Goal: Transaction & Acquisition: Subscribe to service/newsletter

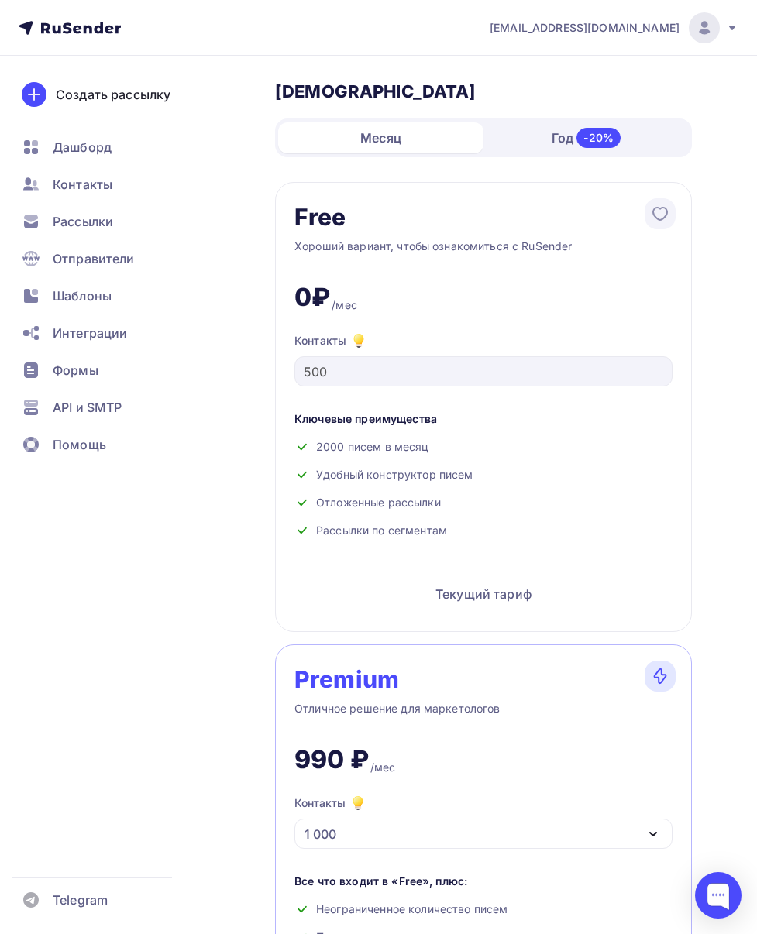
click at [239, 20] on nav "org@aibd.ru Аккаунт Тарифы Выйти Создать рассылку Дашборд Контакты Рассылки Отп…" at bounding box center [378, 28] width 757 height 56
click at [85, 188] on span "Контакты" at bounding box center [83, 184] width 60 height 19
click at [79, 184] on span "Контакты" at bounding box center [83, 184] width 60 height 19
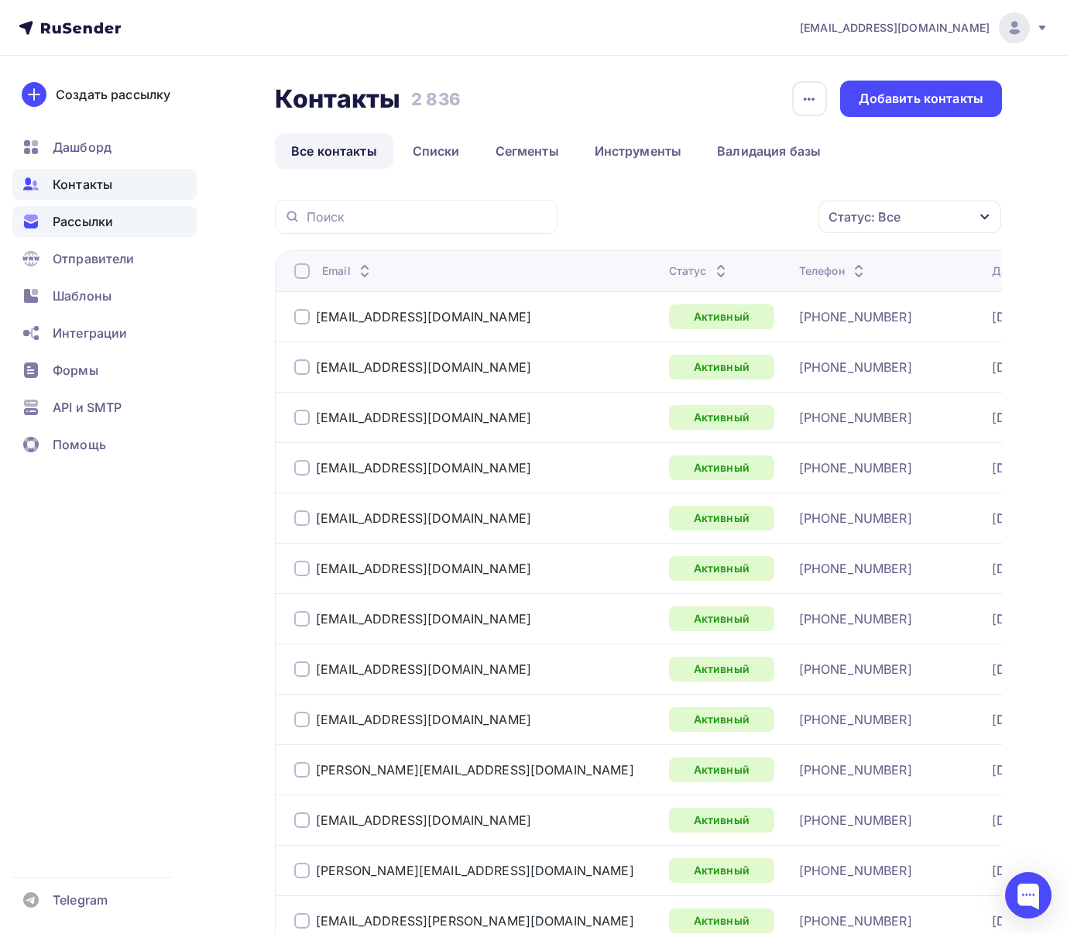
click at [79, 212] on span "Рассылки" at bounding box center [83, 221] width 60 height 19
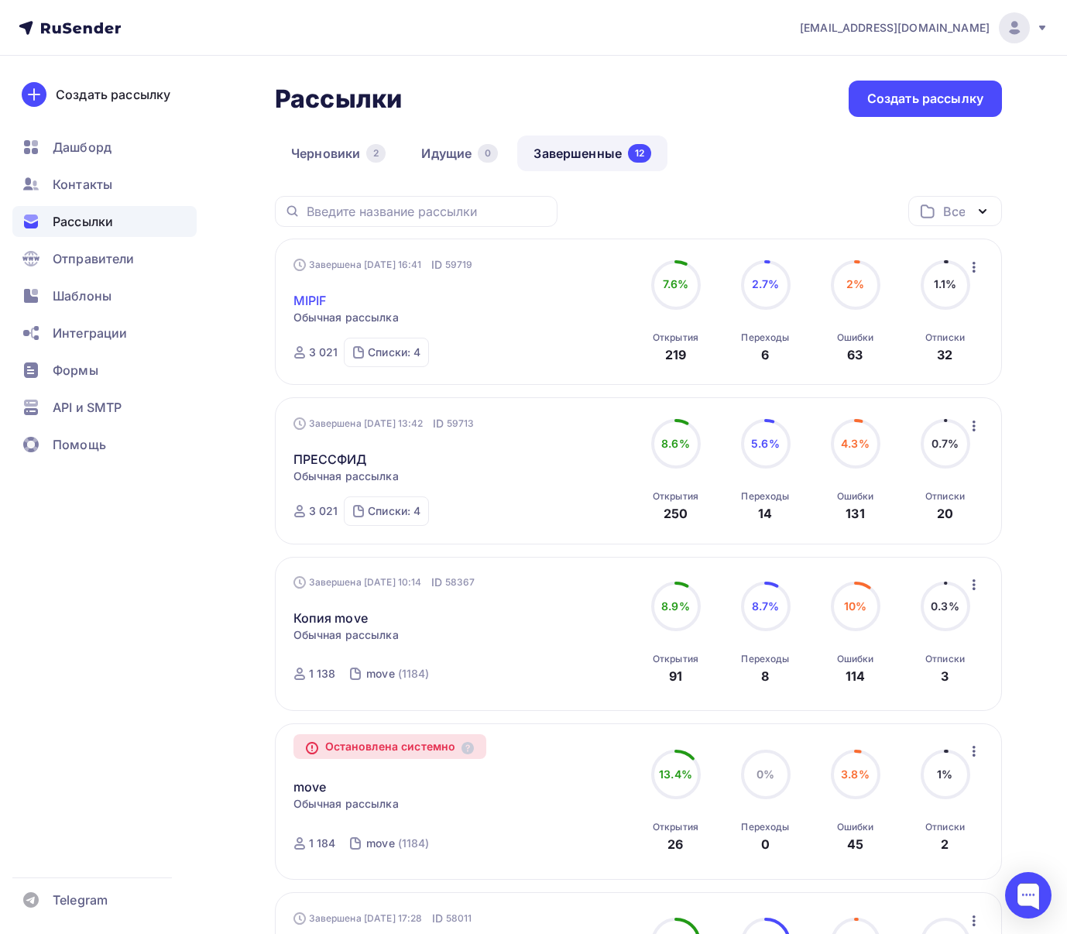
click at [316, 305] on link "MIPIF" at bounding box center [310, 300] width 33 height 19
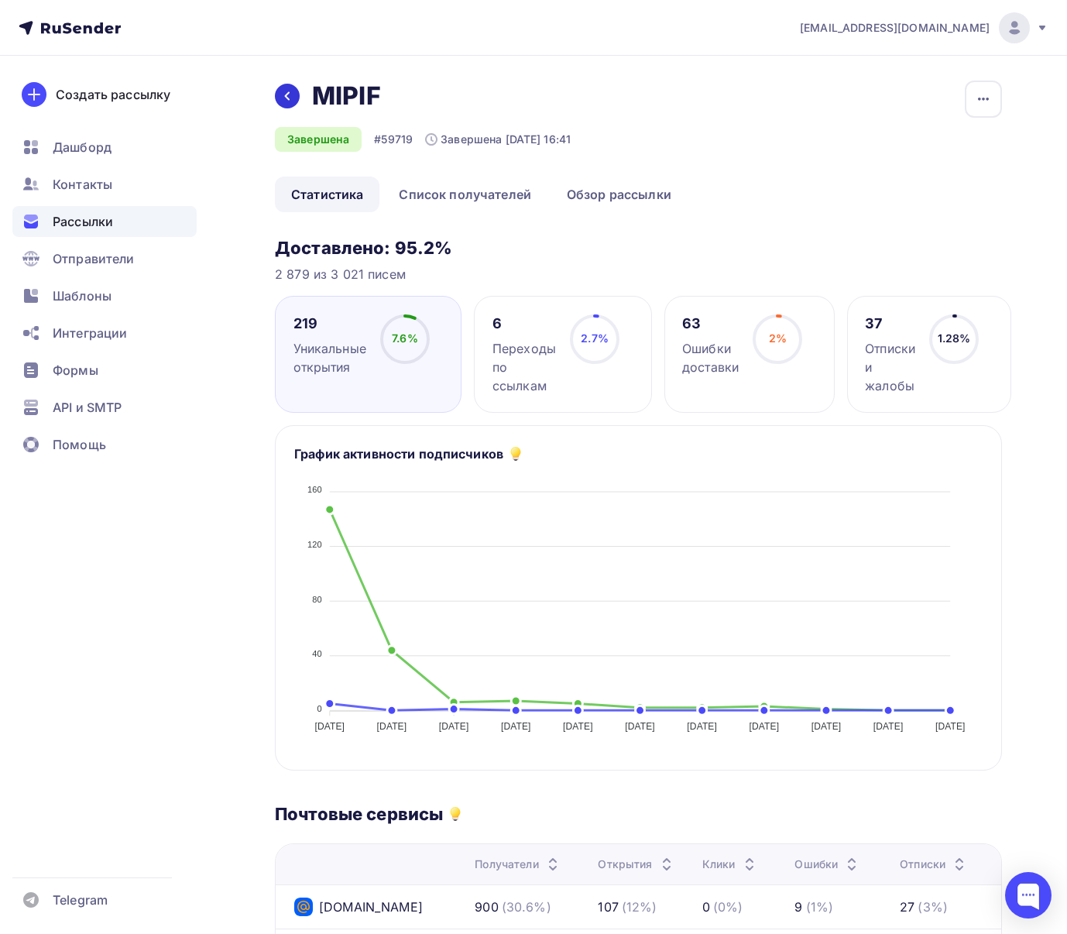
click at [286, 91] on icon at bounding box center [287, 96] width 12 height 12
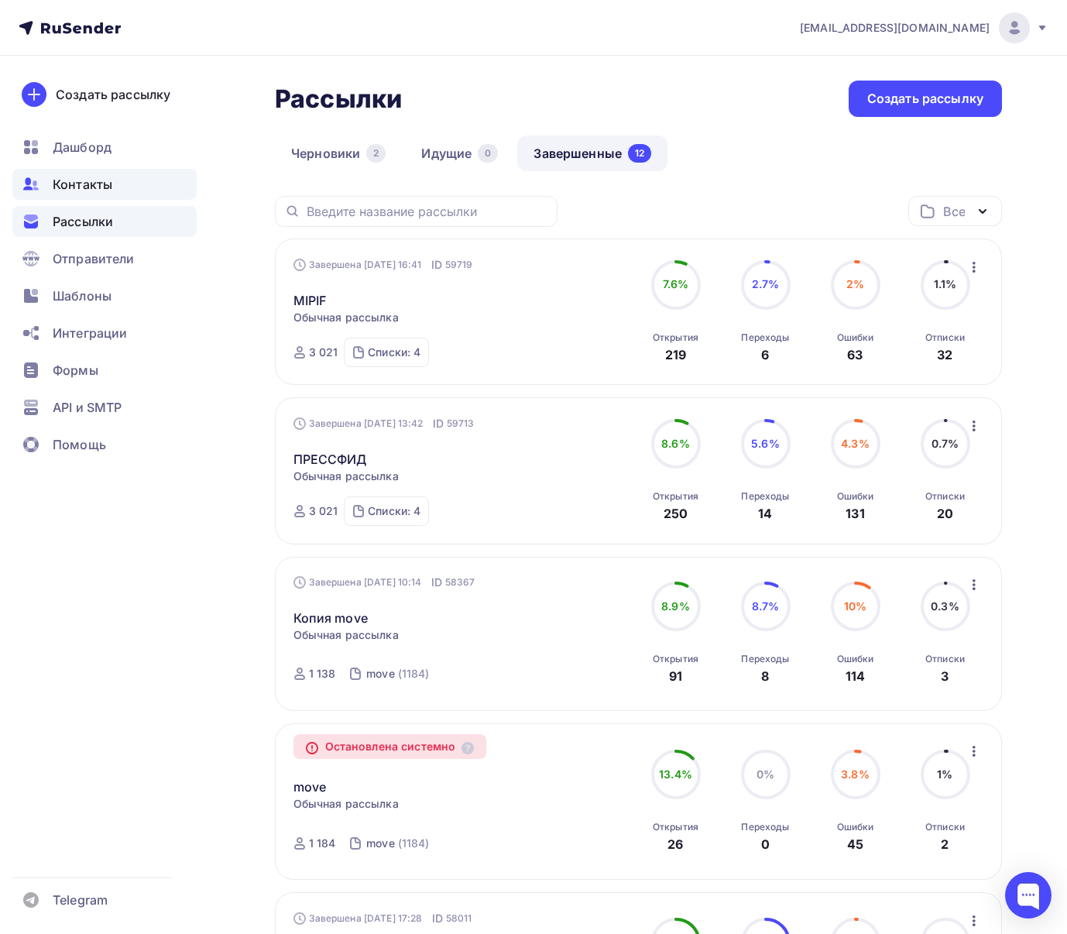
click at [84, 185] on span "Контакты" at bounding box center [83, 184] width 60 height 19
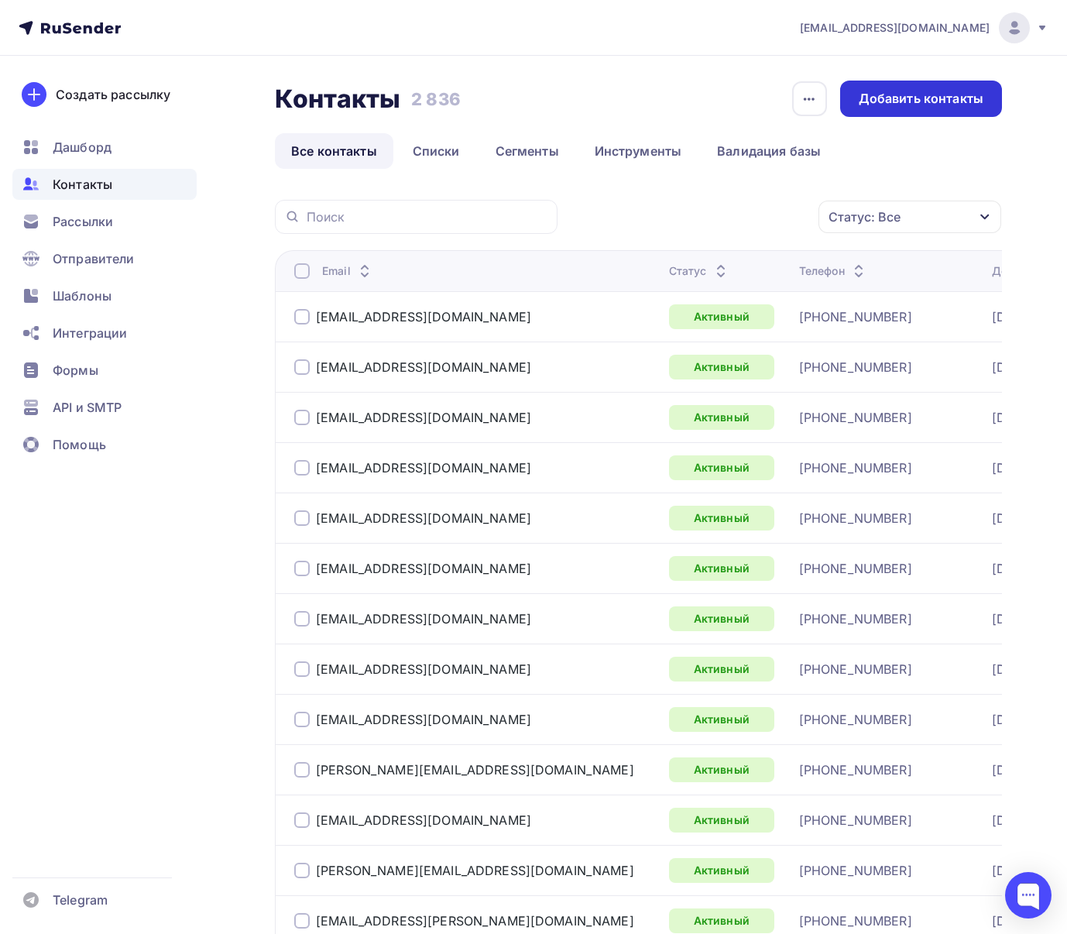
click at [756, 94] on div "Добавить контакты" at bounding box center [921, 99] width 125 height 18
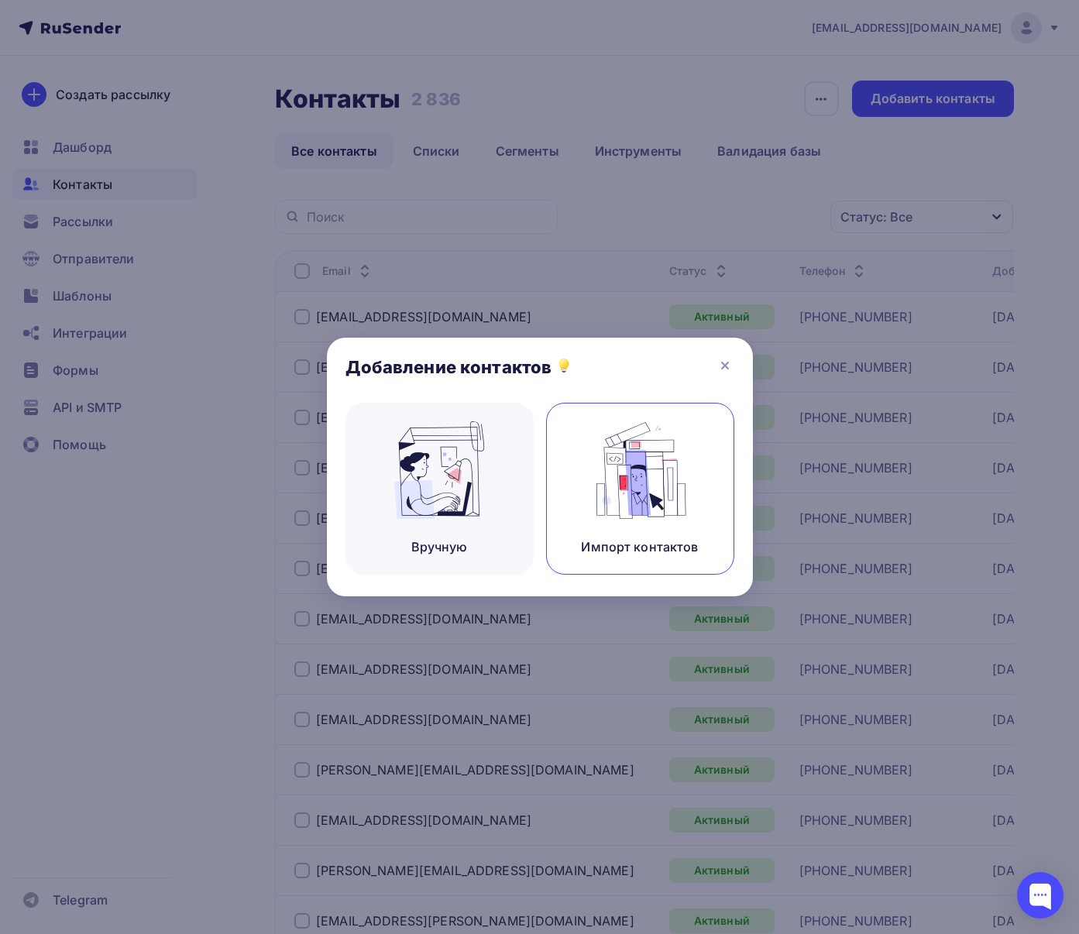
click at [599, 473] on img at bounding box center [640, 470] width 104 height 98
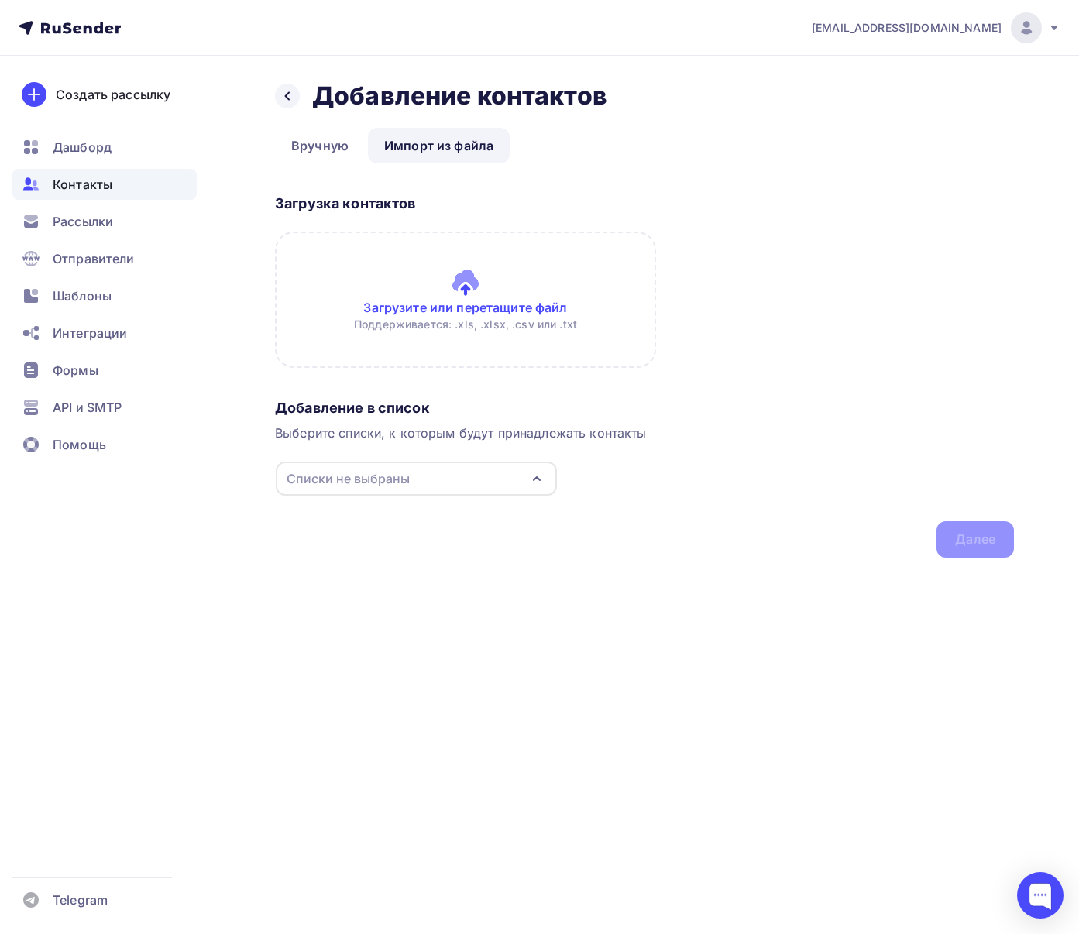
click at [492, 280] on input "file" at bounding box center [465, 300] width 381 height 136
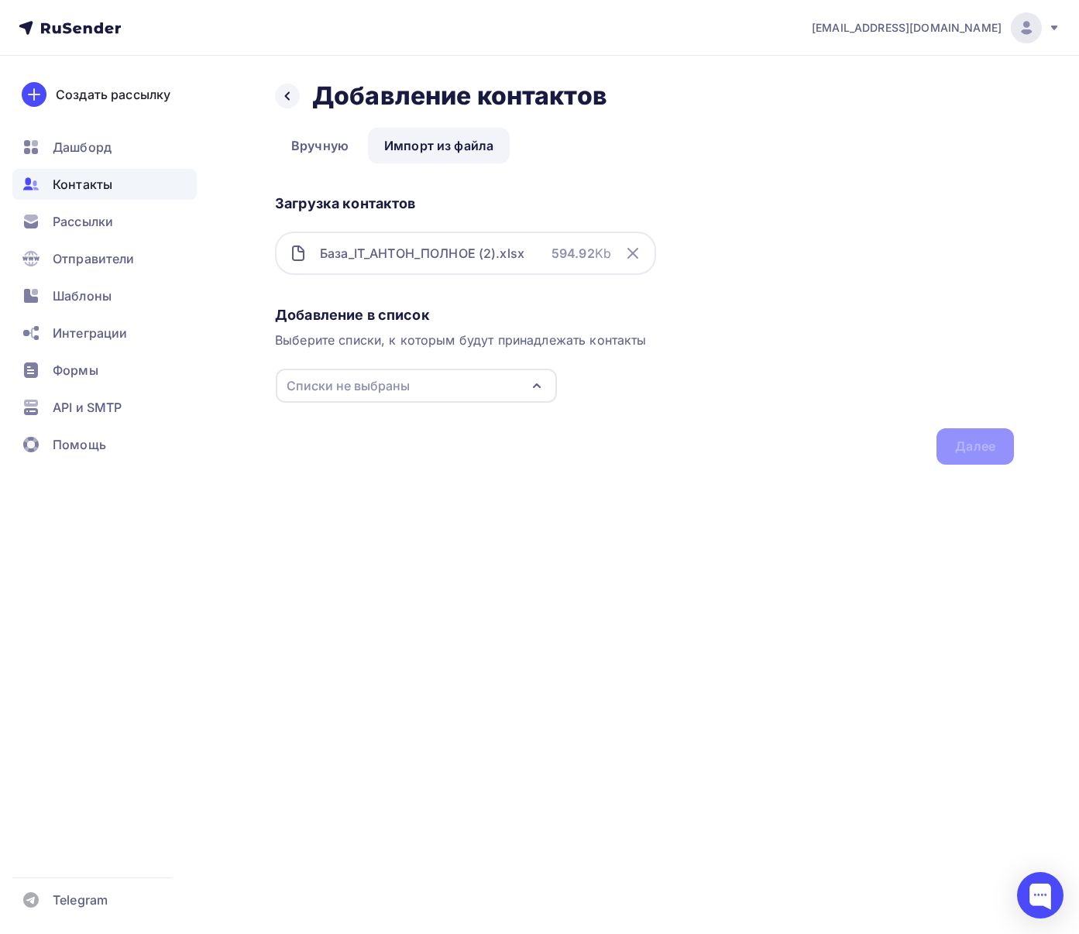
click at [545, 397] on div "Списки не выбраны" at bounding box center [416, 386] width 281 height 34
click at [359, 596] on div "Создать список" at bounding box center [375, 593] width 100 height 19
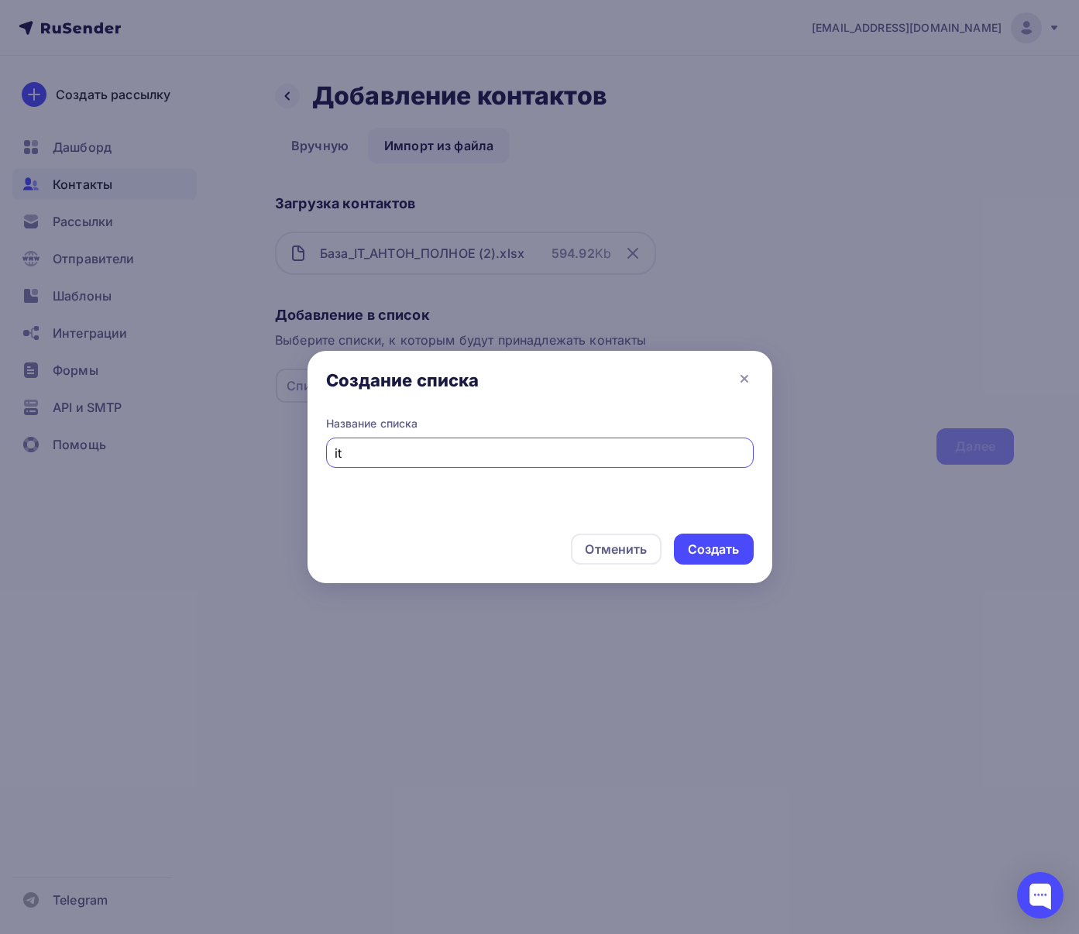
type input "it"
click at [730, 559] on div "Создать" at bounding box center [714, 549] width 80 height 31
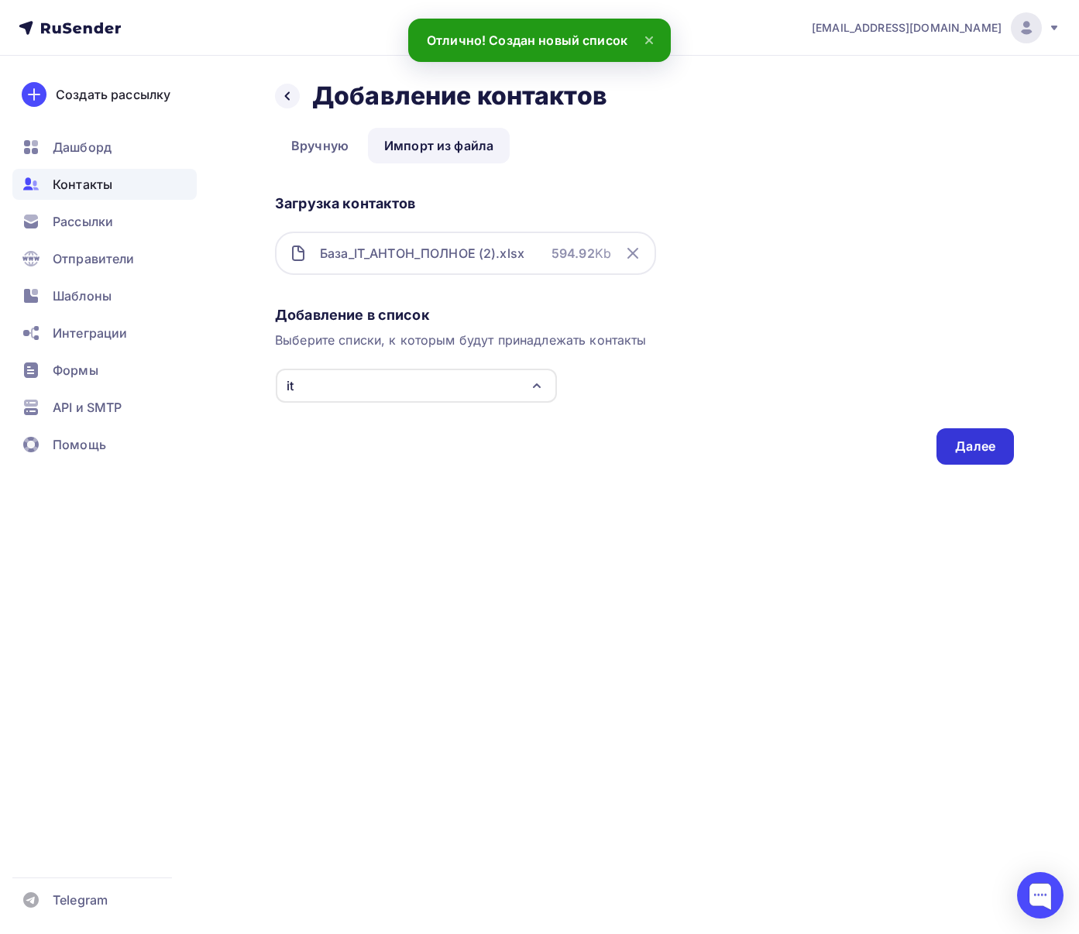
click at [756, 447] on div "Далее" at bounding box center [975, 447] width 40 height 18
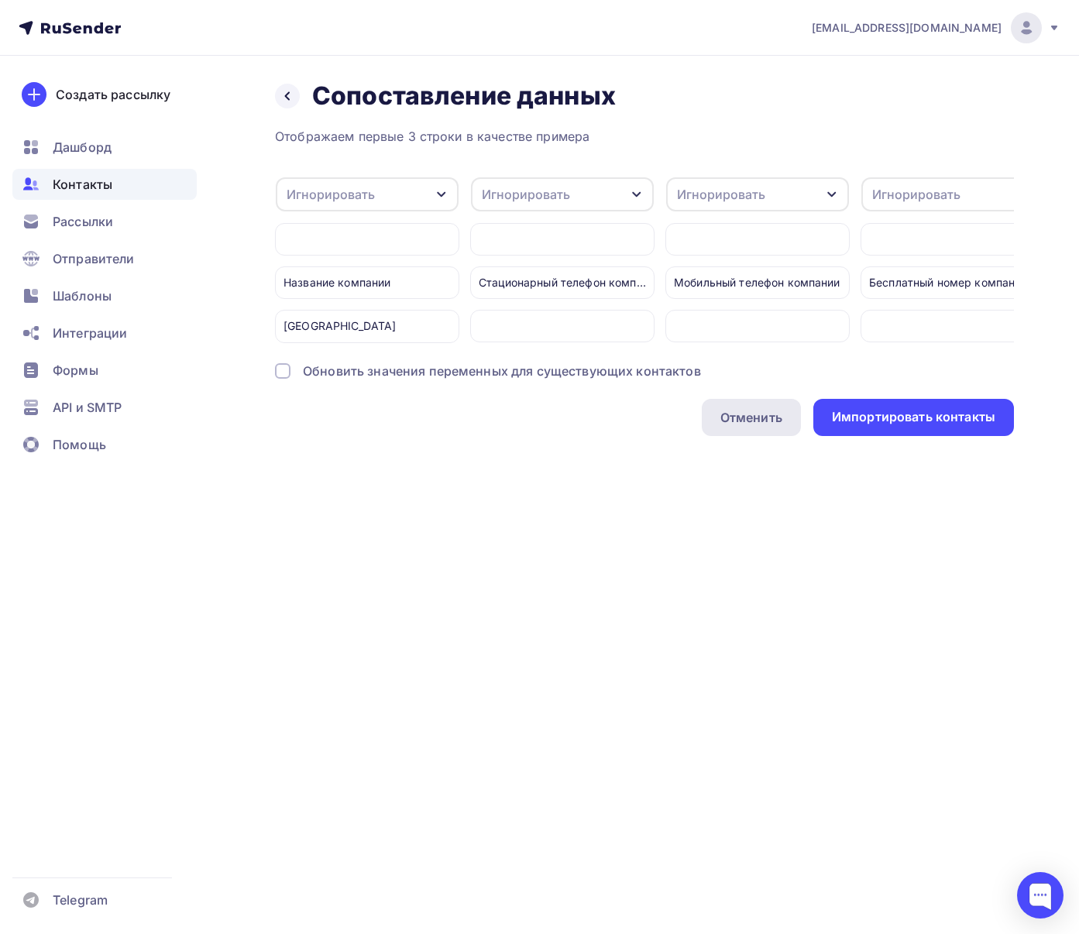
click at [742, 436] on div "Отменить" at bounding box center [751, 417] width 99 height 37
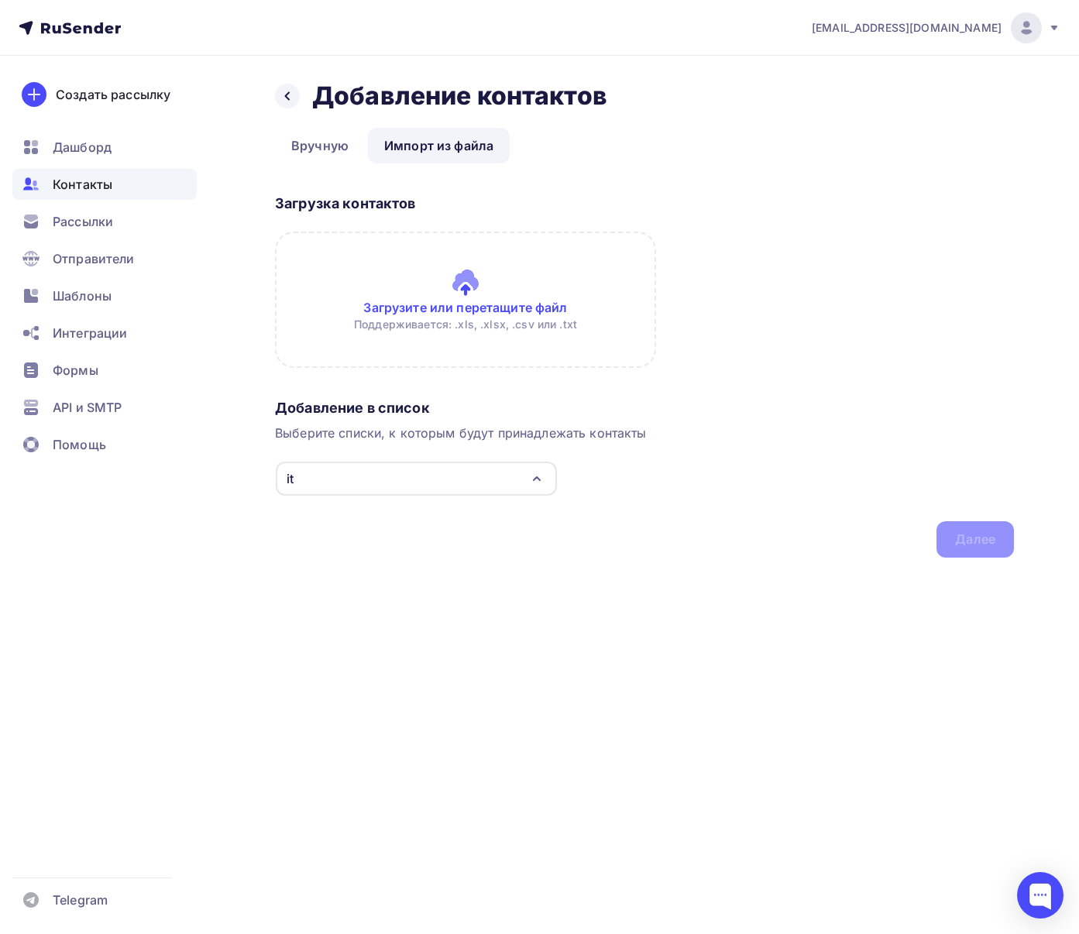
click at [492, 300] on input "file" at bounding box center [465, 300] width 381 height 136
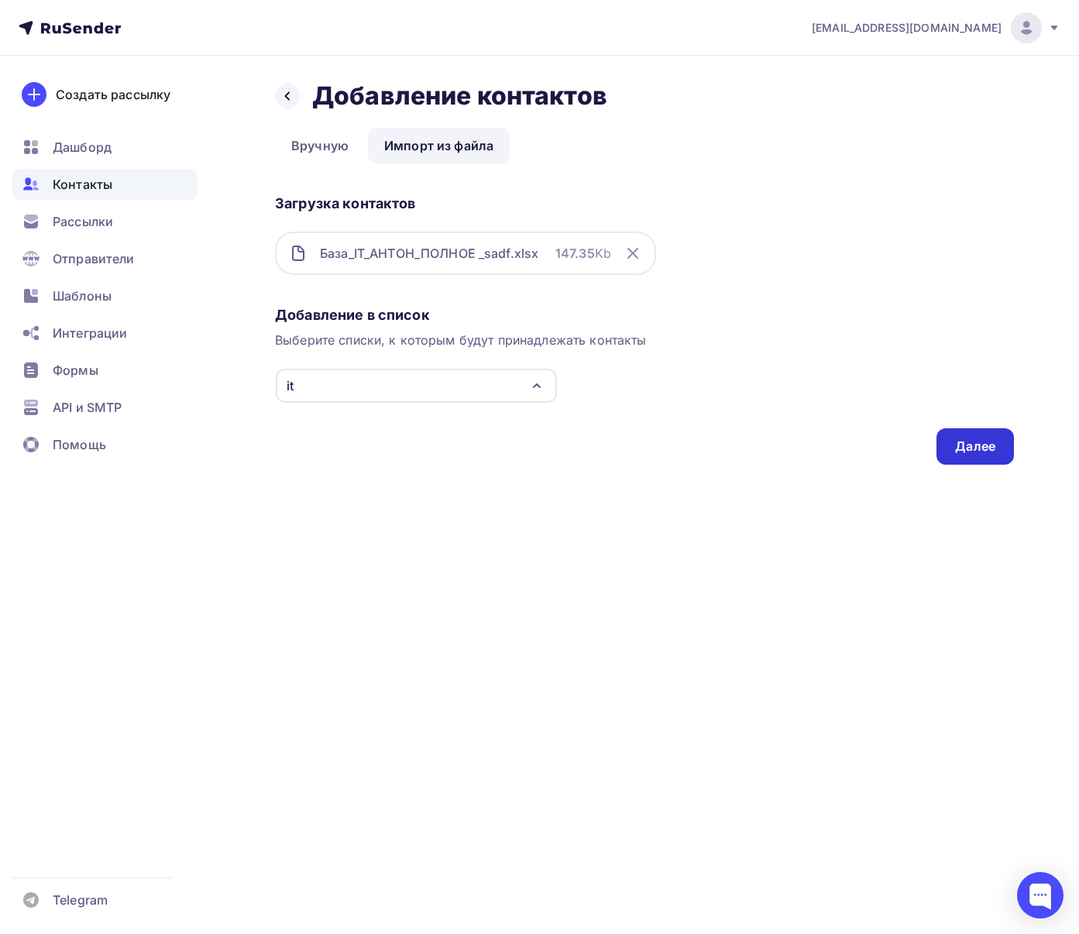
click at [756, 450] on div "Далее" at bounding box center [975, 447] width 40 height 18
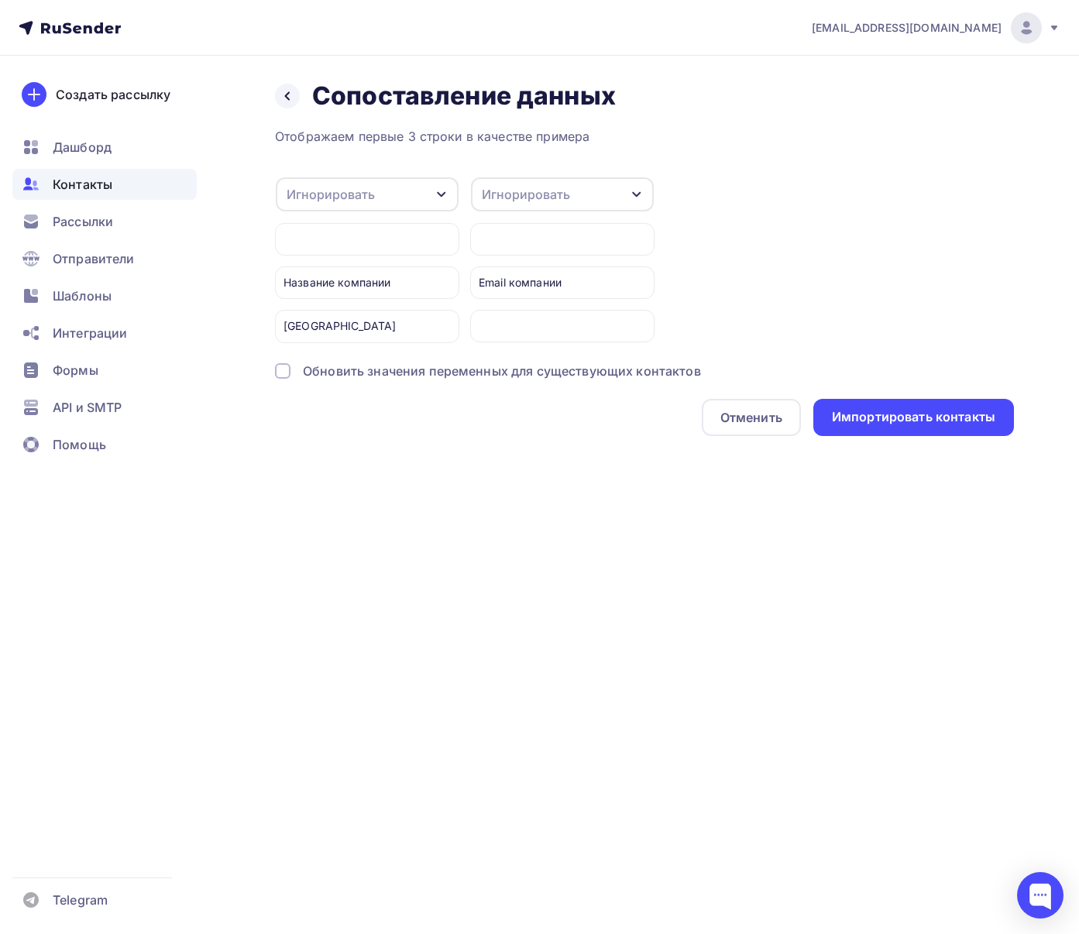
click at [503, 279] on div "Email компании" at bounding box center [562, 282] width 184 height 33
click at [559, 209] on div "Игнорировать" at bounding box center [562, 194] width 183 height 34
click at [542, 245] on div "Email" at bounding box center [534, 244] width 90 height 19
click at [756, 410] on div "Импортировать контакты" at bounding box center [913, 417] width 163 height 18
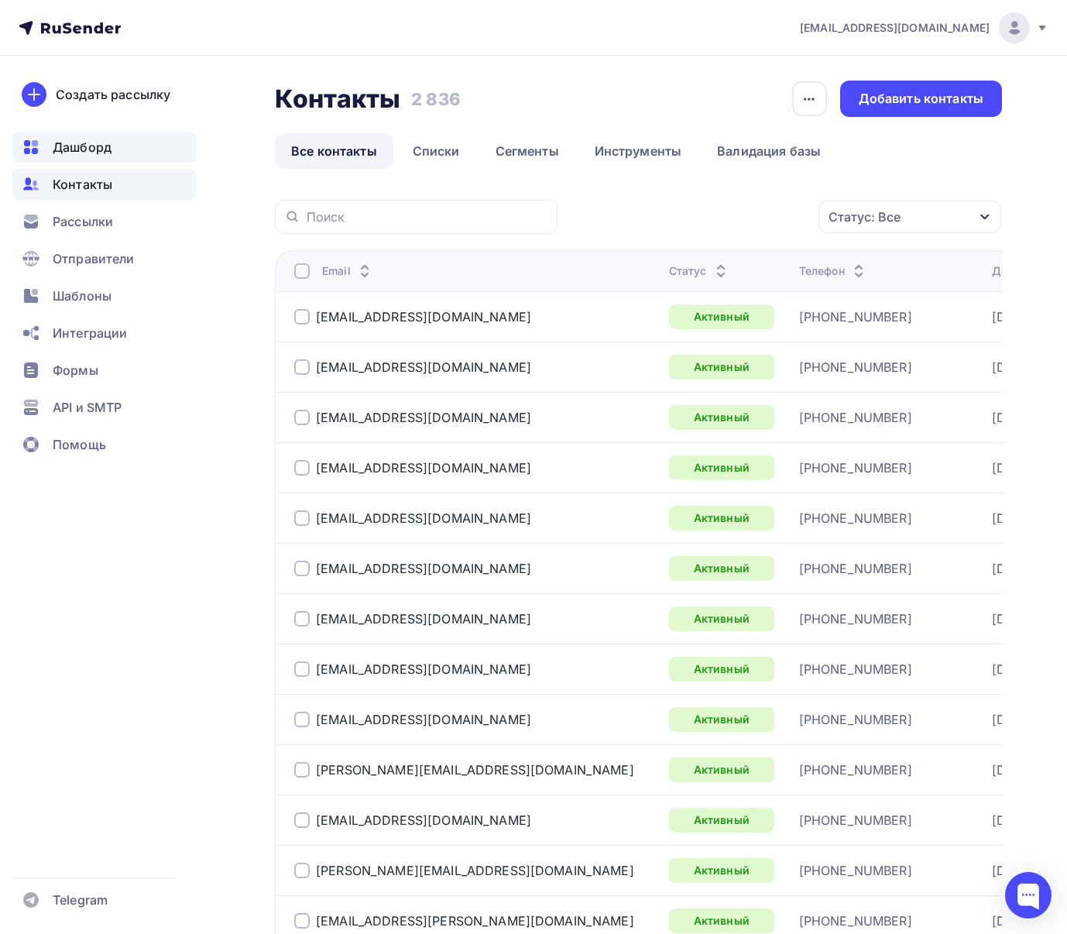
click at [113, 149] on div "Дашборд" at bounding box center [104, 147] width 184 height 31
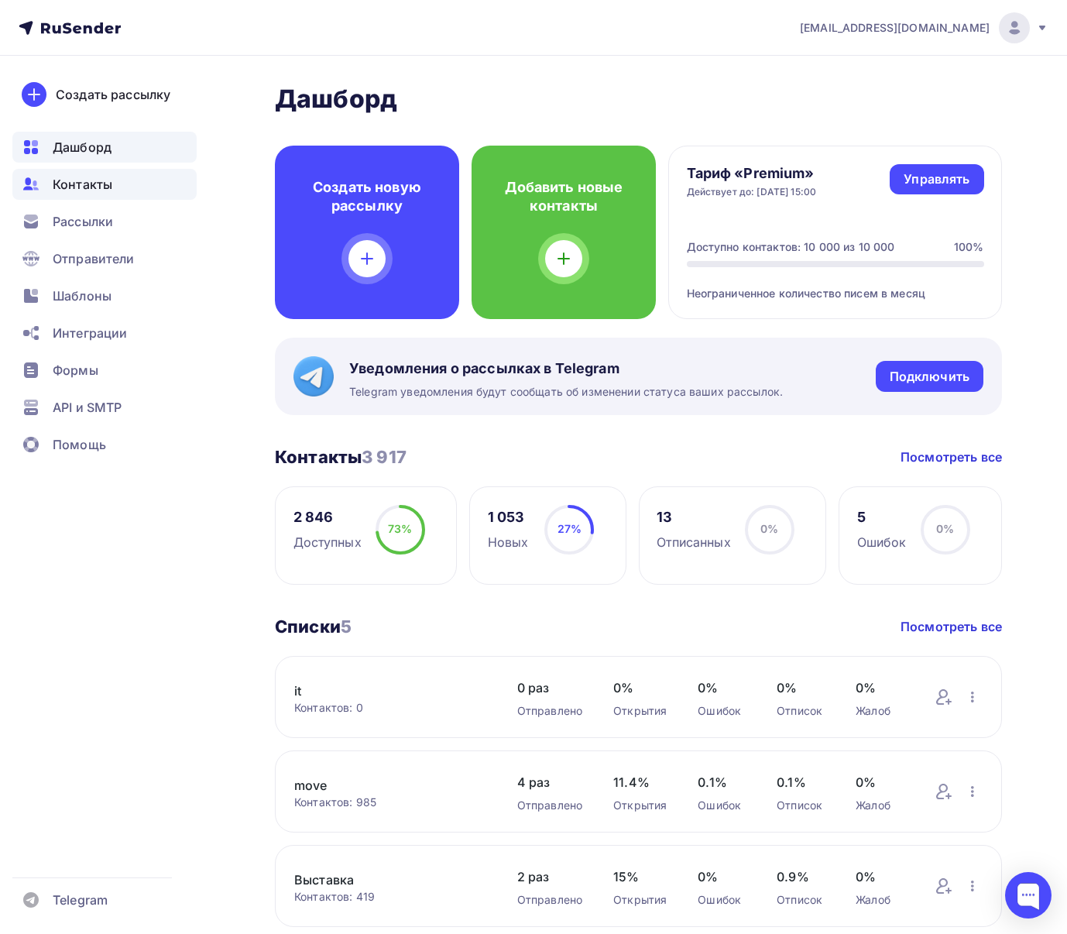
click at [107, 181] on span "Контакты" at bounding box center [83, 184] width 60 height 19
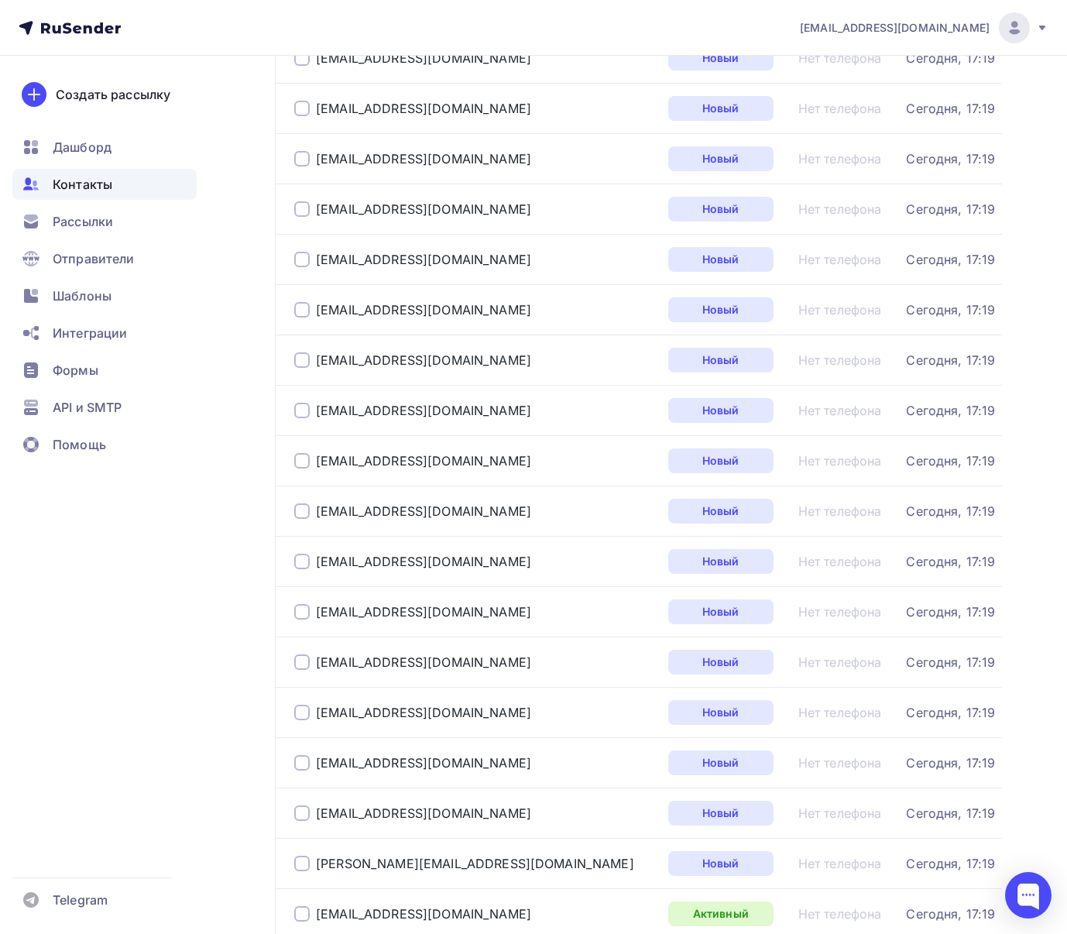
scroll to position [2033, 0]
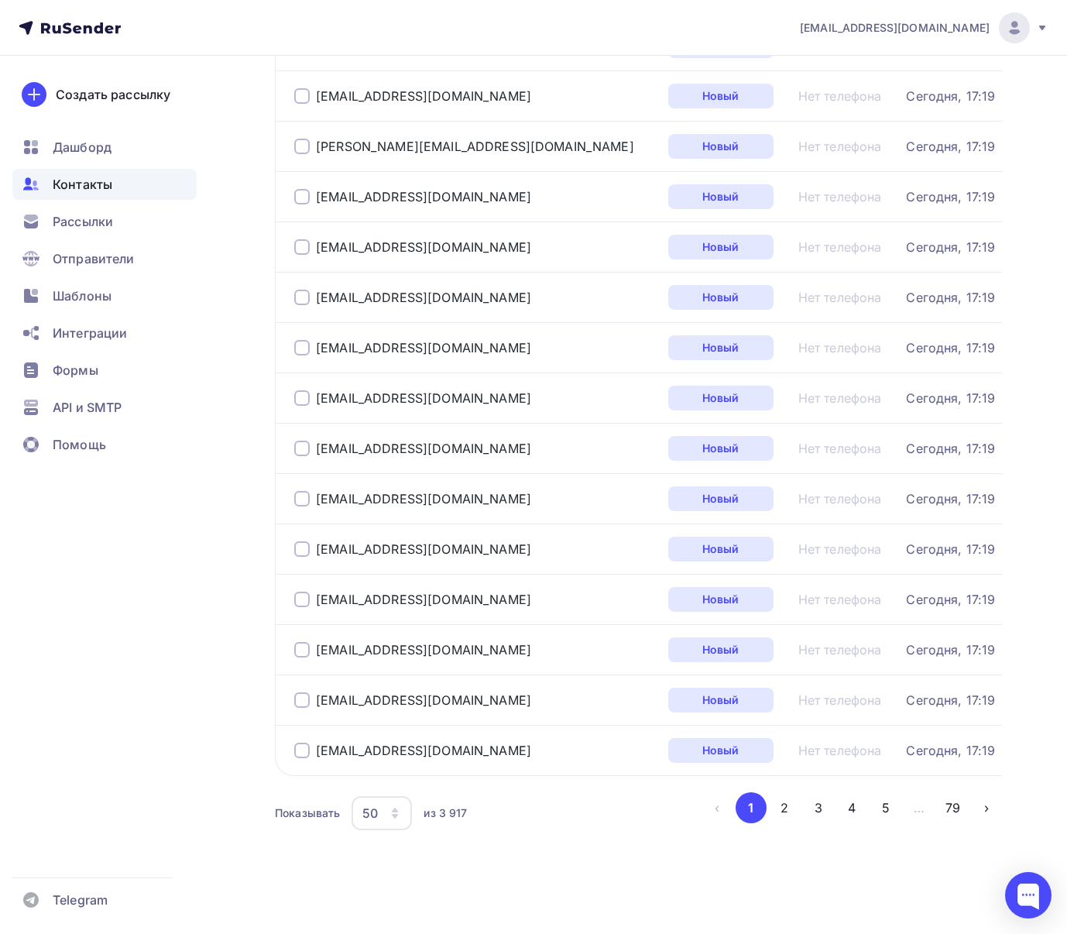
click at [104, 188] on span "Контакты" at bounding box center [83, 184] width 60 height 19
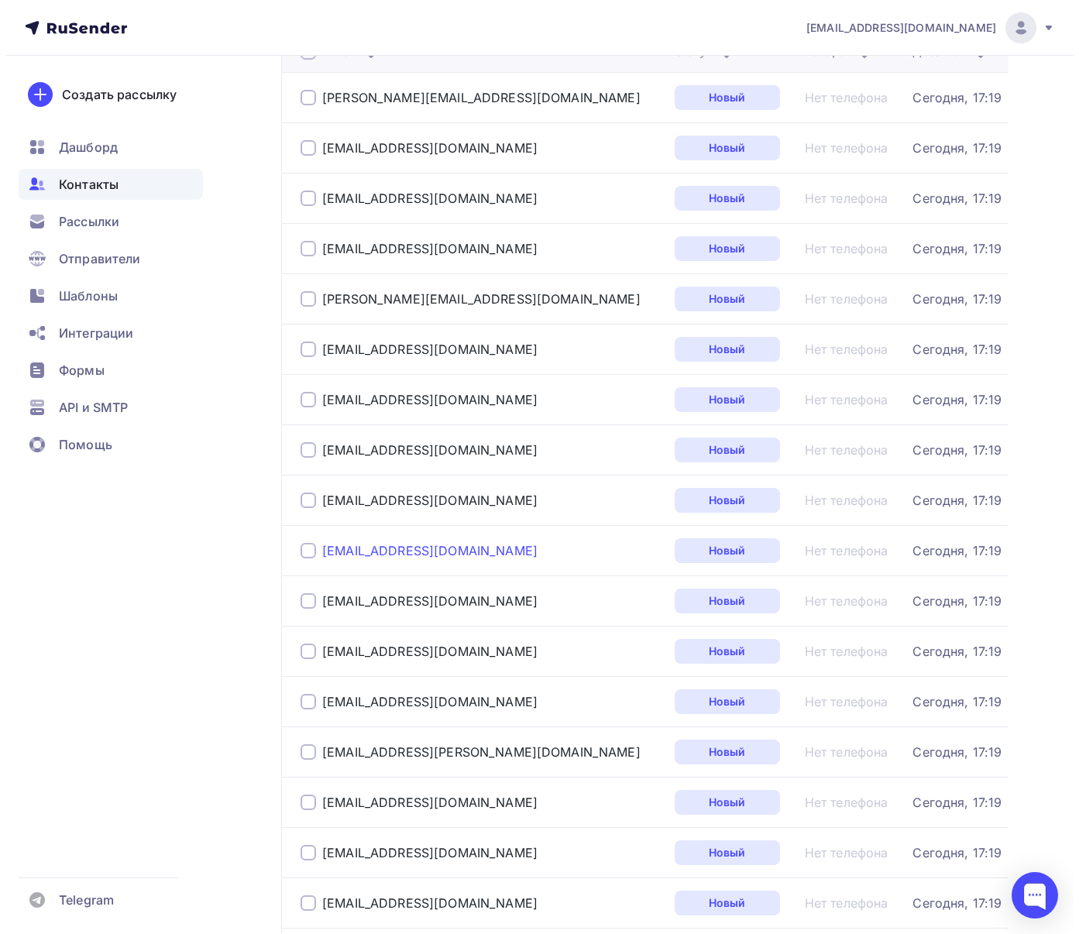
scroll to position [0, 0]
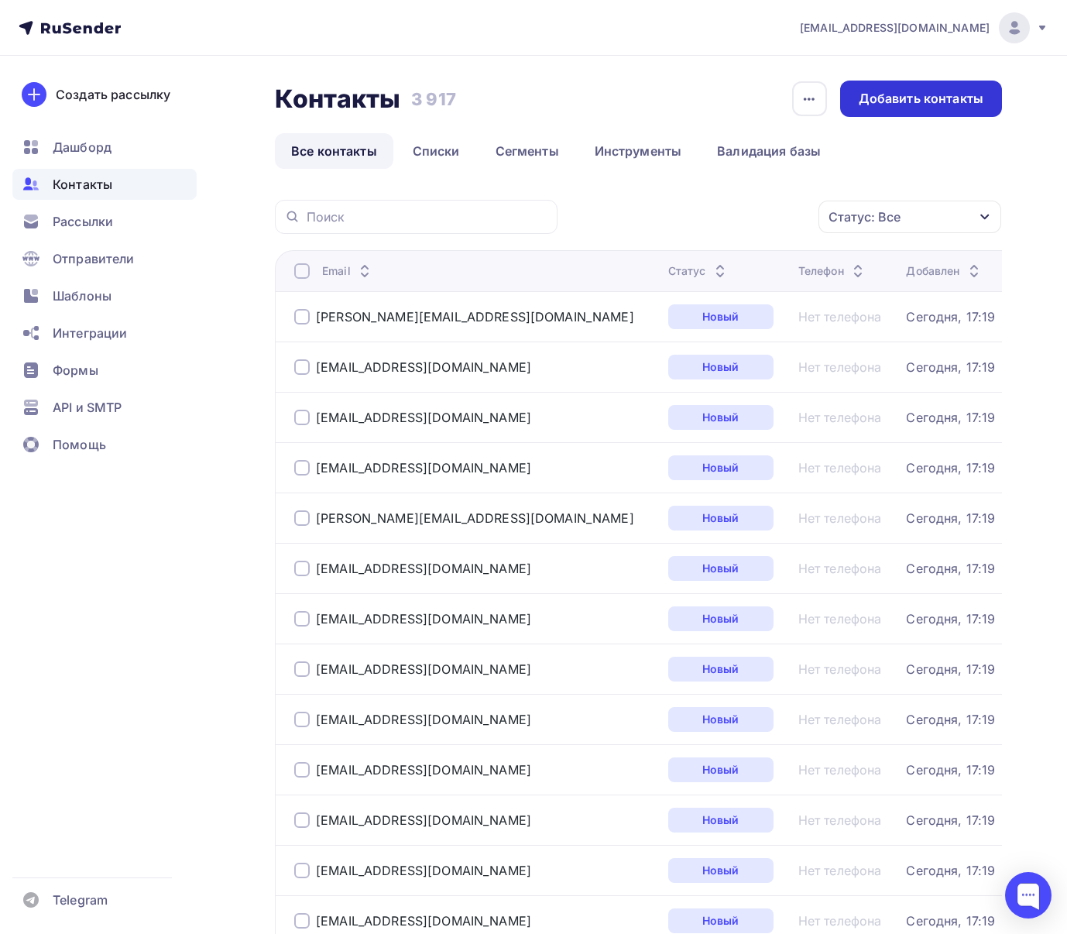
click at [913, 101] on div "Добавить контакты" at bounding box center [921, 99] width 125 height 18
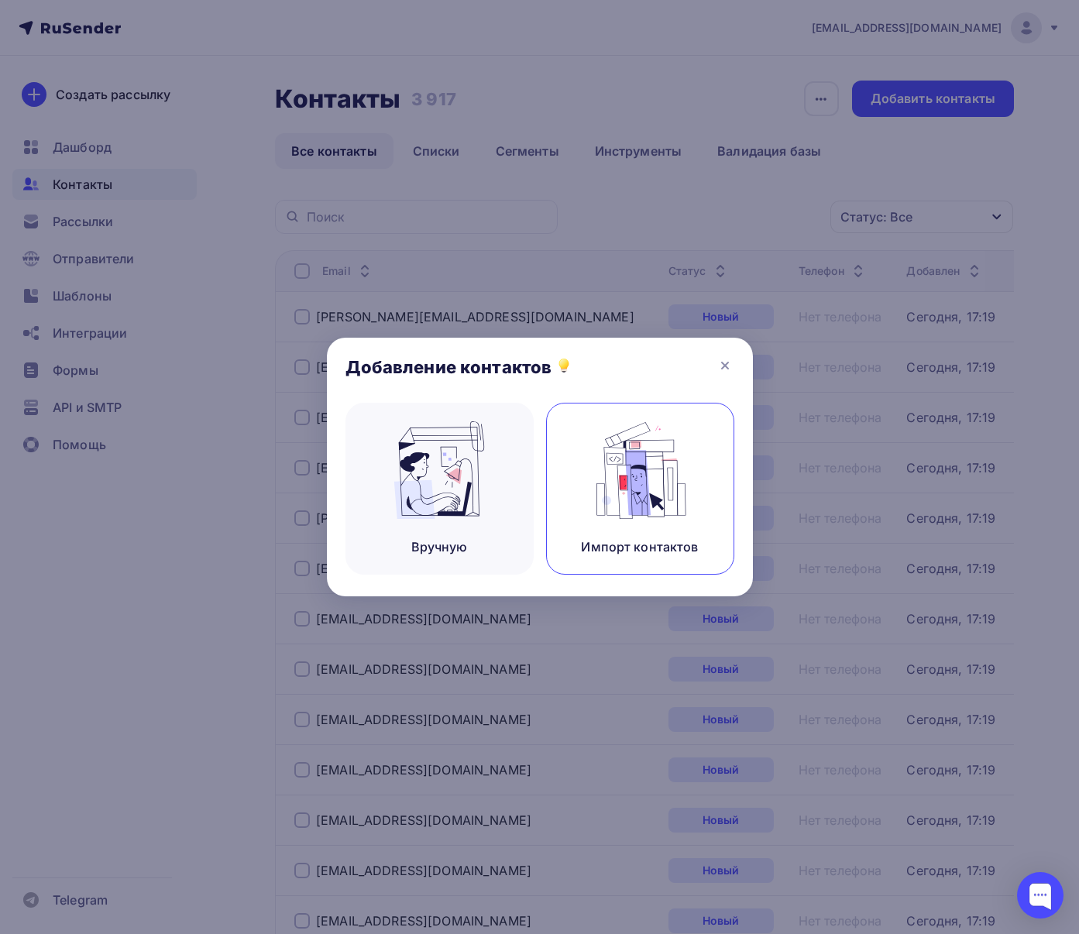
click at [613, 490] on img at bounding box center [640, 470] width 104 height 98
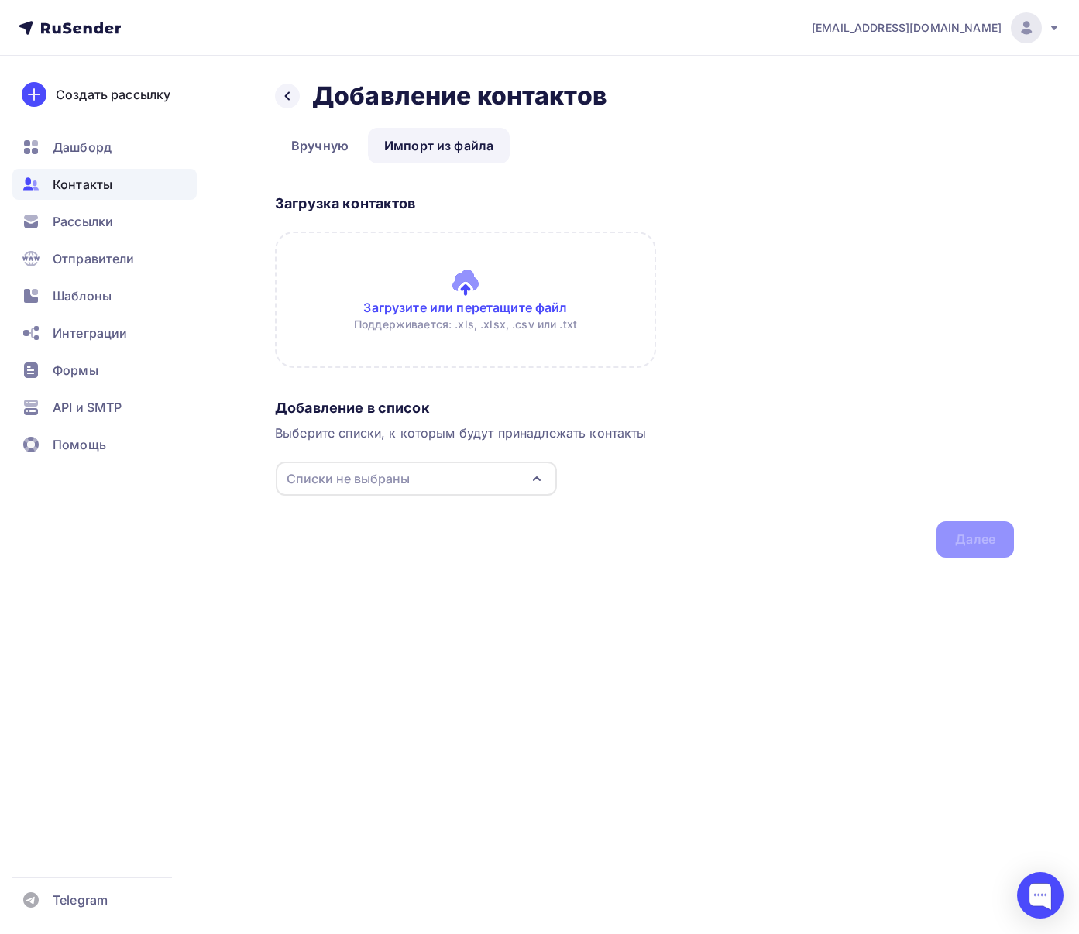
click at [509, 285] on input "file" at bounding box center [465, 300] width 381 height 136
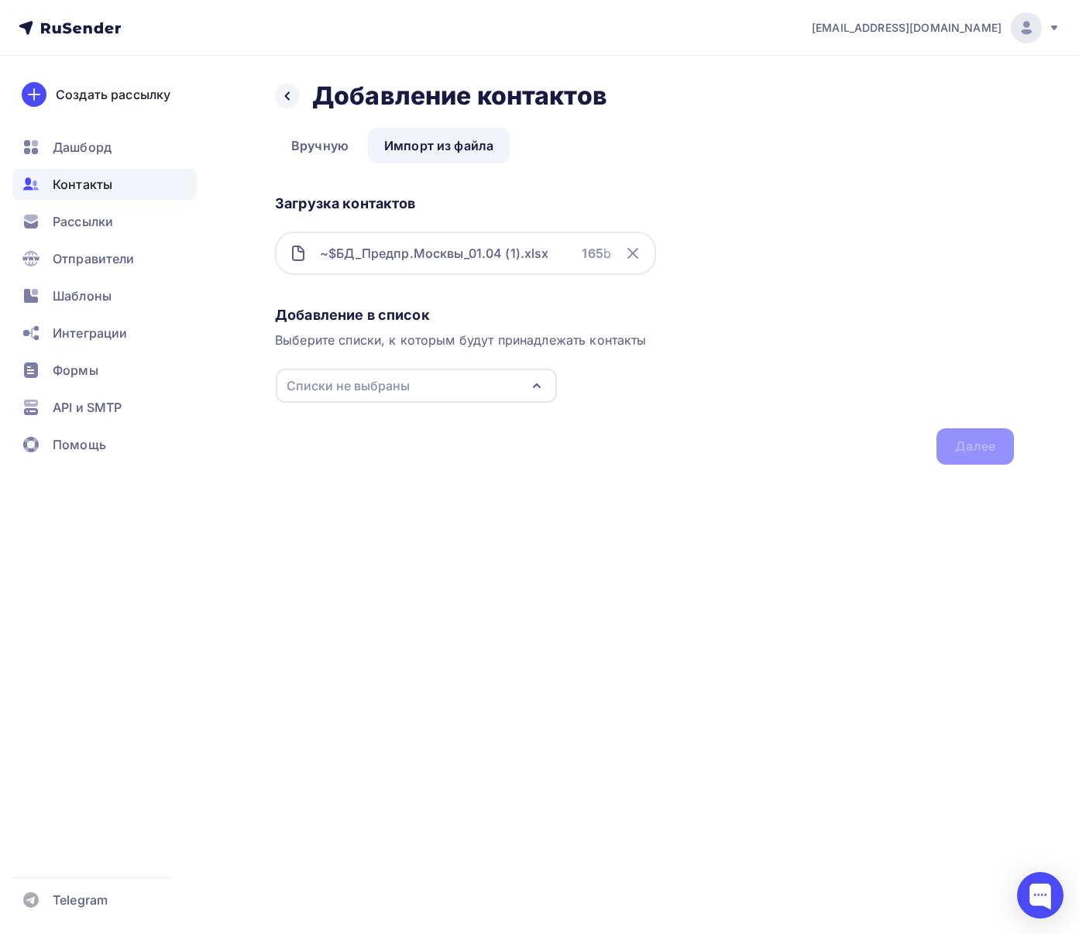
click at [503, 382] on div "Списки не выбраны" at bounding box center [416, 386] width 281 height 34
click at [390, 607] on div "Создать список" at bounding box center [375, 605] width 100 height 19
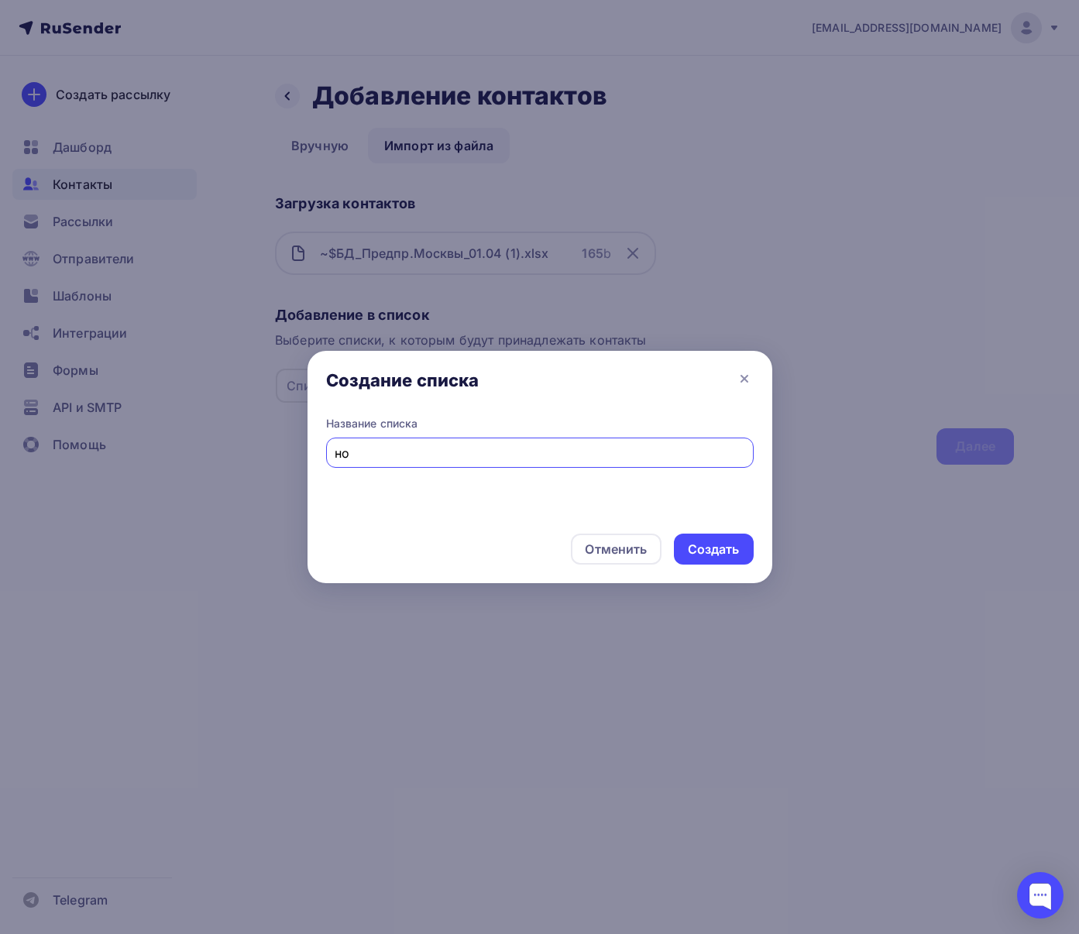
type input "н"
type input "Мосвка"
click at [704, 554] on div "Создать" at bounding box center [714, 550] width 52 height 18
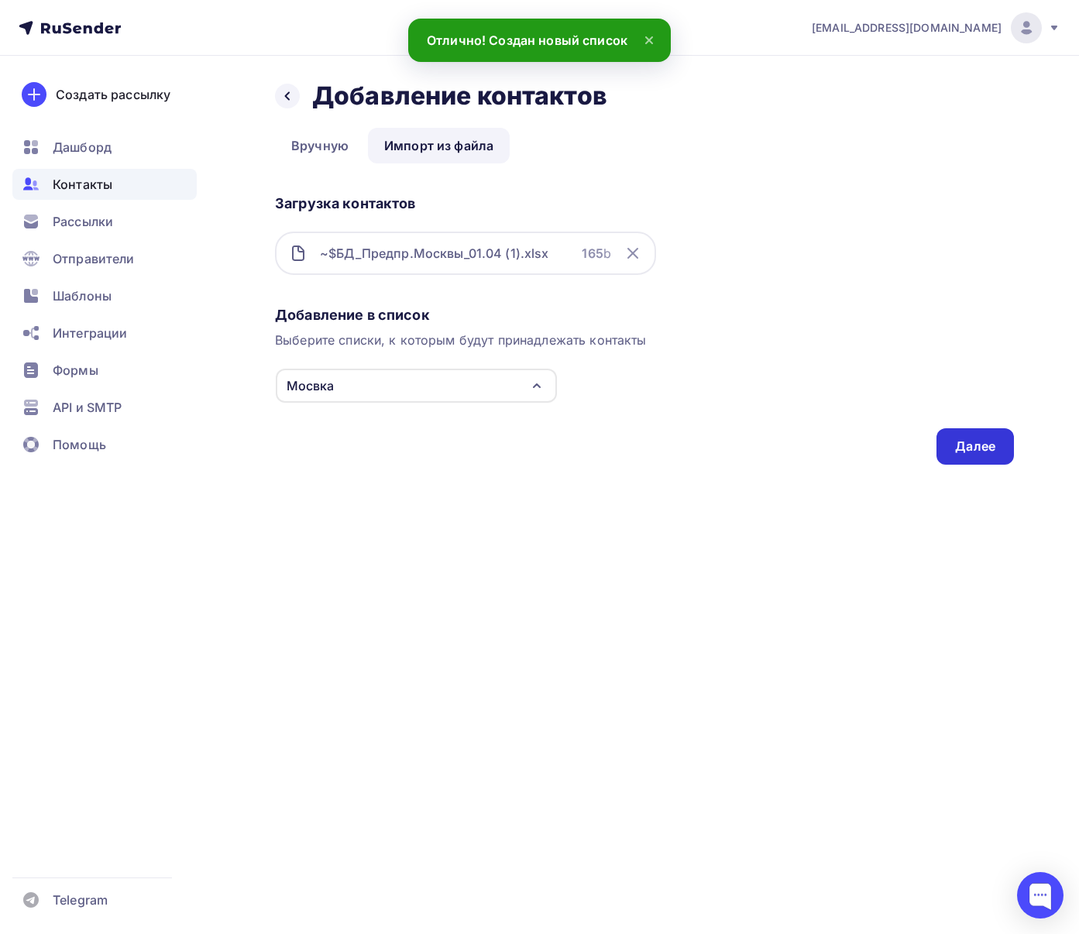
click at [982, 455] on div "Далее" at bounding box center [975, 447] width 40 height 18
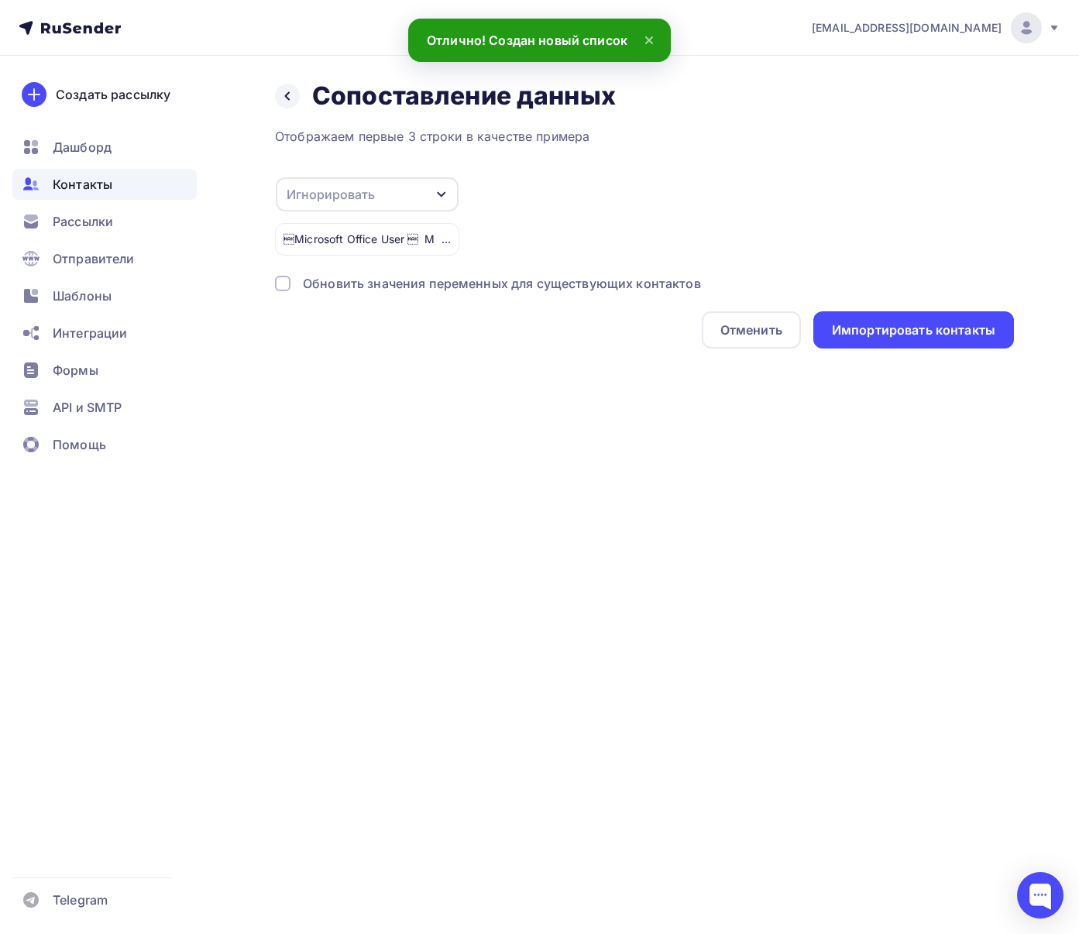
click at [409, 239] on div "Microsoft Office User  M i c r o s o f t   O f f i c e   U s e r             …" at bounding box center [367, 239] width 184 height 33
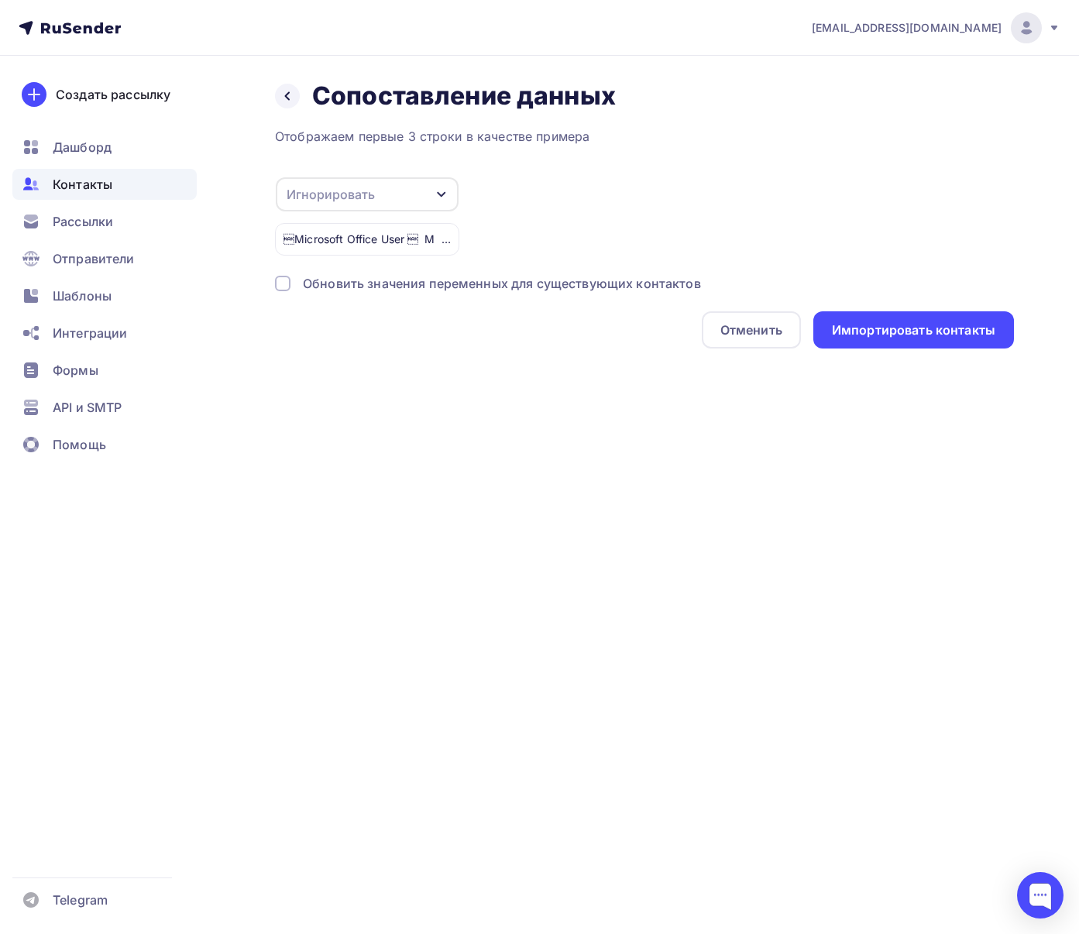
click at [429, 235] on div "Microsoft Office User  M i c r o s o f t   O f f i c e   U s e r             …" at bounding box center [367, 239] width 184 height 33
click at [443, 239] on div "Microsoft Office User  M i c r o s o f t   O f f i c e   U s e r             …" at bounding box center [367, 239] width 184 height 33
click at [287, 95] on icon at bounding box center [287, 96] width 12 height 12
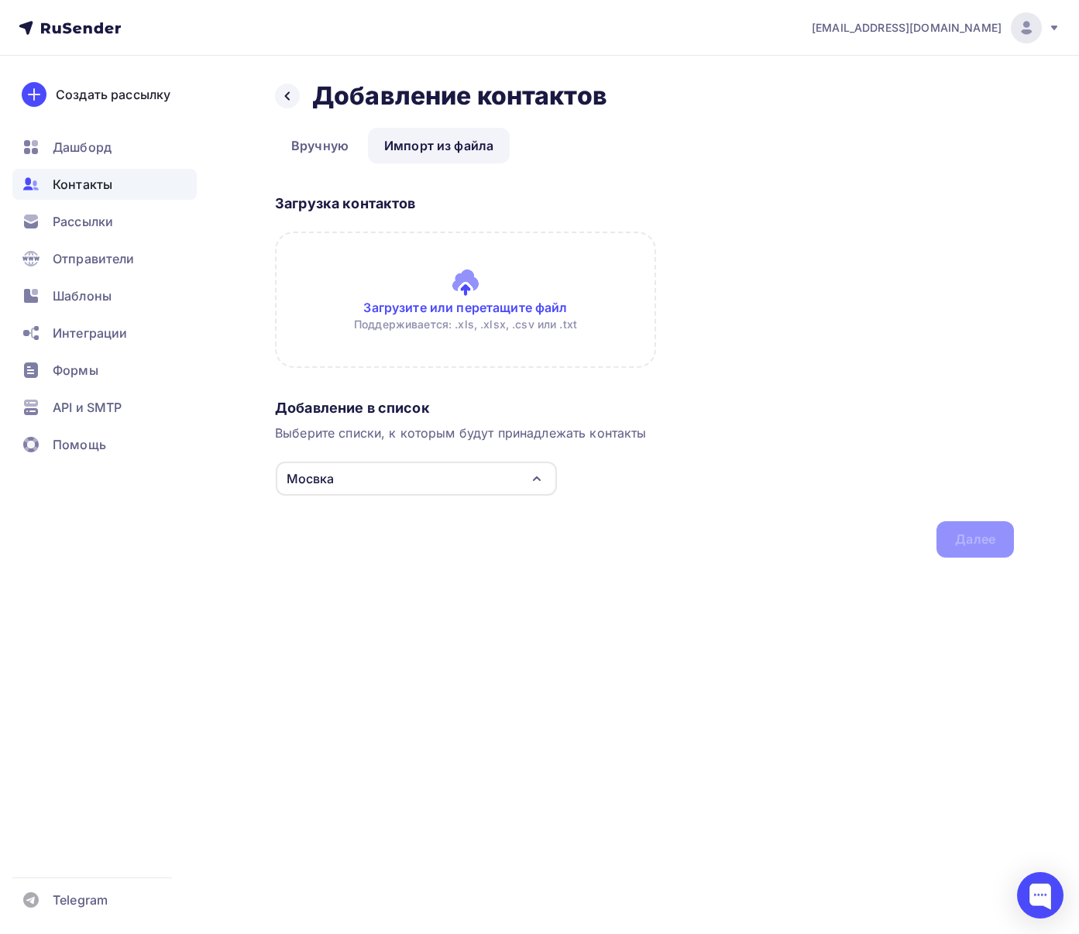
click at [457, 277] on input "file" at bounding box center [465, 300] width 381 height 136
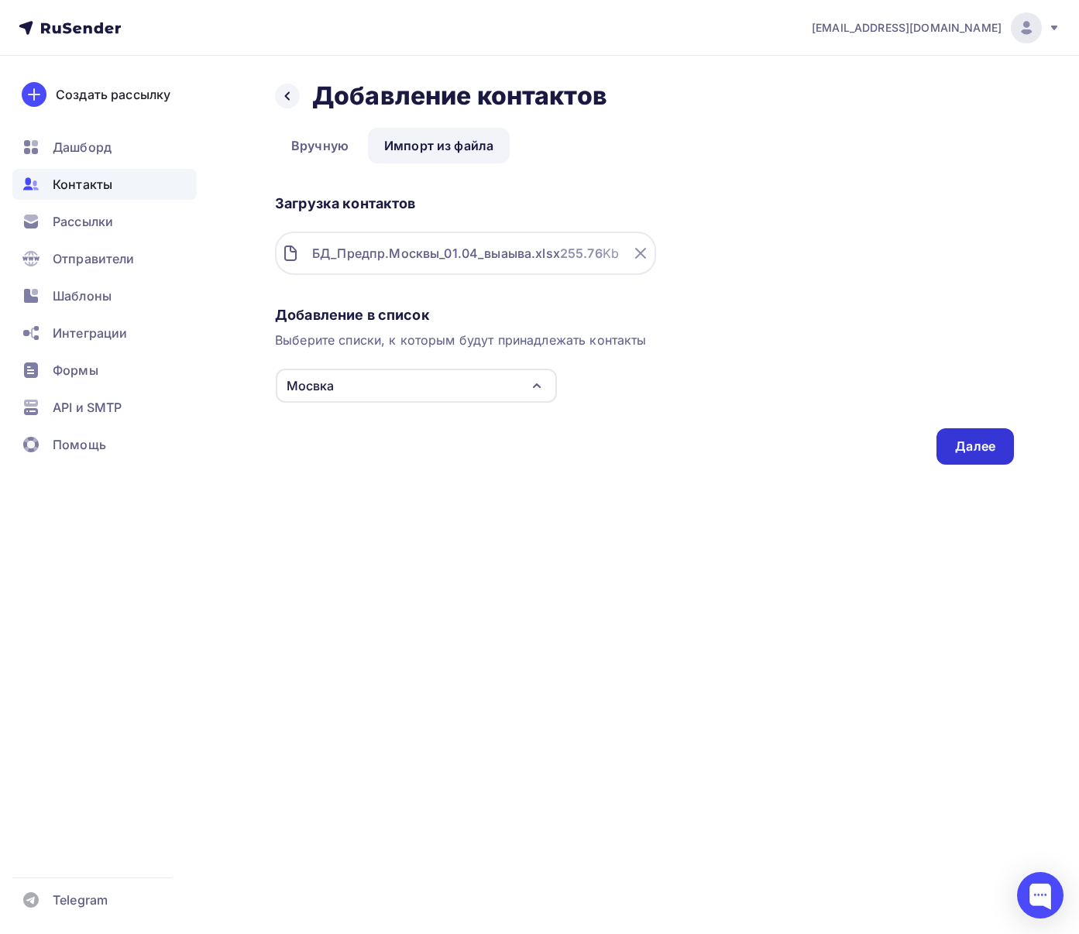
click at [959, 460] on div "Далее" at bounding box center [974, 446] width 77 height 36
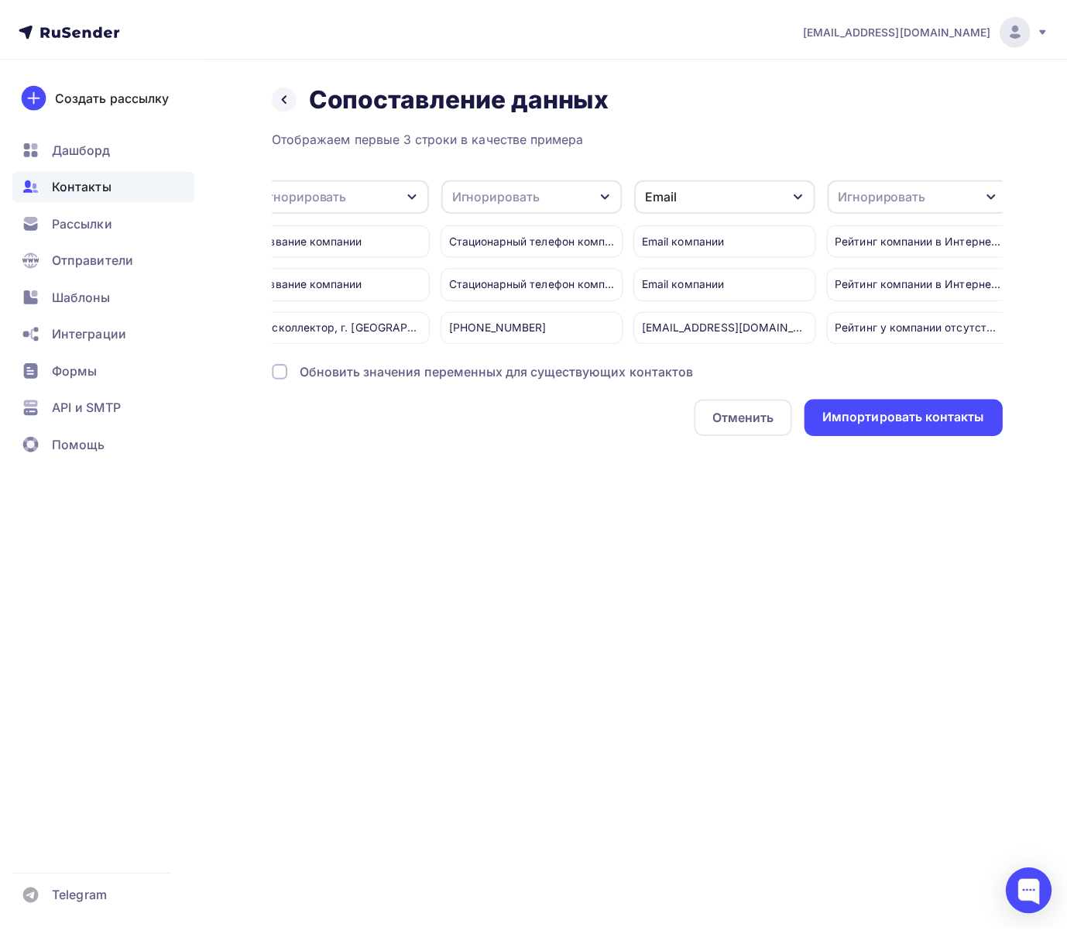
scroll to position [0, 31]
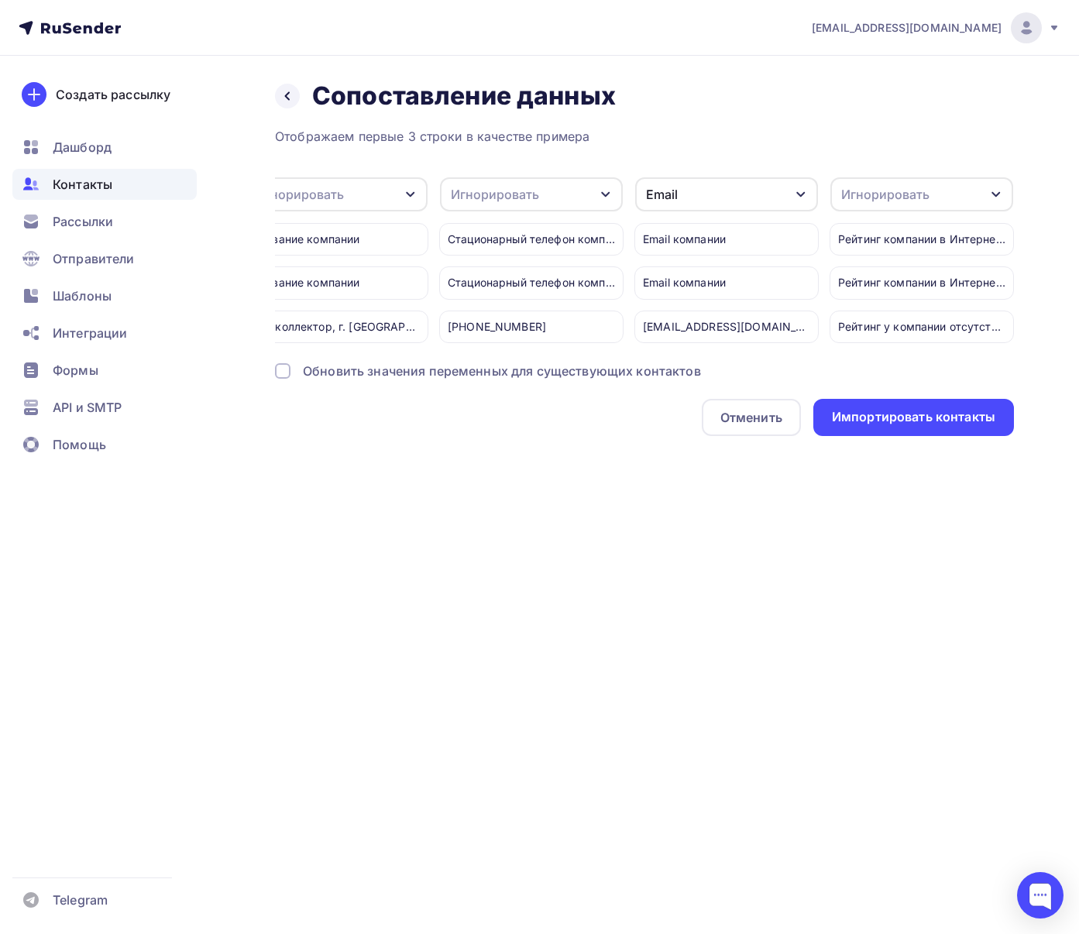
click at [754, 203] on div "Email" at bounding box center [726, 194] width 183 height 34
click at [731, 121] on div "Назад Сопоставление данных Сопоставление данных Отображаем первые 3 строки в ка…" at bounding box center [644, 258] width 739 height 355
click at [901, 426] on div "Импортировать контакты" at bounding box center [913, 417] width 163 height 18
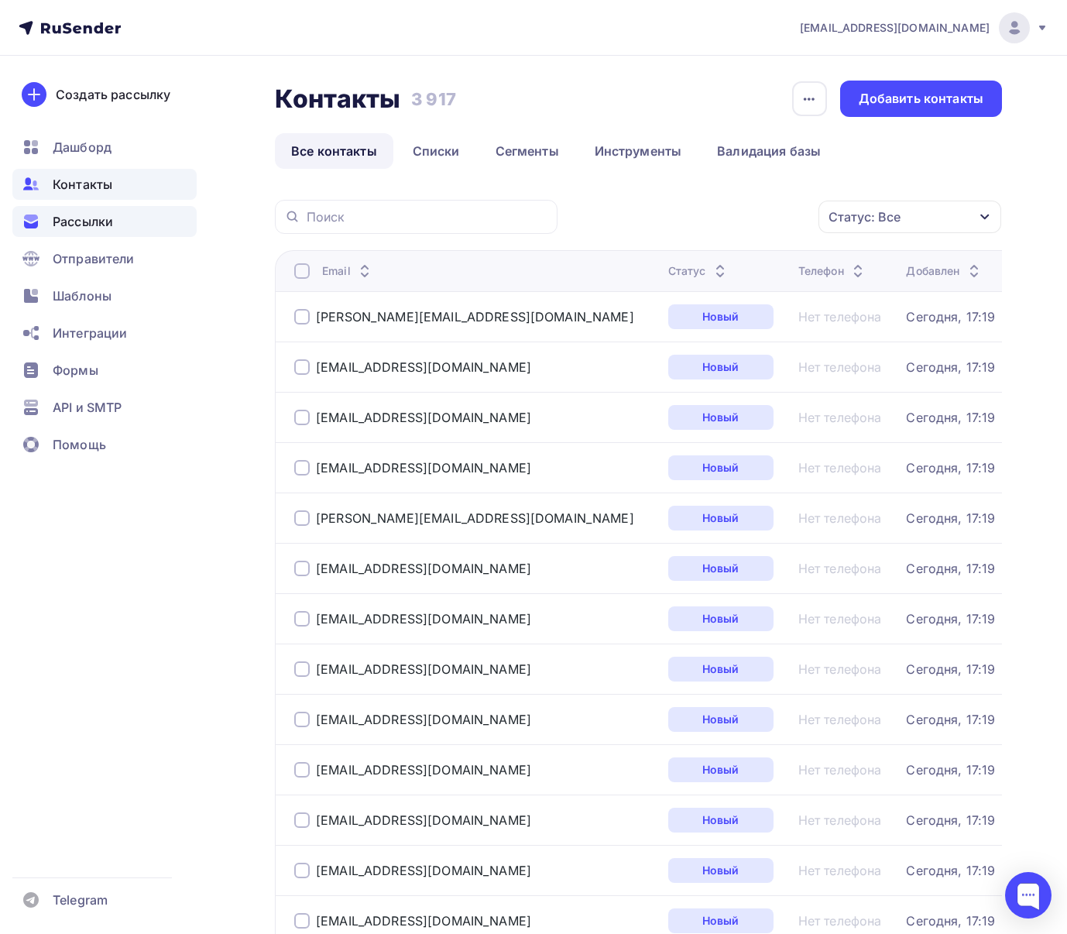
click at [77, 229] on span "Рассылки" at bounding box center [83, 221] width 60 height 19
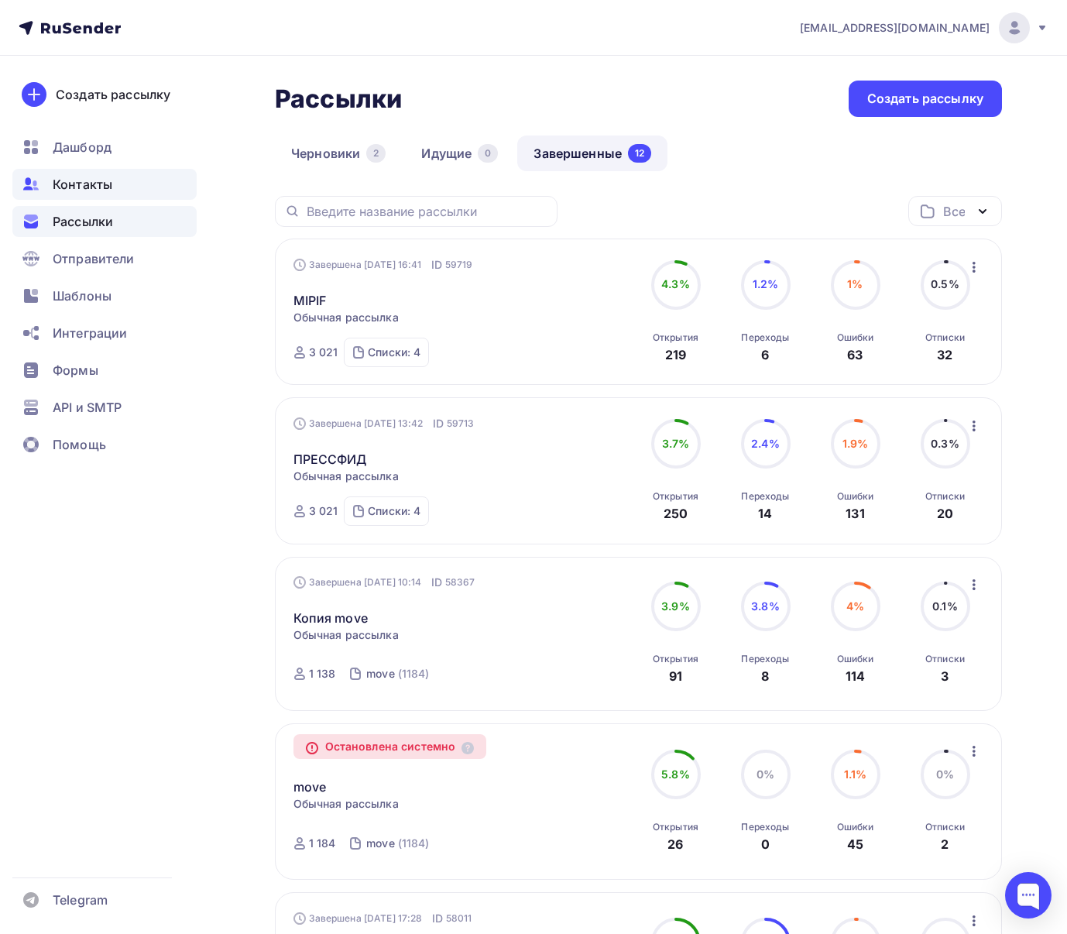
click at [84, 188] on span "Контакты" at bounding box center [83, 184] width 60 height 19
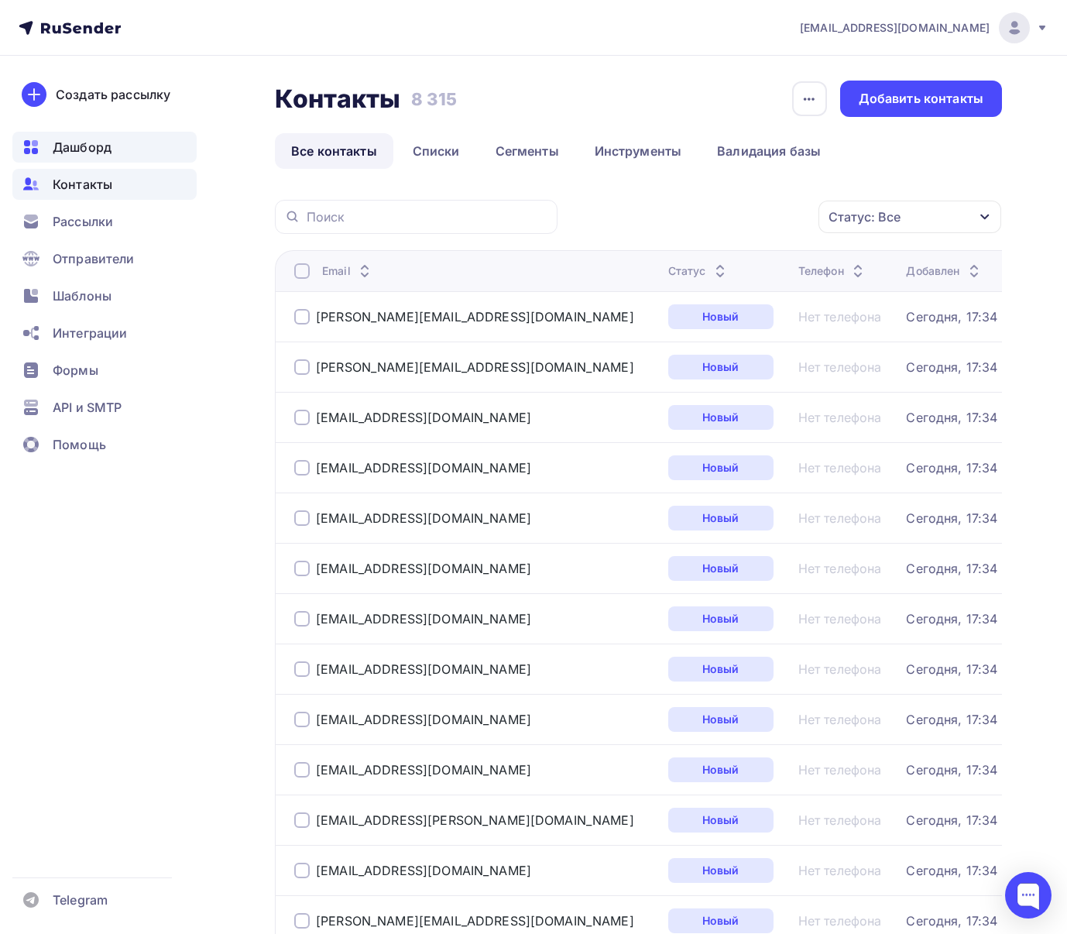
click at [50, 141] on div "Дашборд" at bounding box center [104, 147] width 184 height 31
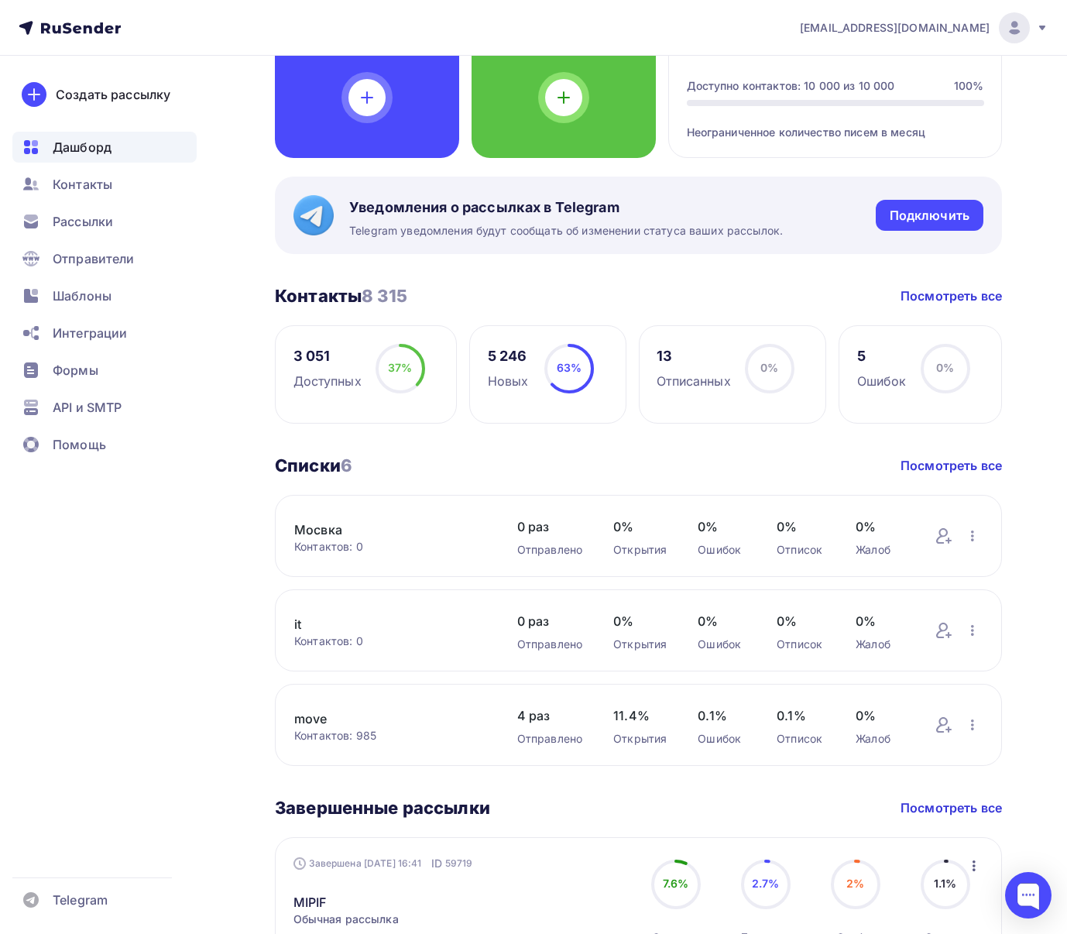
scroll to position [190, 0]
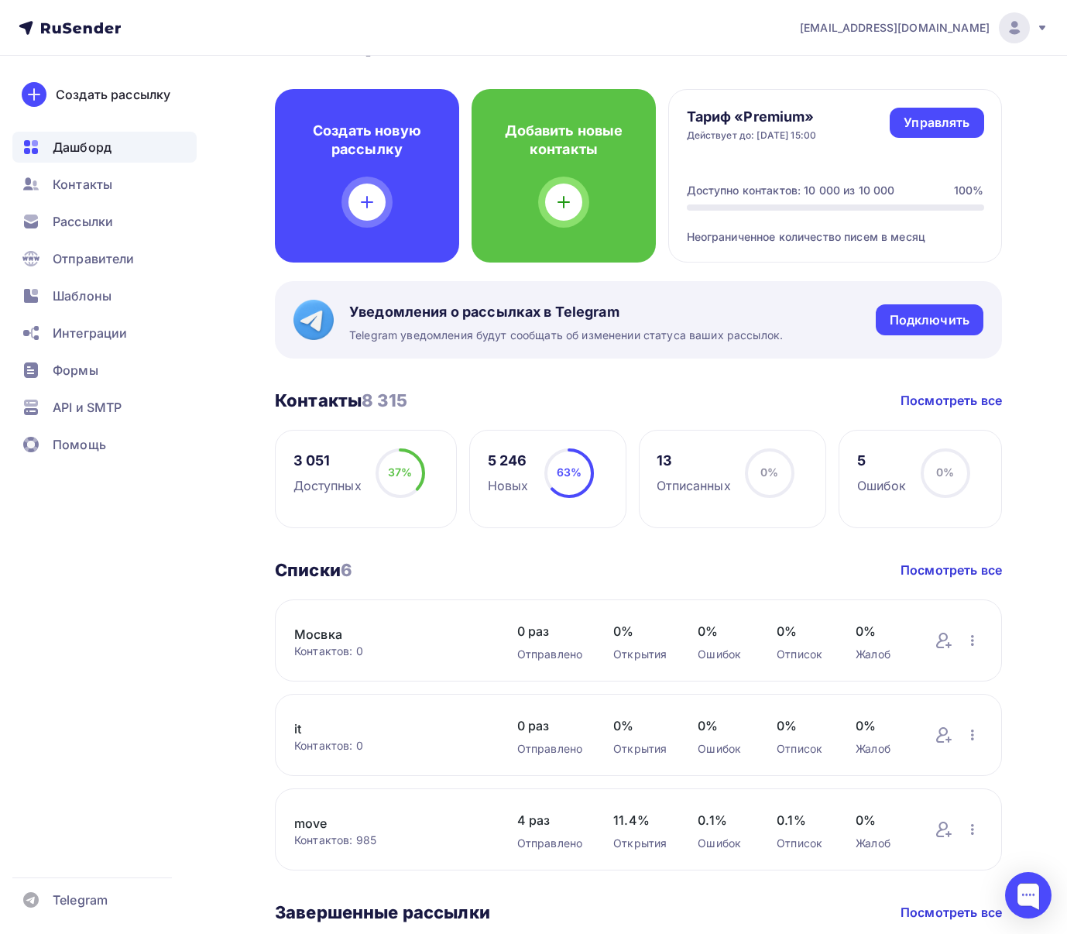
scroll to position [1, 0]
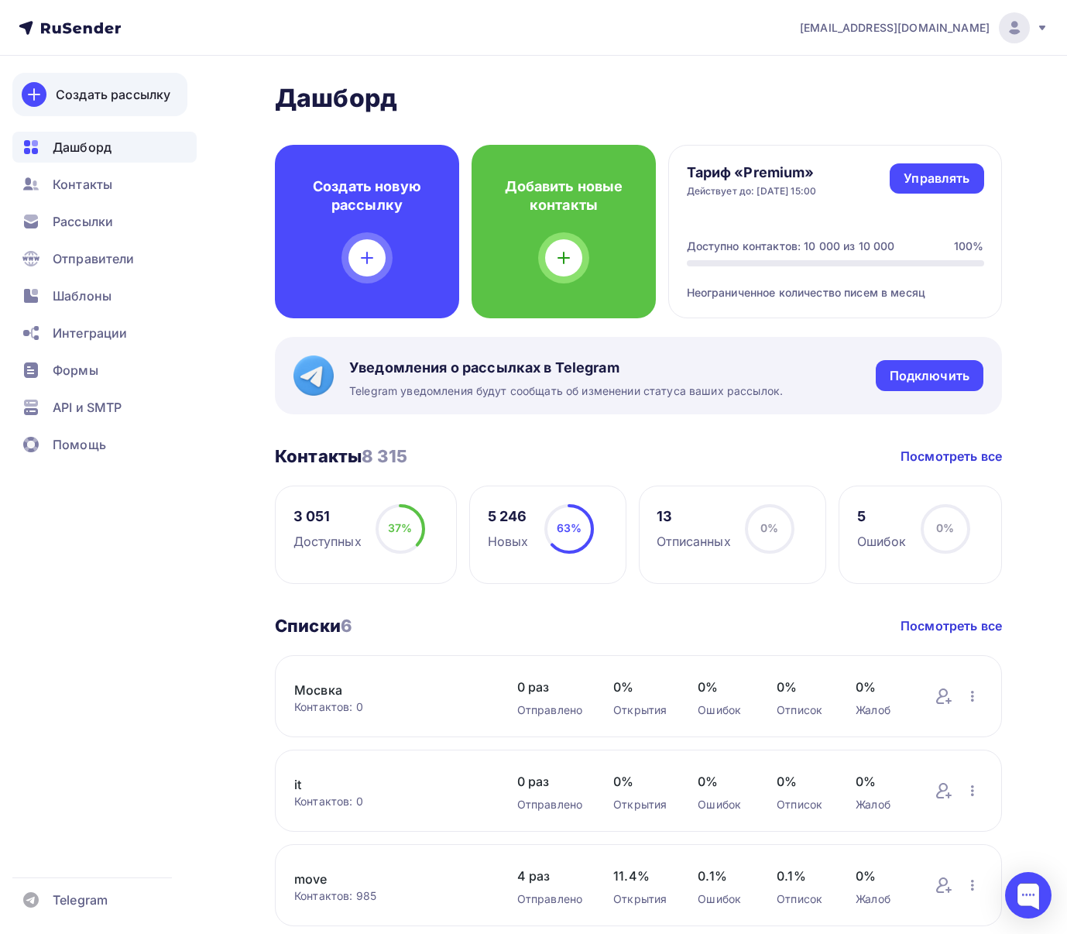
click at [91, 81] on link "Создать рассылку" at bounding box center [99, 94] width 175 height 43
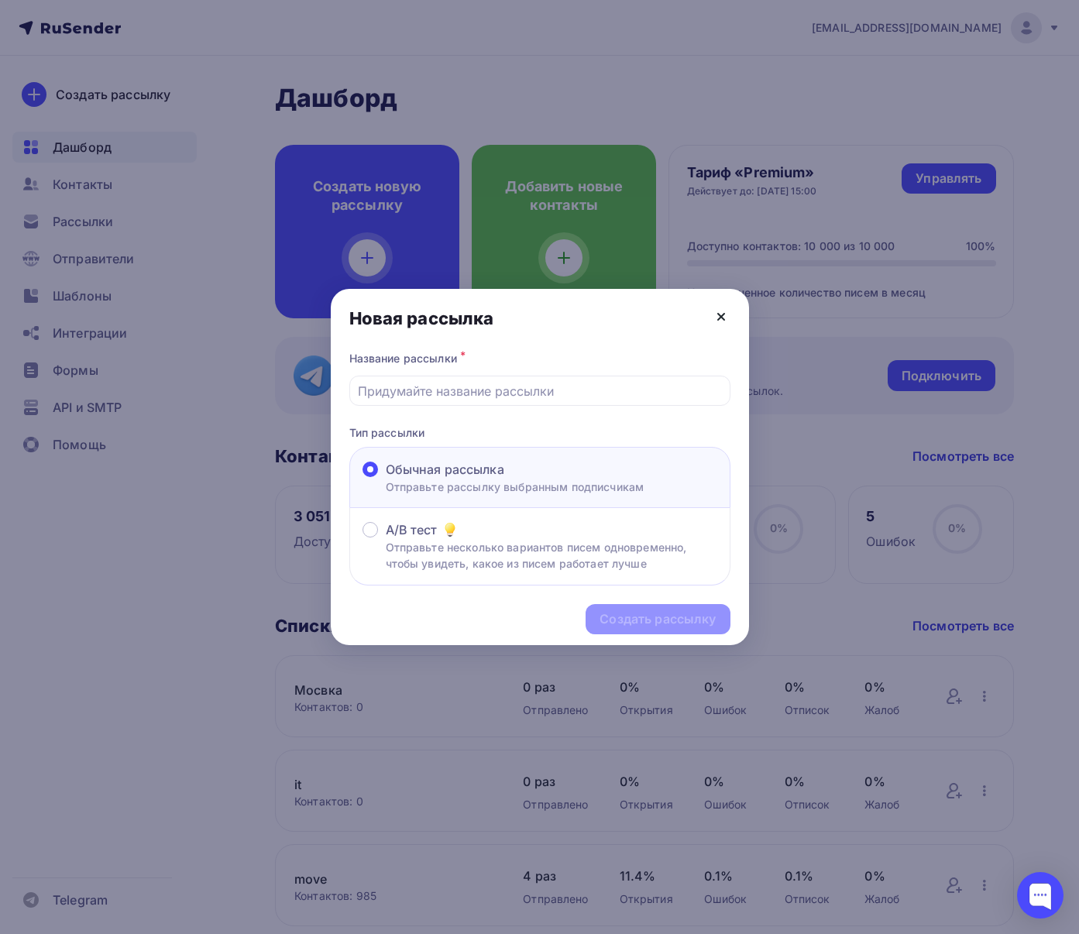
click at [717, 318] on icon at bounding box center [721, 316] width 19 height 19
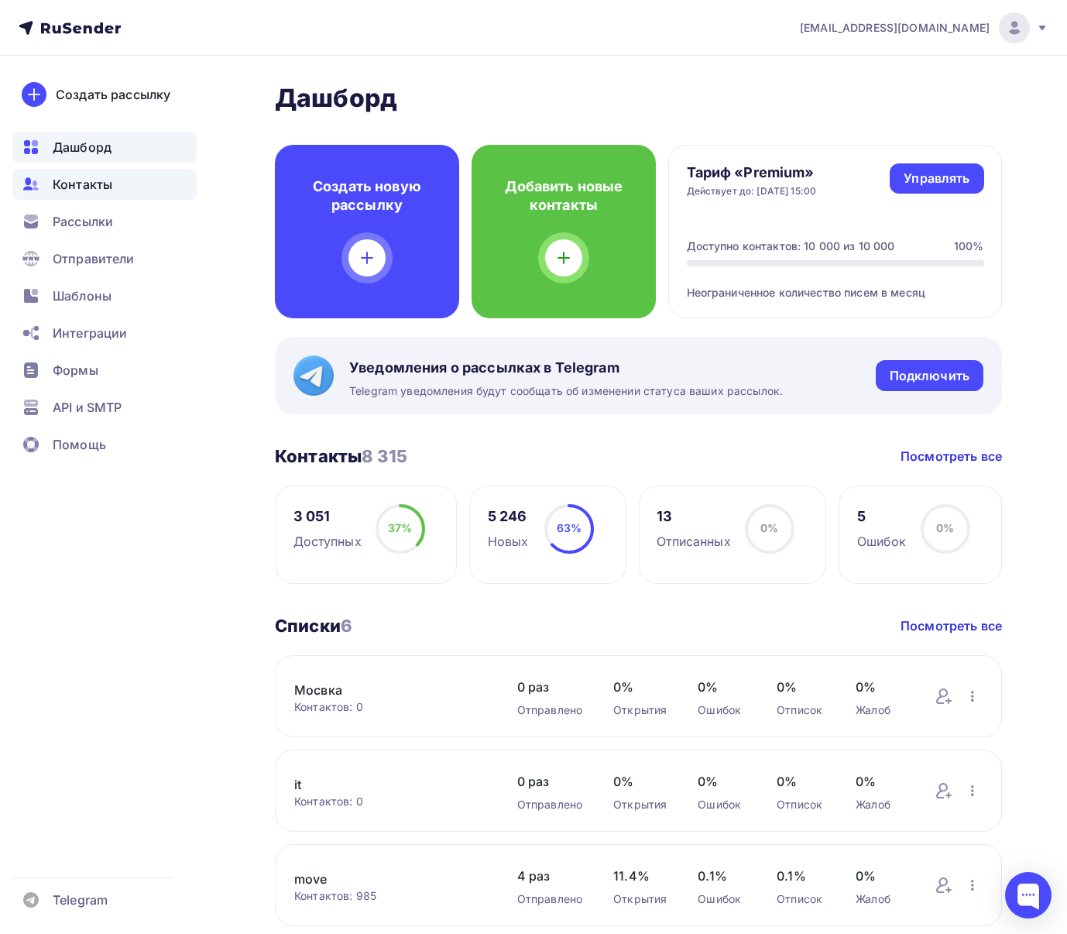
click at [111, 188] on span "Контакты" at bounding box center [83, 184] width 60 height 19
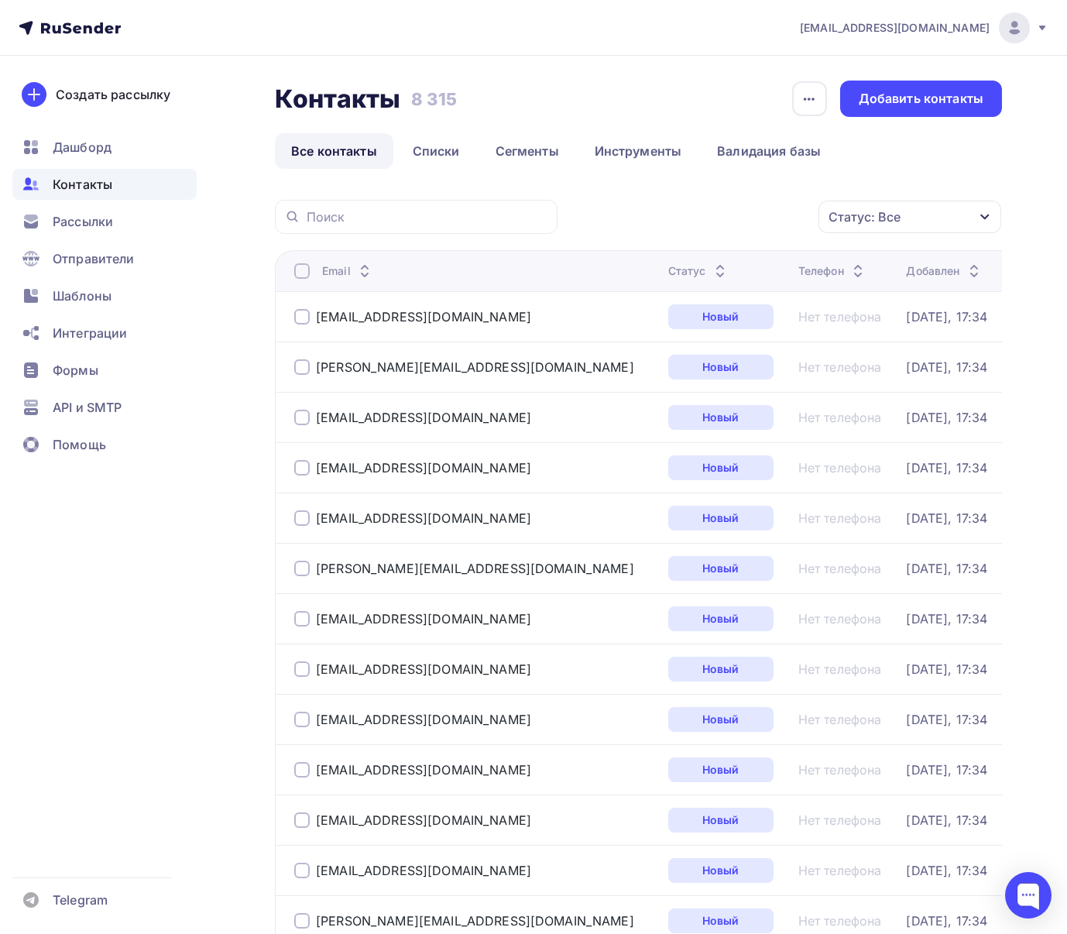
click at [918, 122] on div "Контакты Контакты 8 315 8 315 История импорта Добавить контакты Все контакты Сп…" at bounding box center [638, 125] width 727 height 88
click at [918, 108] on div "Добавить контакты" at bounding box center [921, 99] width 162 height 36
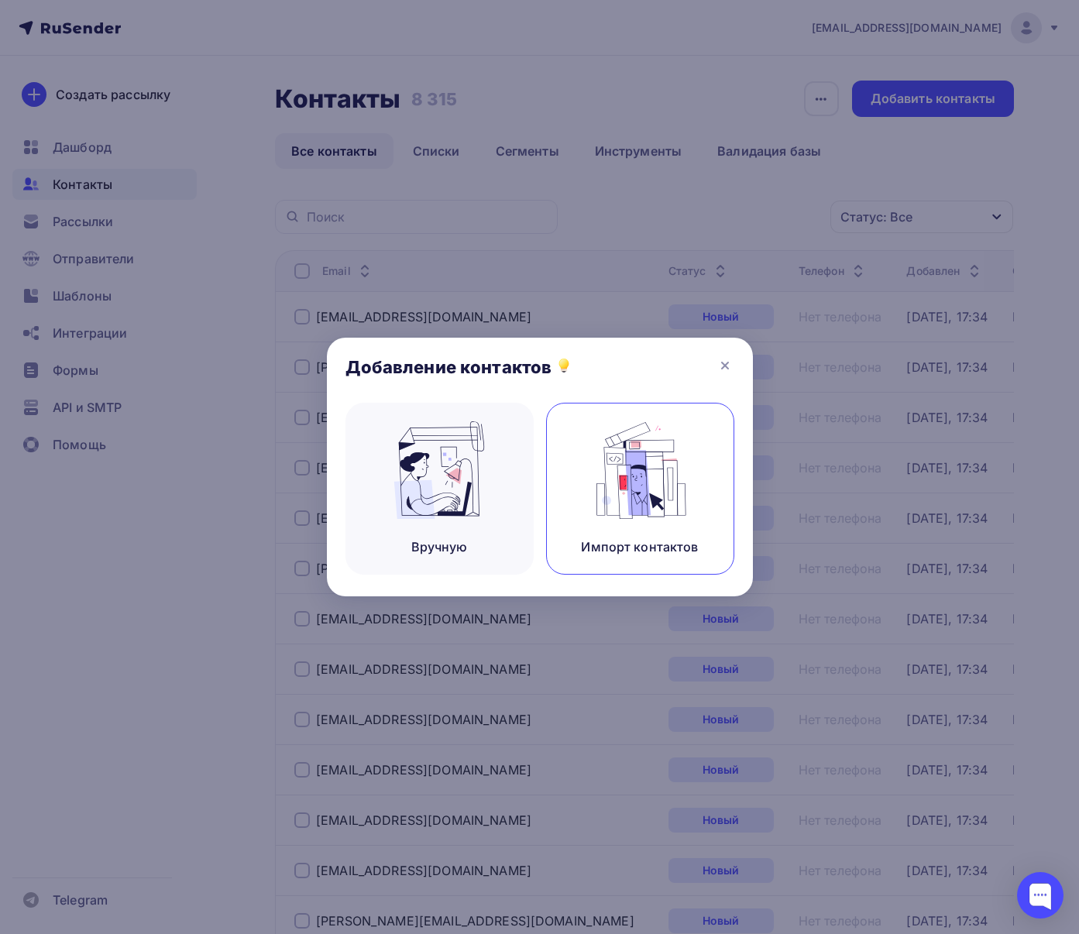
click at [623, 494] on img at bounding box center [640, 470] width 104 height 98
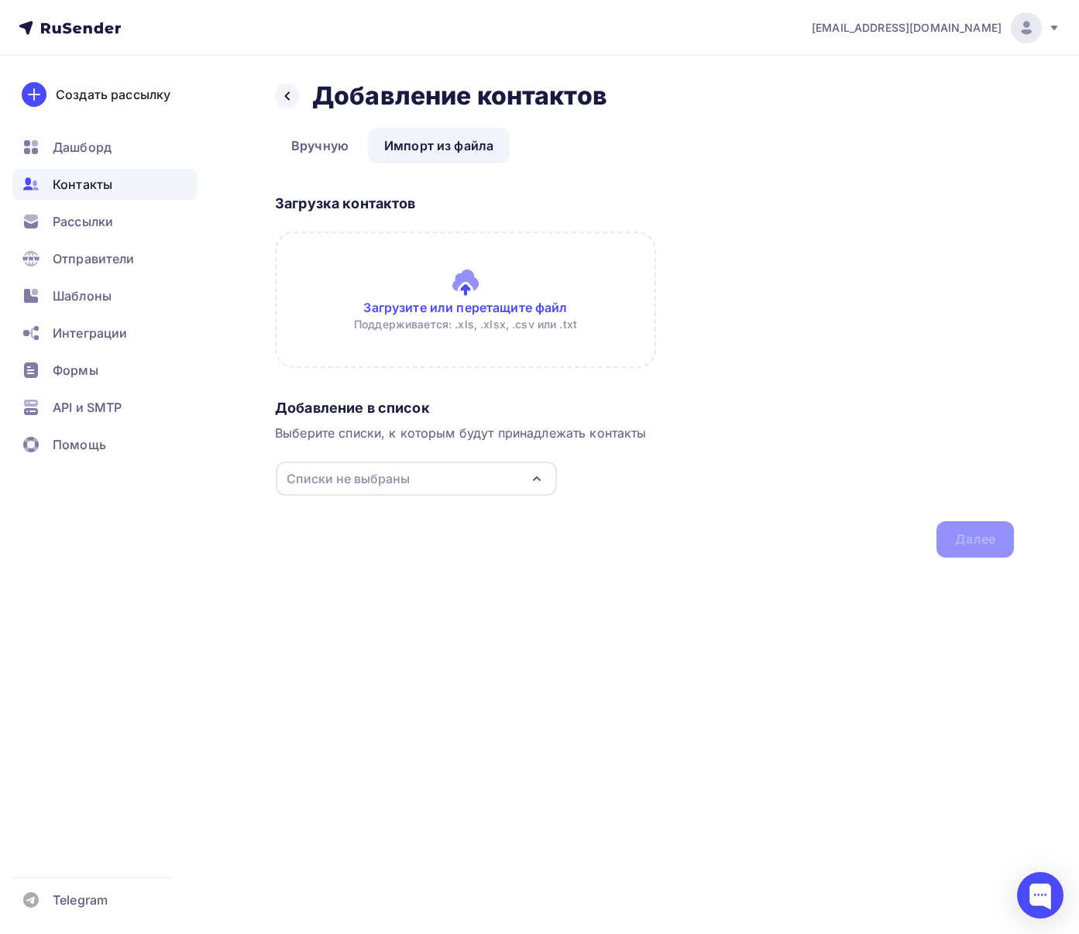
click at [505, 288] on input "file" at bounding box center [465, 300] width 381 height 136
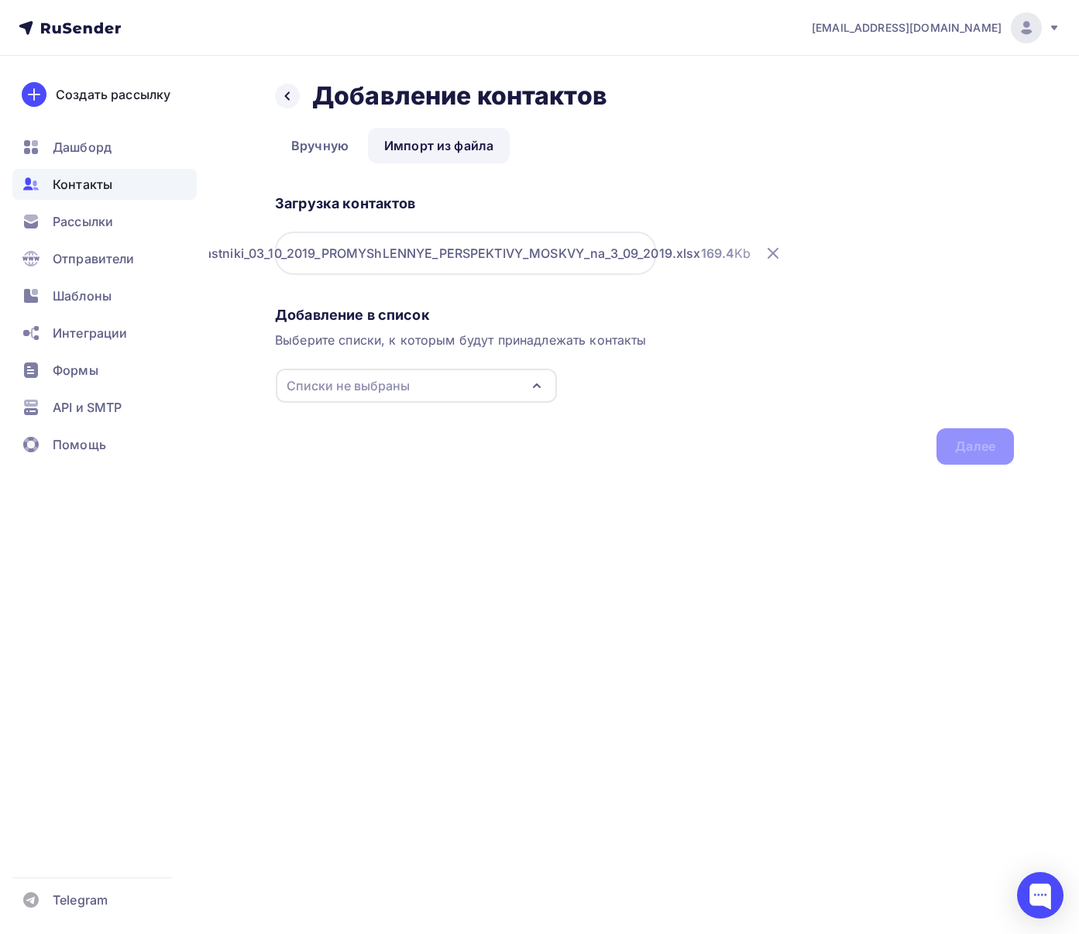
click at [534, 378] on icon "button" at bounding box center [536, 385] width 19 height 19
click at [421, 439] on div "Мосвка" at bounding box center [416, 443] width 250 height 19
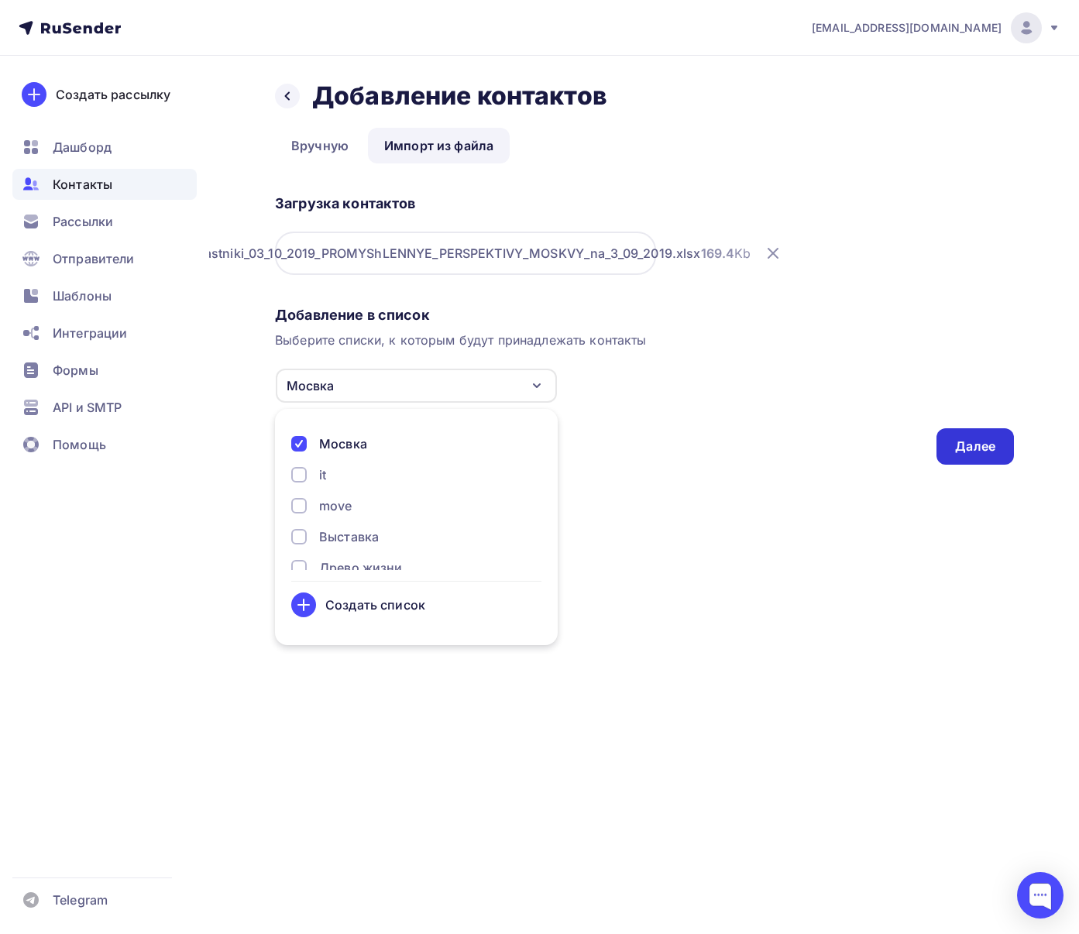
click at [960, 441] on div "Далее" at bounding box center [975, 447] width 40 height 18
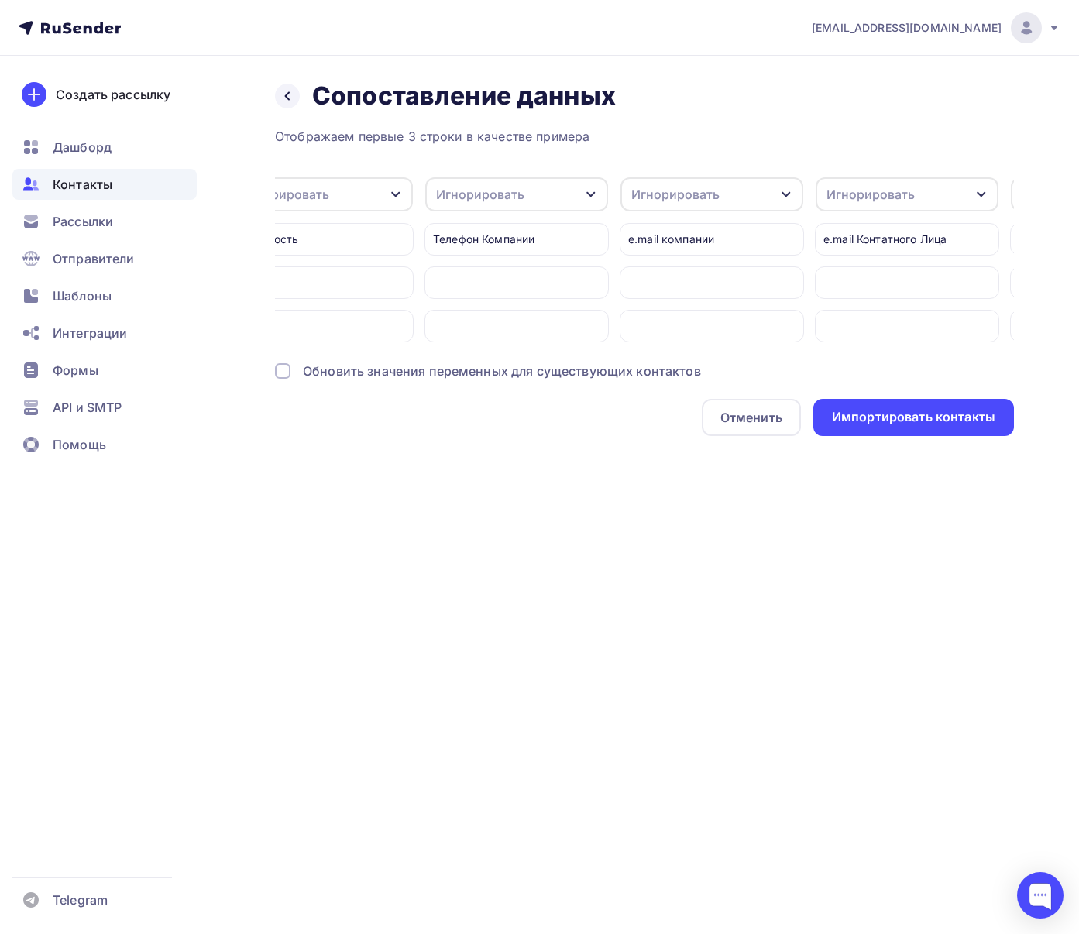
scroll to position [0, 833]
click at [744, 203] on div "Игнорировать" at bounding box center [704, 194] width 183 height 34
click at [696, 239] on div "Email" at bounding box center [676, 244] width 90 height 19
click at [854, 200] on div "Игнорировать" at bounding box center [863, 194] width 88 height 19
click at [819, 138] on div "Отображаем первые 3 строки в качестве примера" at bounding box center [644, 136] width 739 height 19
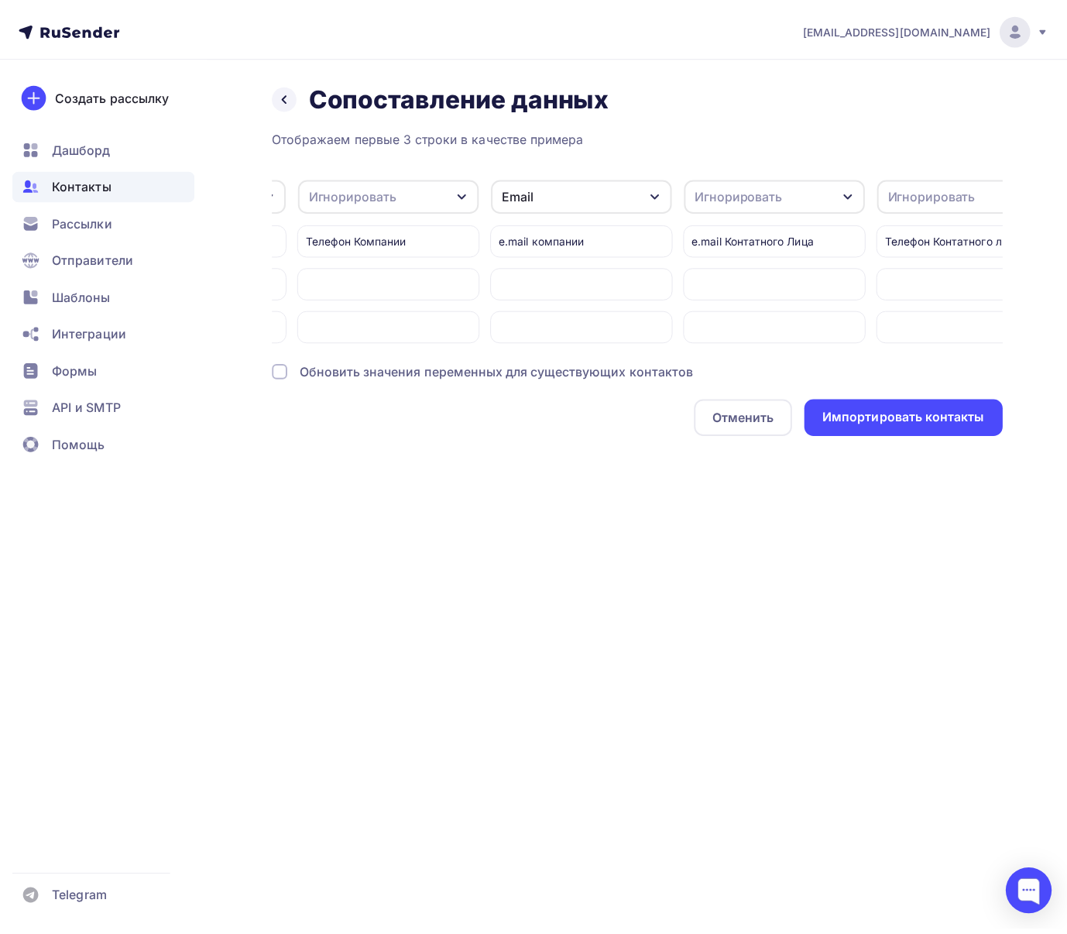
scroll to position [0, 1007]
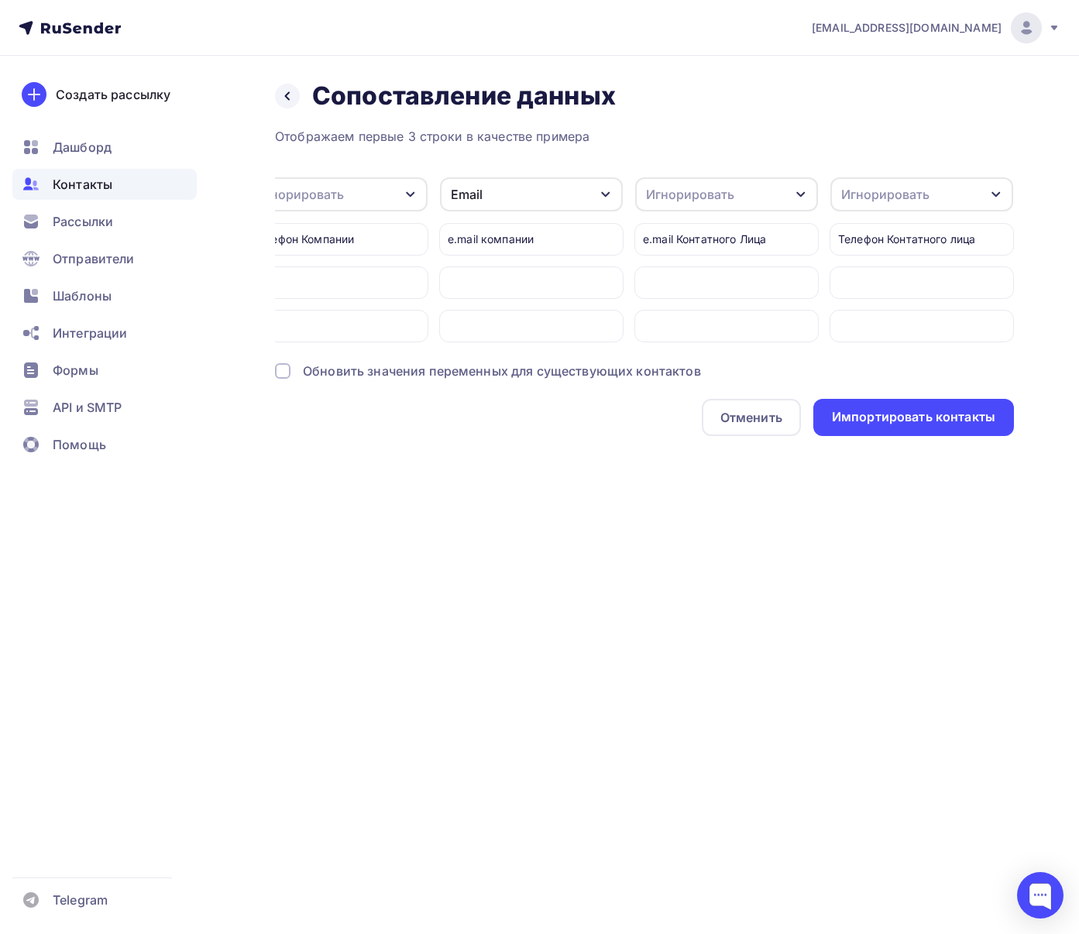
click at [908, 448] on div "Назад Сопоставление данных Сопоставление данных Отображаем первые 3 строки в ка…" at bounding box center [539, 277] width 1079 height 442
click at [905, 426] on div "Импортировать контакты" at bounding box center [913, 417] width 163 height 18
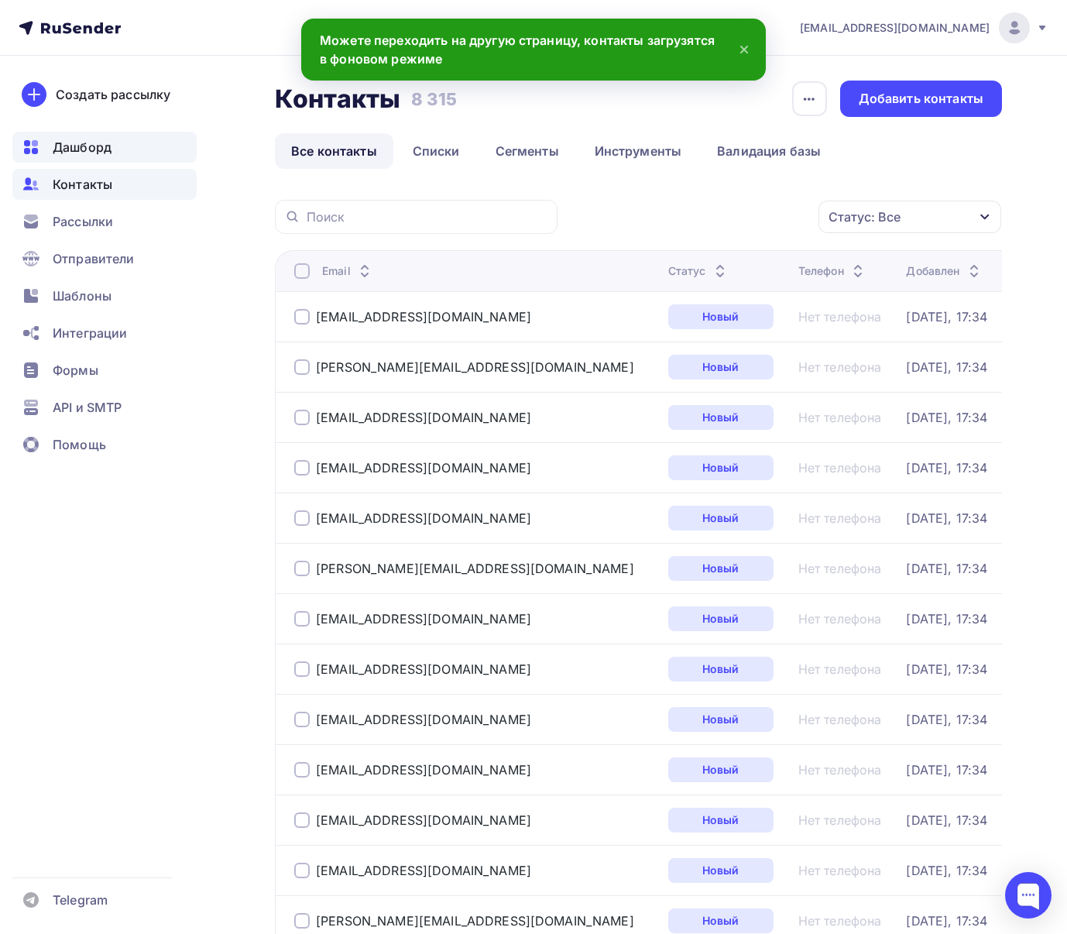
click at [67, 157] on div "Дашборд" at bounding box center [104, 147] width 184 height 31
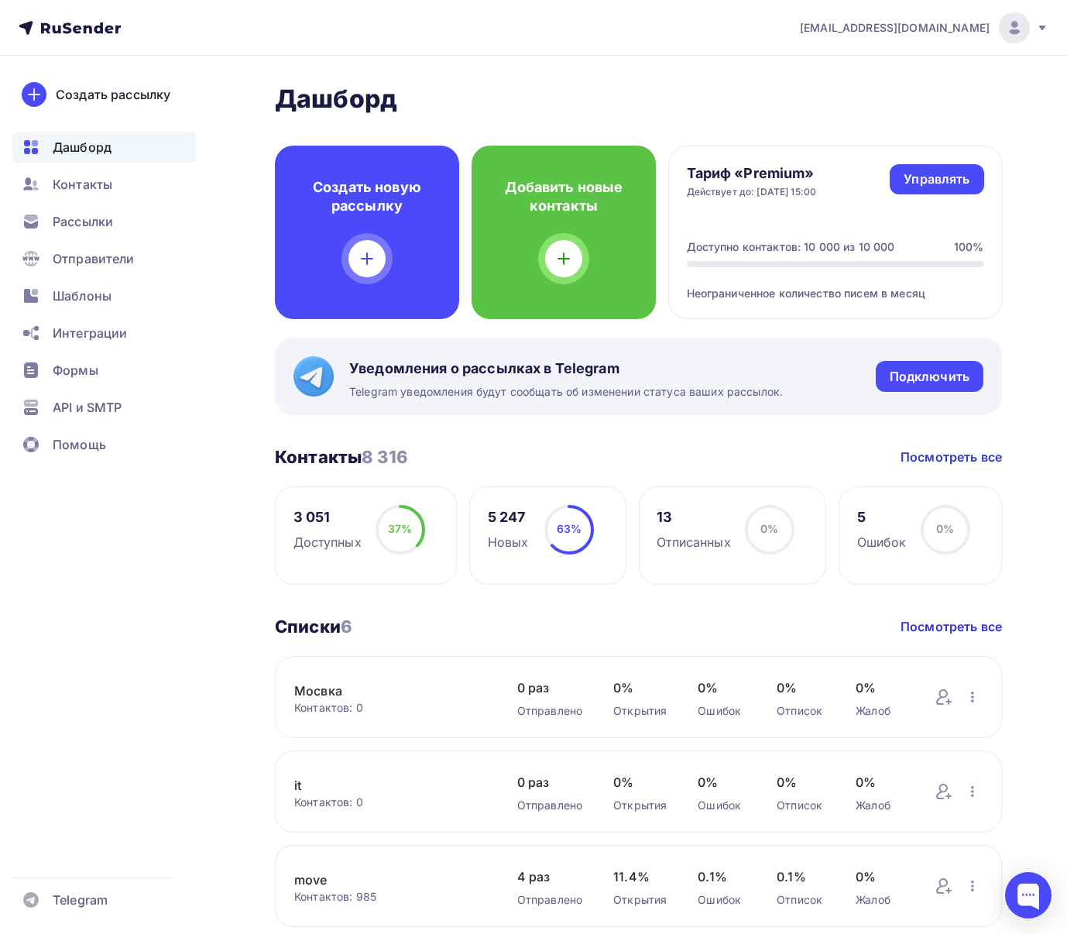
click at [73, 201] on ul "Дашборд Контакты Рассылки Отправители Шаблоны Интеграции Формы API и SMTP Помощь" at bounding box center [104, 300] width 184 height 337
click at [73, 193] on span "Контакты" at bounding box center [83, 184] width 60 height 19
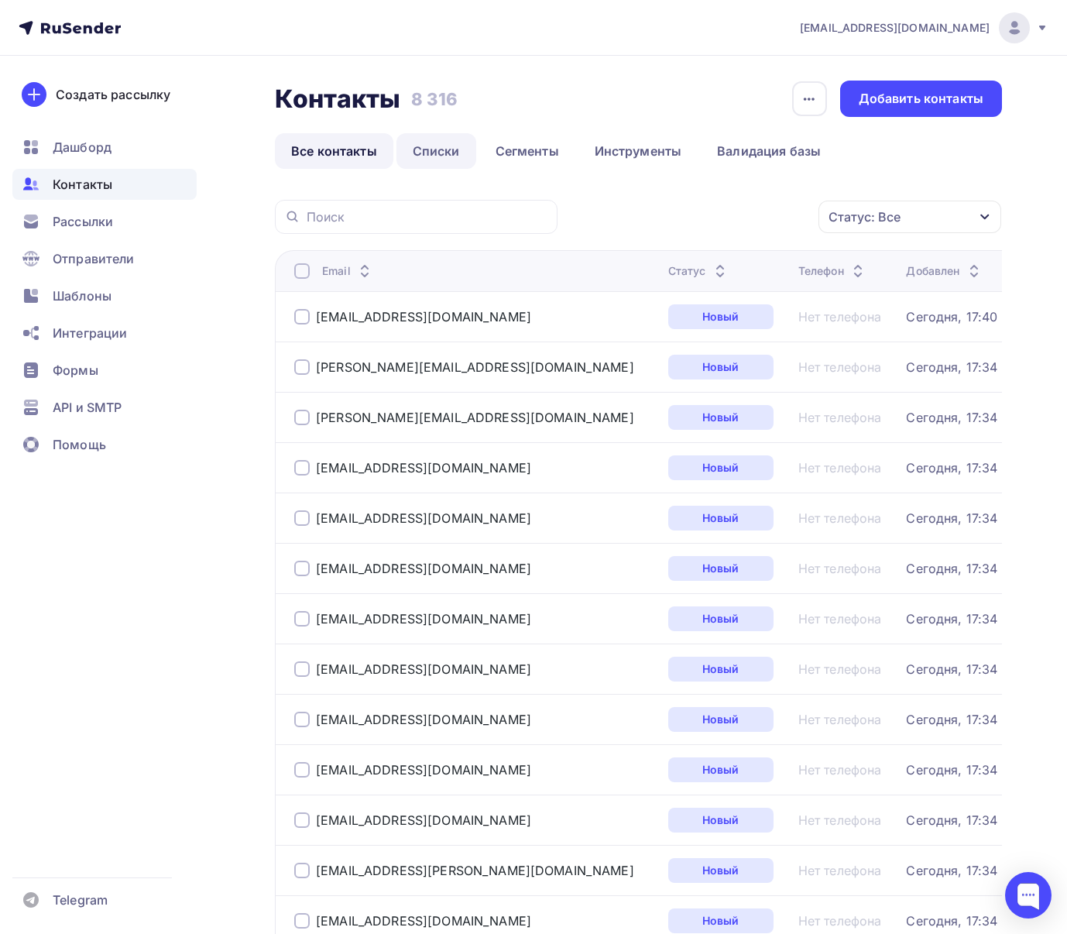
click at [428, 157] on link "Списки" at bounding box center [436, 151] width 80 height 36
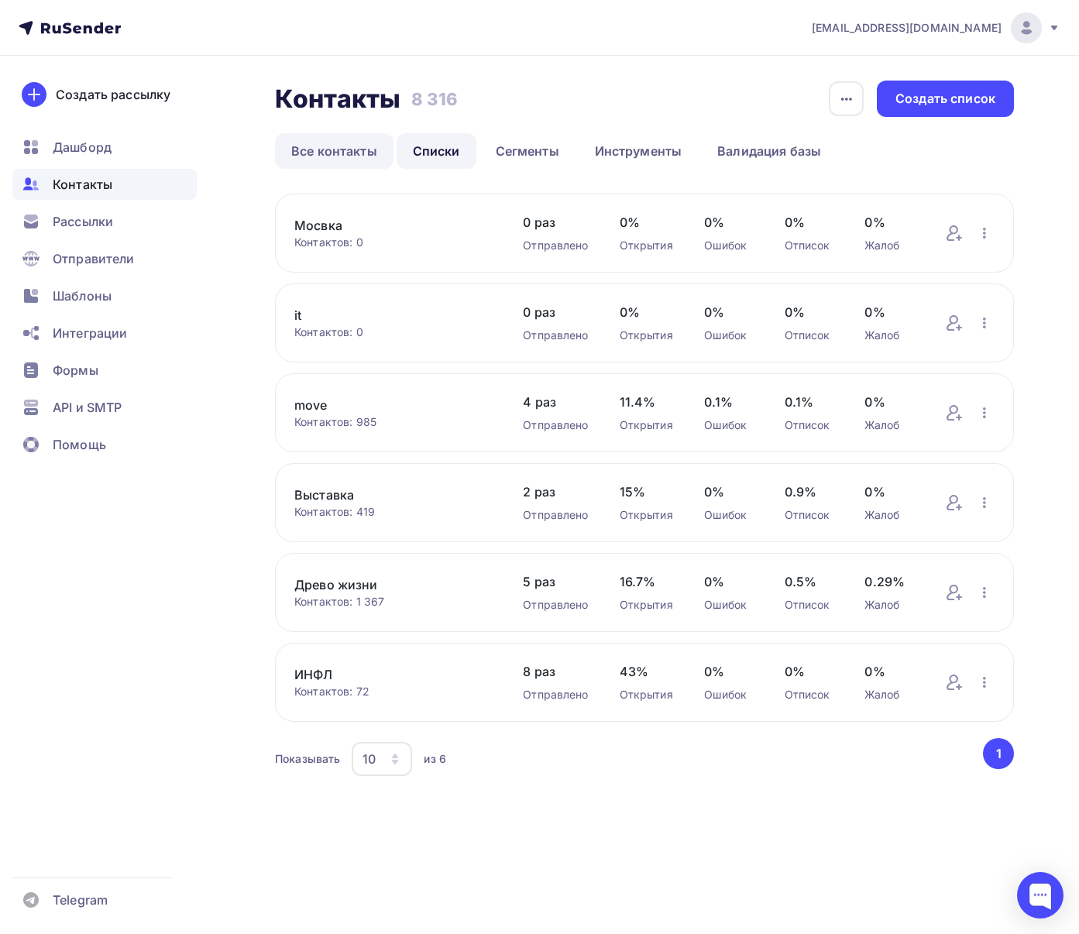
click at [340, 156] on link "Все контакты" at bounding box center [334, 151] width 118 height 36
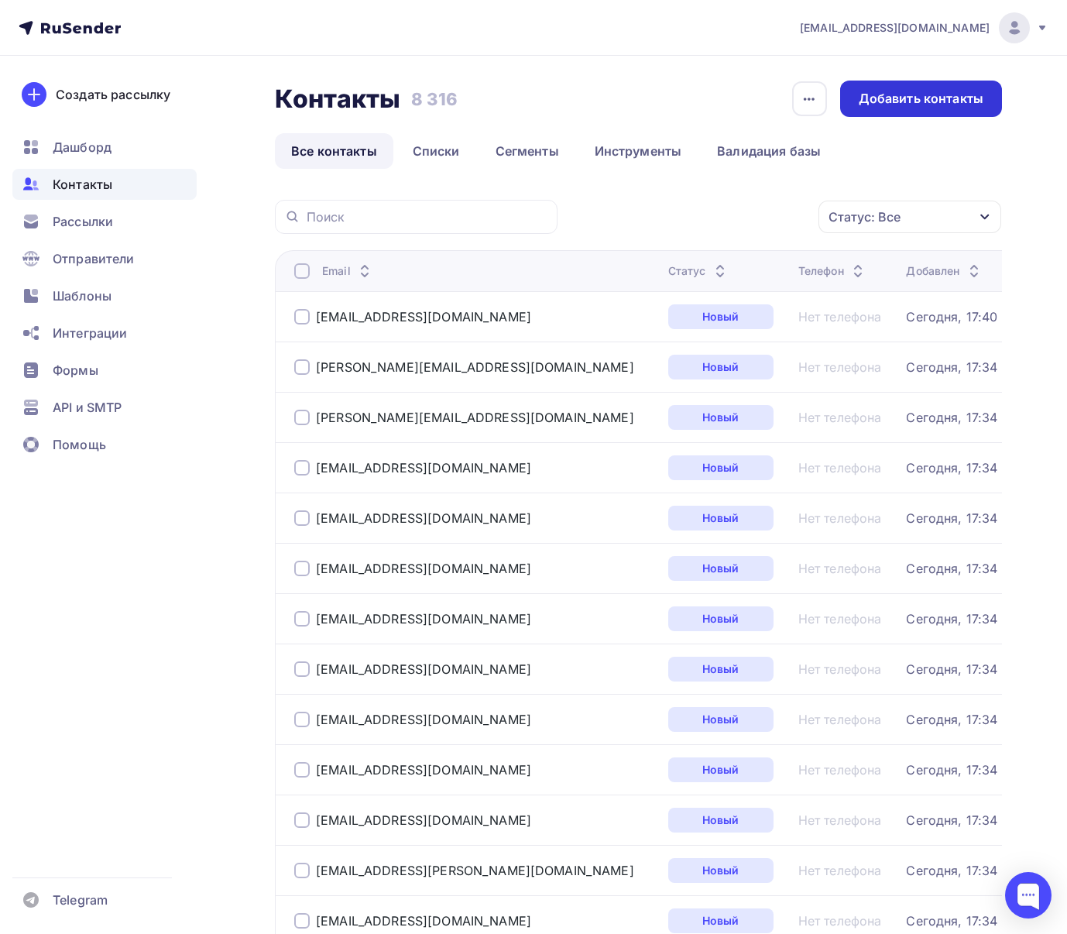
click at [942, 104] on div "Добавить контакты" at bounding box center [921, 99] width 125 height 18
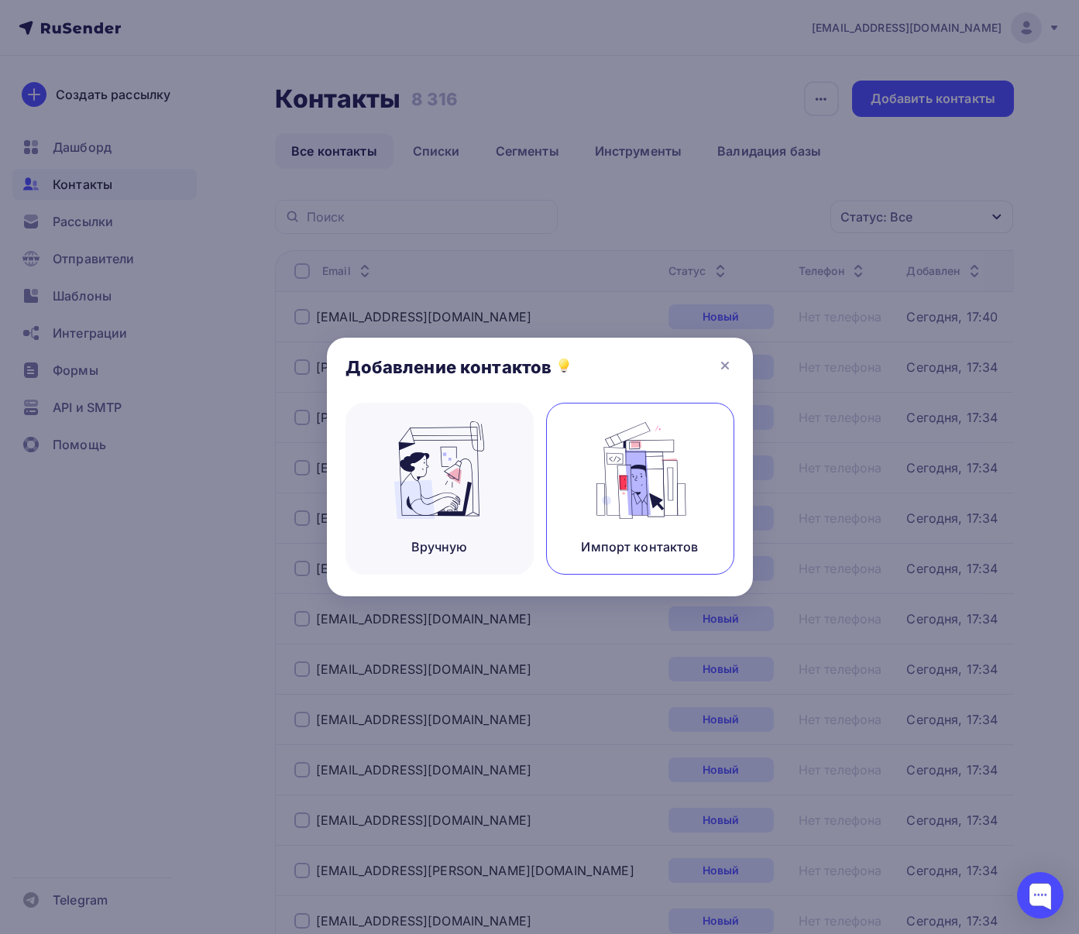
click at [589, 482] on img at bounding box center [640, 470] width 104 height 98
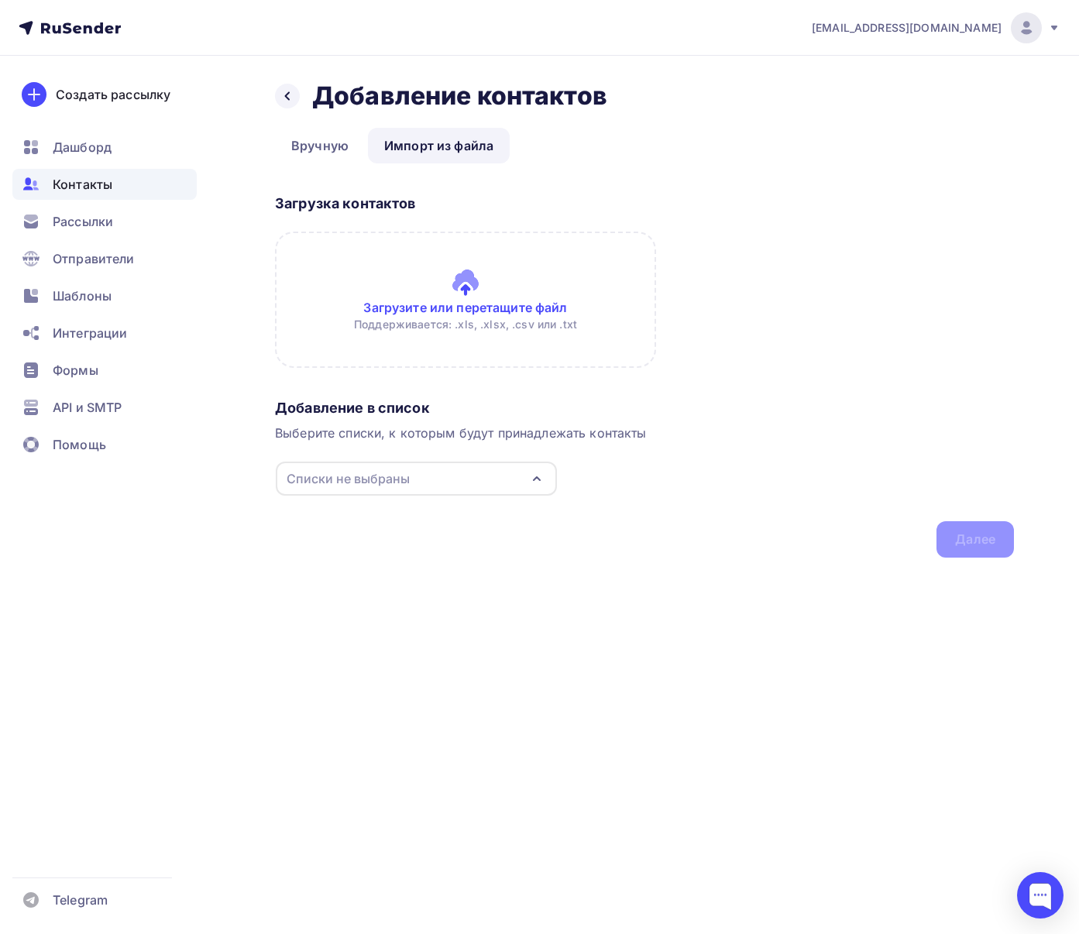
click at [474, 322] on input "file" at bounding box center [465, 300] width 381 height 136
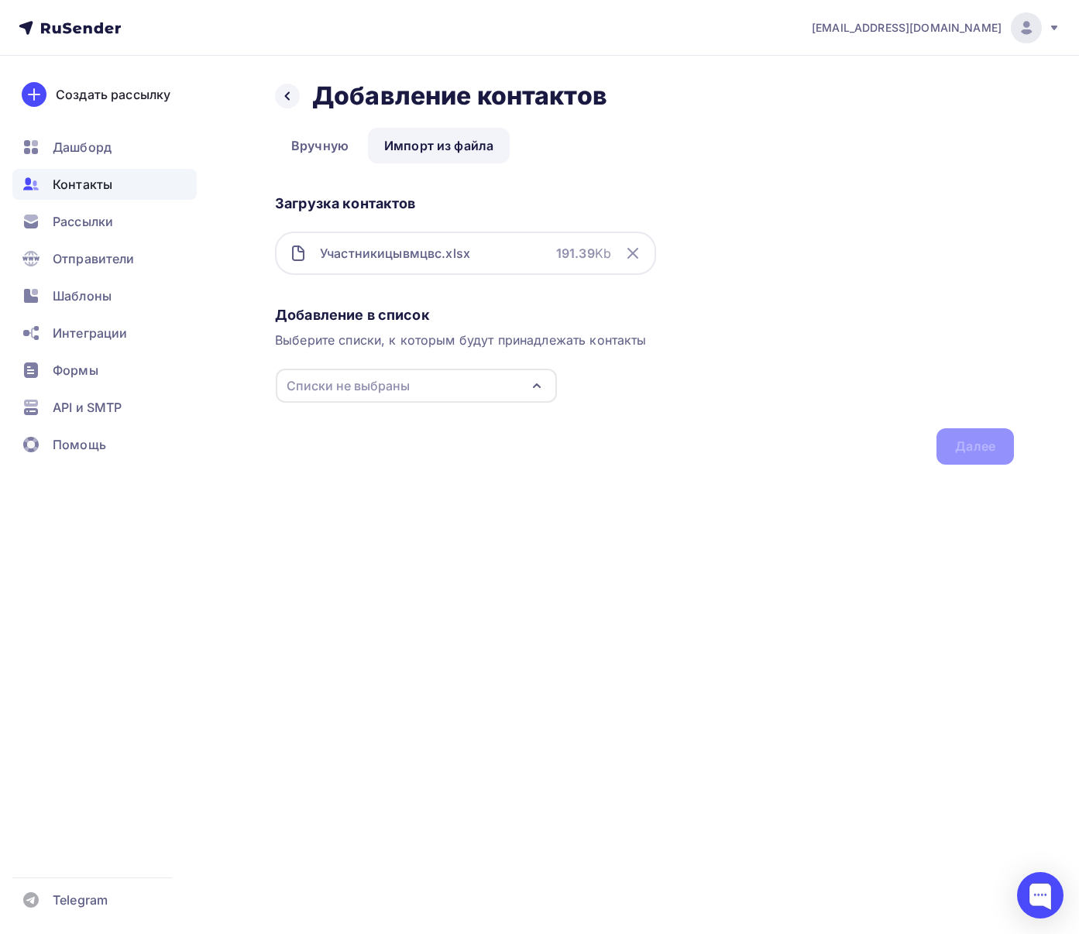
click at [488, 383] on div "Списки не выбраны" at bounding box center [416, 386] width 281 height 34
click at [360, 612] on div "Создать список" at bounding box center [375, 605] width 100 height 19
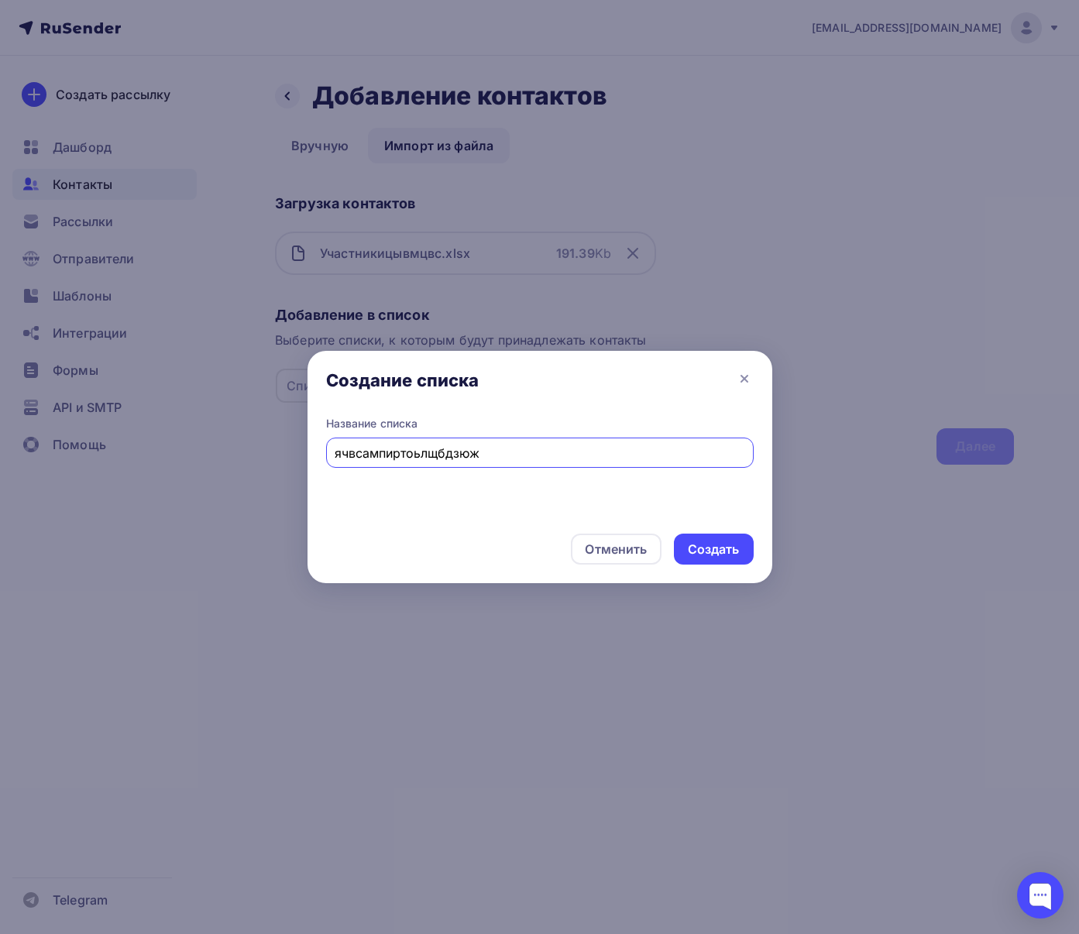
type input "ячвсампиртоьлщбдзюж"
click at [721, 543] on div "Создать" at bounding box center [714, 550] width 52 height 18
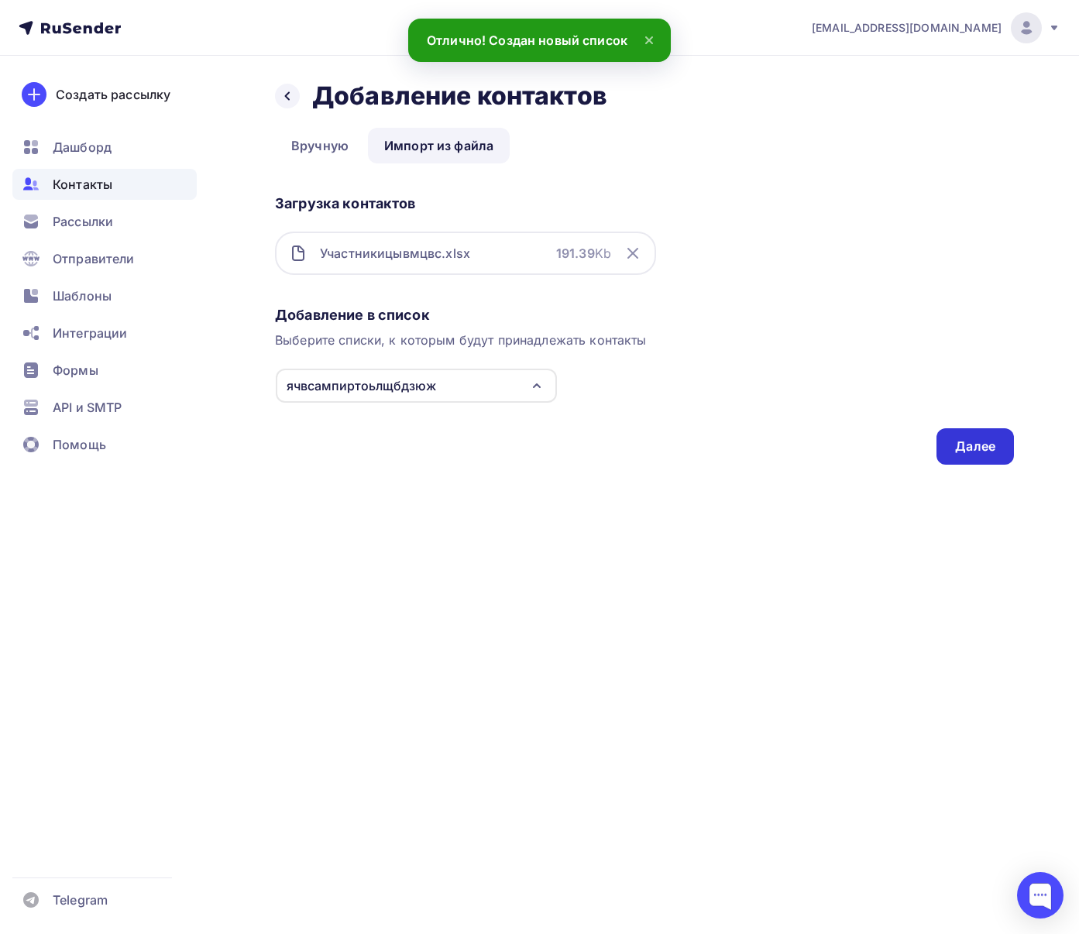
click at [979, 463] on div "Далее" at bounding box center [974, 446] width 77 height 36
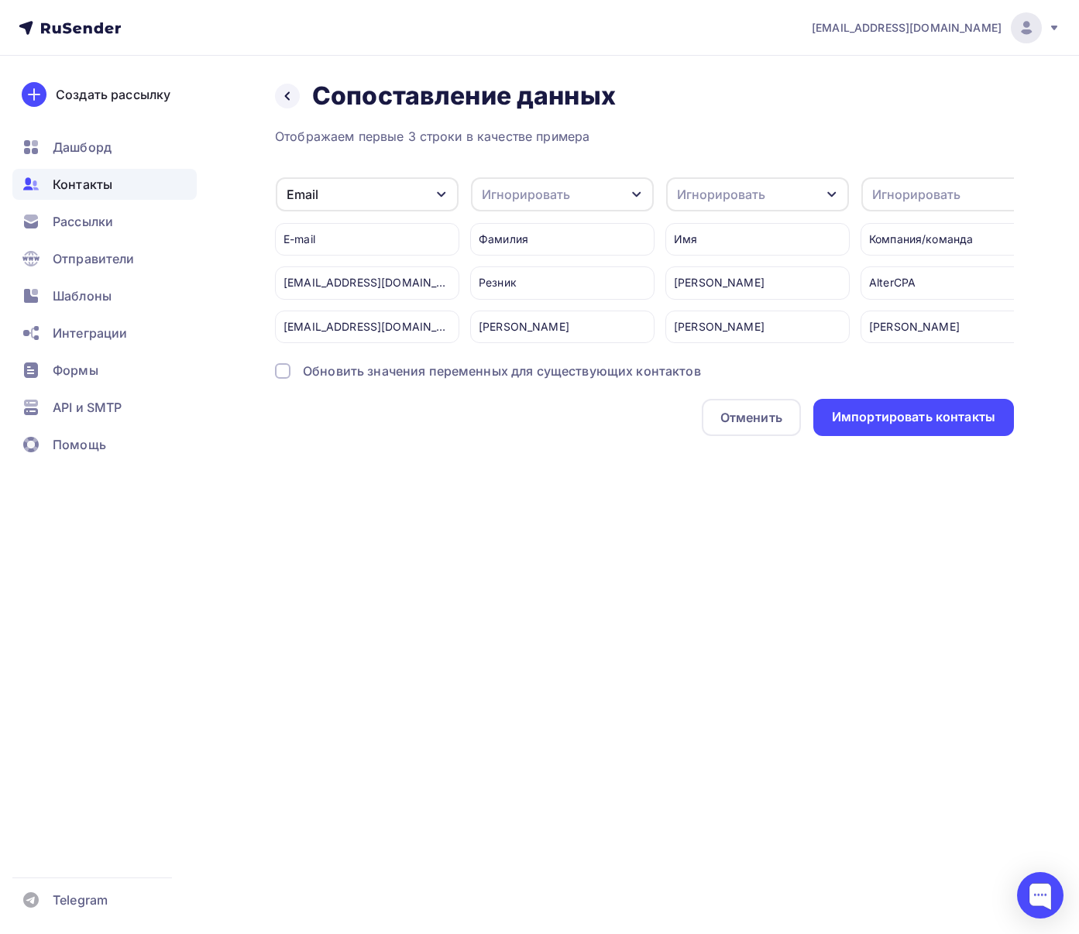
click at [548, 194] on div "Игнорировать" at bounding box center [526, 194] width 88 height 19
click at [880, 199] on div "Игнорировать" at bounding box center [916, 194] width 88 height 19
click at [898, 269] on div "Имя" at bounding box center [924, 275] width 90 height 19
click at [905, 410] on div "Импортировать контакты" at bounding box center [913, 417] width 201 height 37
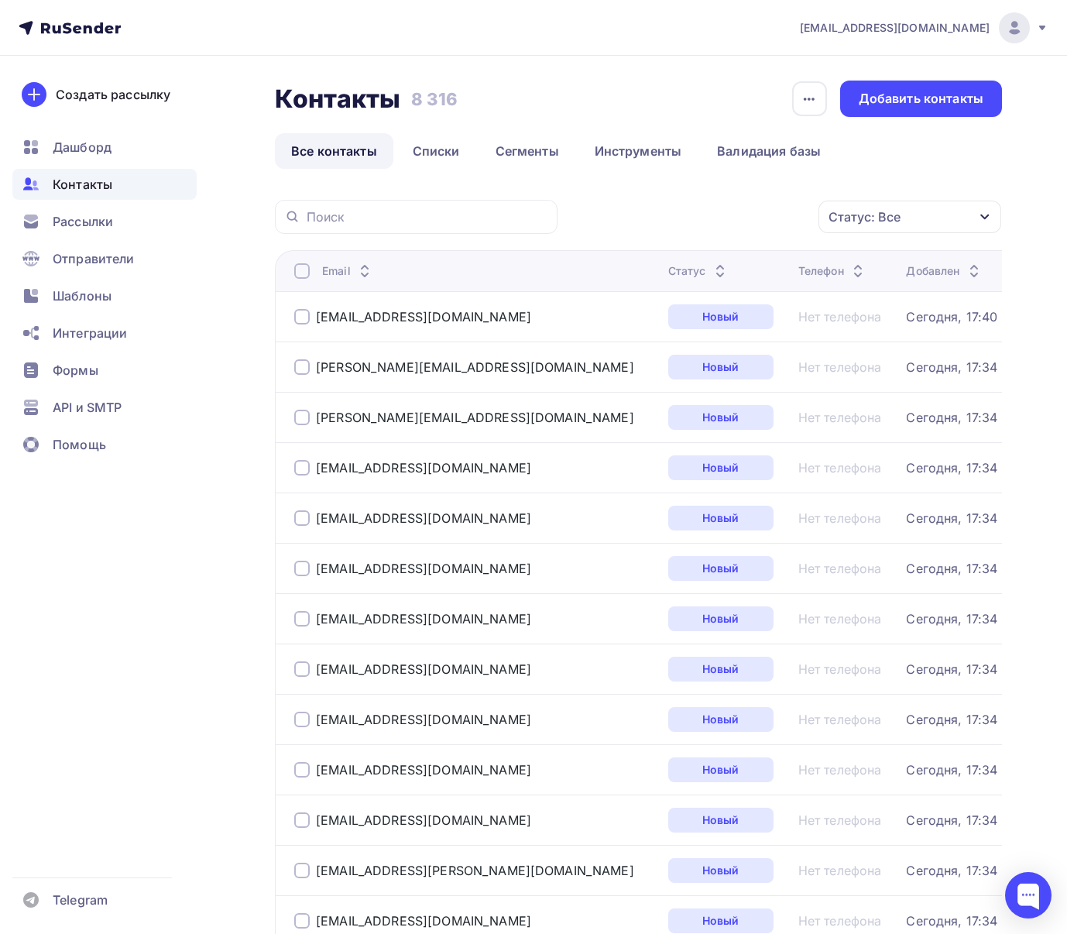
click at [92, 173] on div "Контакты" at bounding box center [104, 184] width 184 height 31
click at [84, 184] on span "Контакты" at bounding box center [83, 184] width 60 height 19
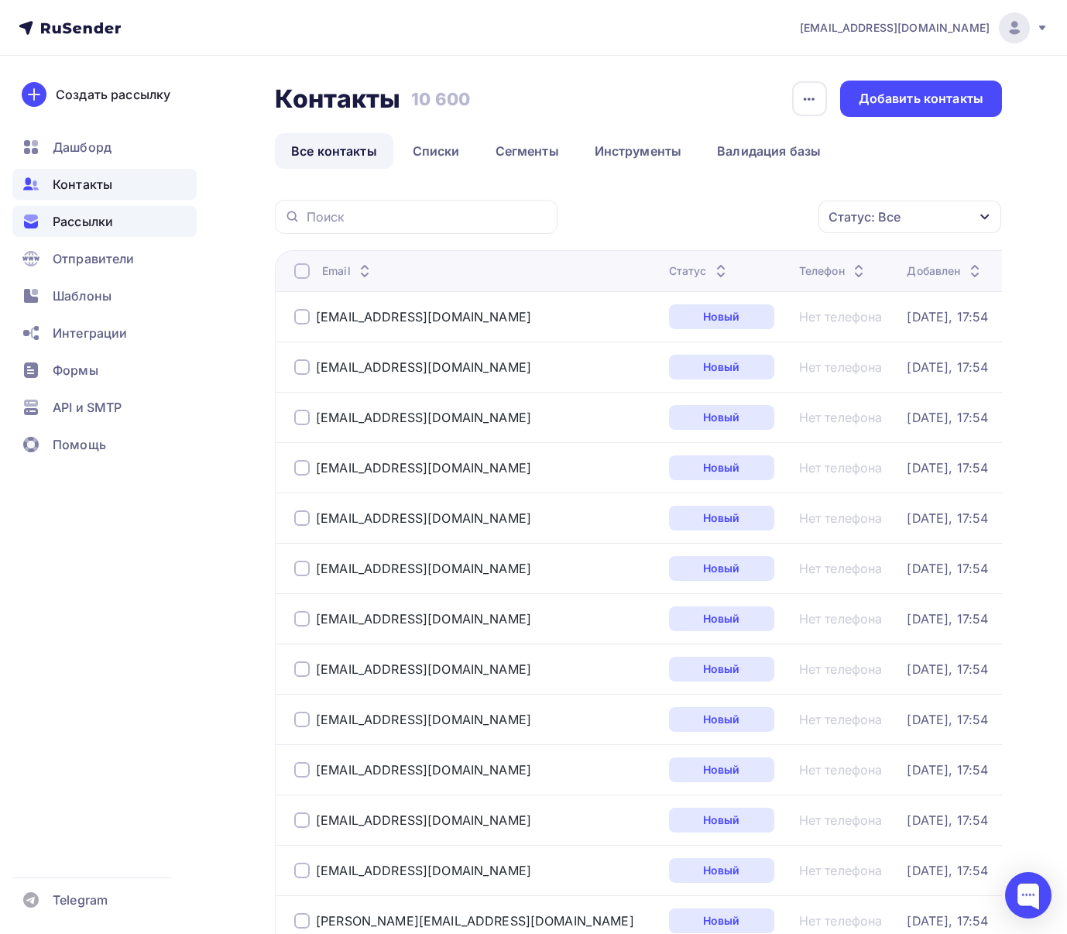
click at [100, 228] on span "Рассылки" at bounding box center [83, 221] width 60 height 19
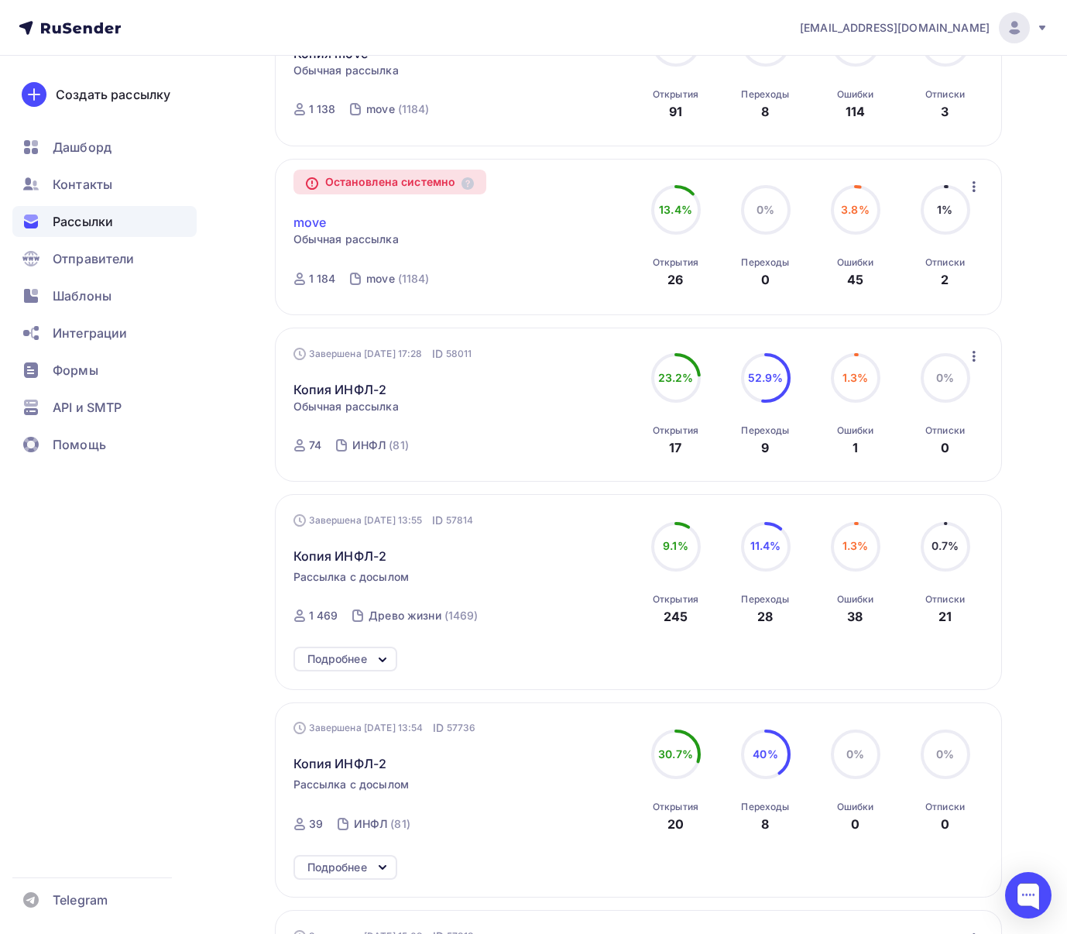
scroll to position [459, 0]
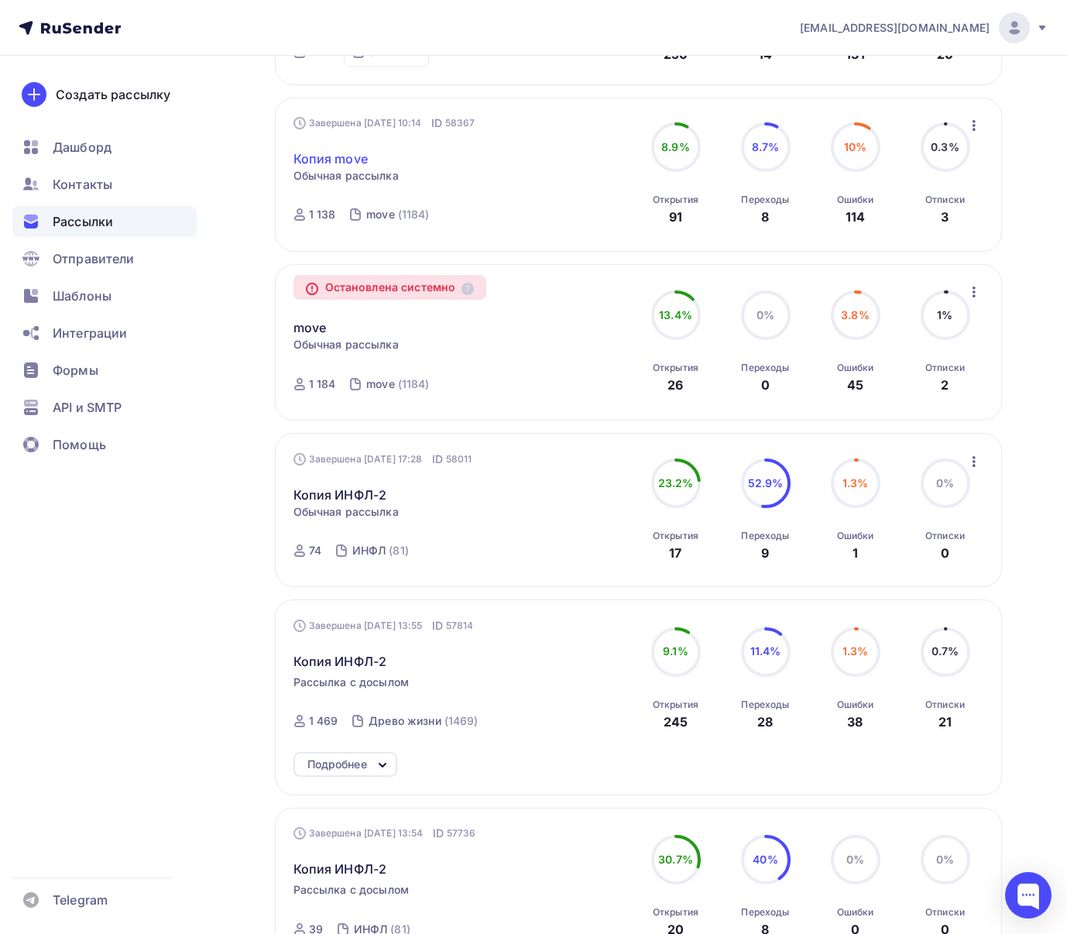
click at [318, 160] on link "Копия move" at bounding box center [331, 158] width 74 height 19
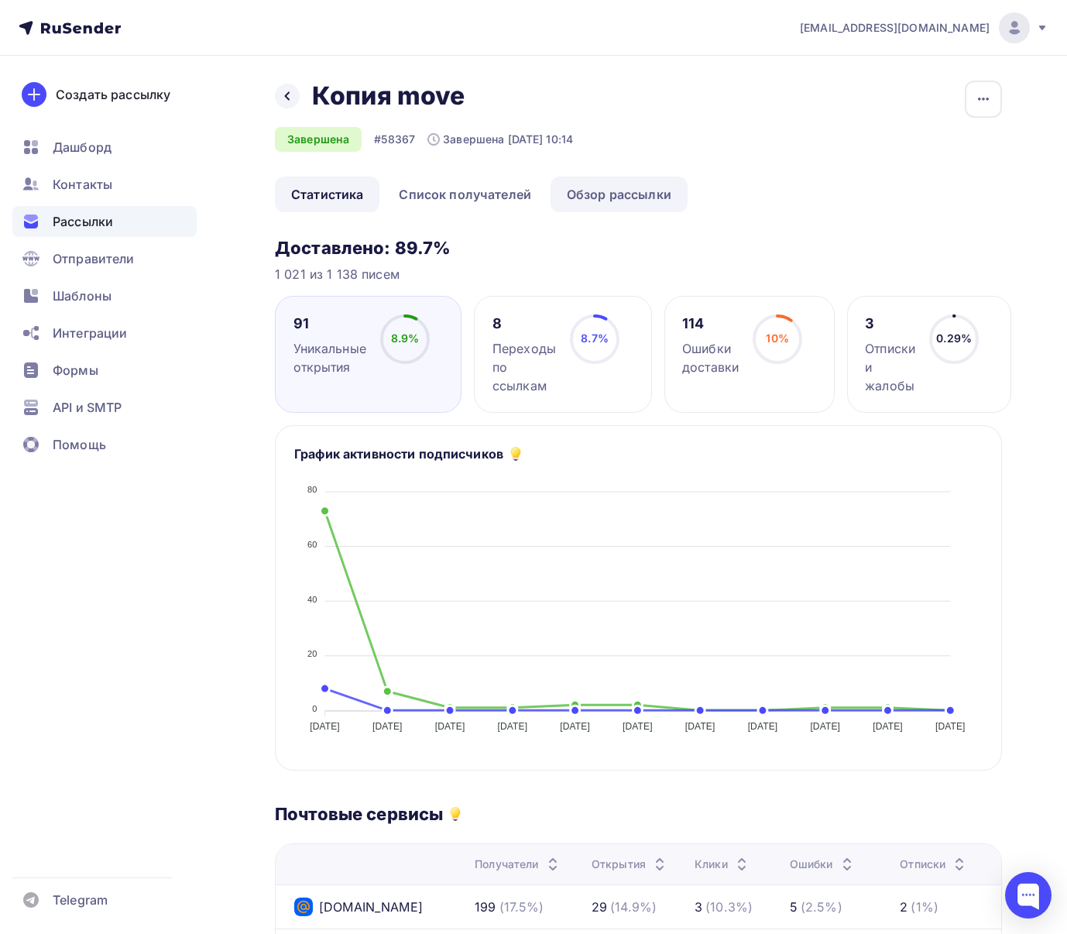
click at [597, 204] on link "Обзор рассылки" at bounding box center [619, 195] width 137 height 36
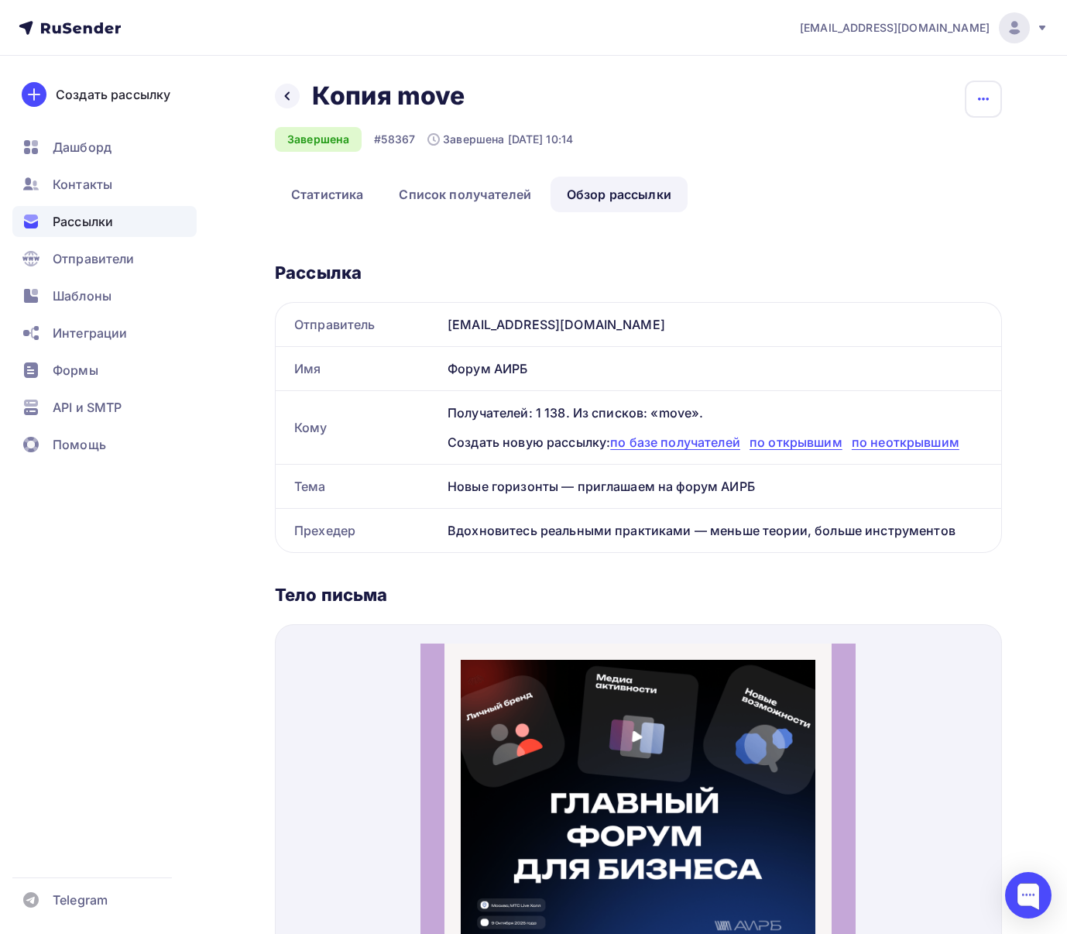
click at [989, 101] on icon "button" at bounding box center [983, 99] width 19 height 19
click at [962, 144] on div "Копировать" at bounding box center [924, 148] width 149 height 19
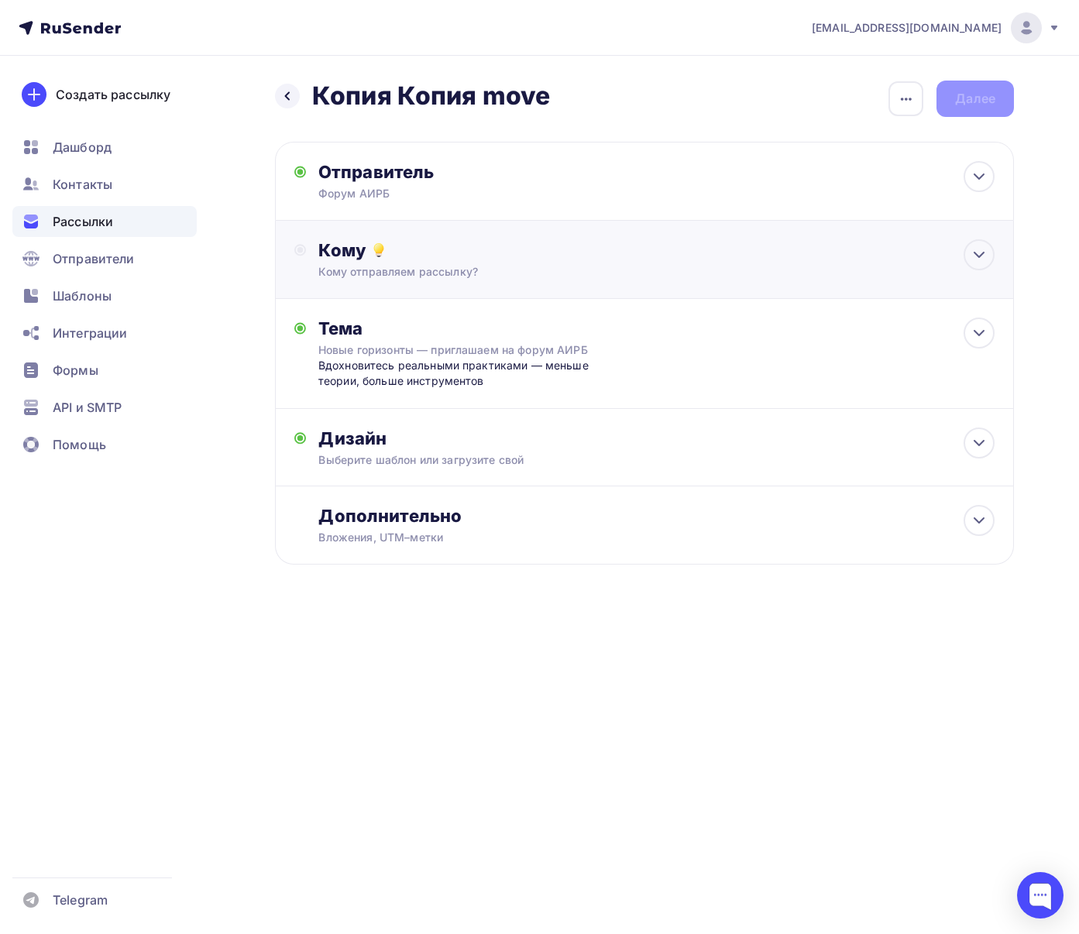
click at [459, 258] on div "Кому" at bounding box center [656, 250] width 676 height 22
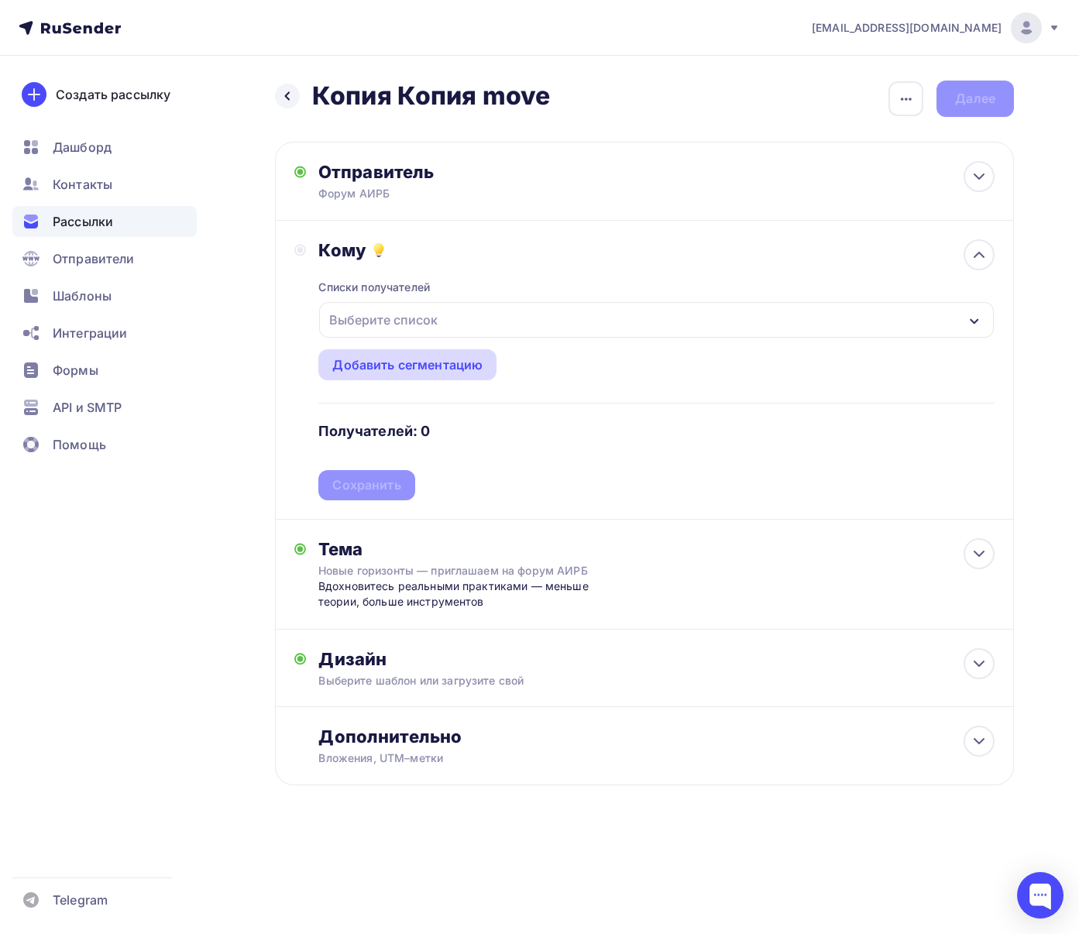
click at [393, 370] on div "Добавить сегментацию" at bounding box center [407, 364] width 150 height 19
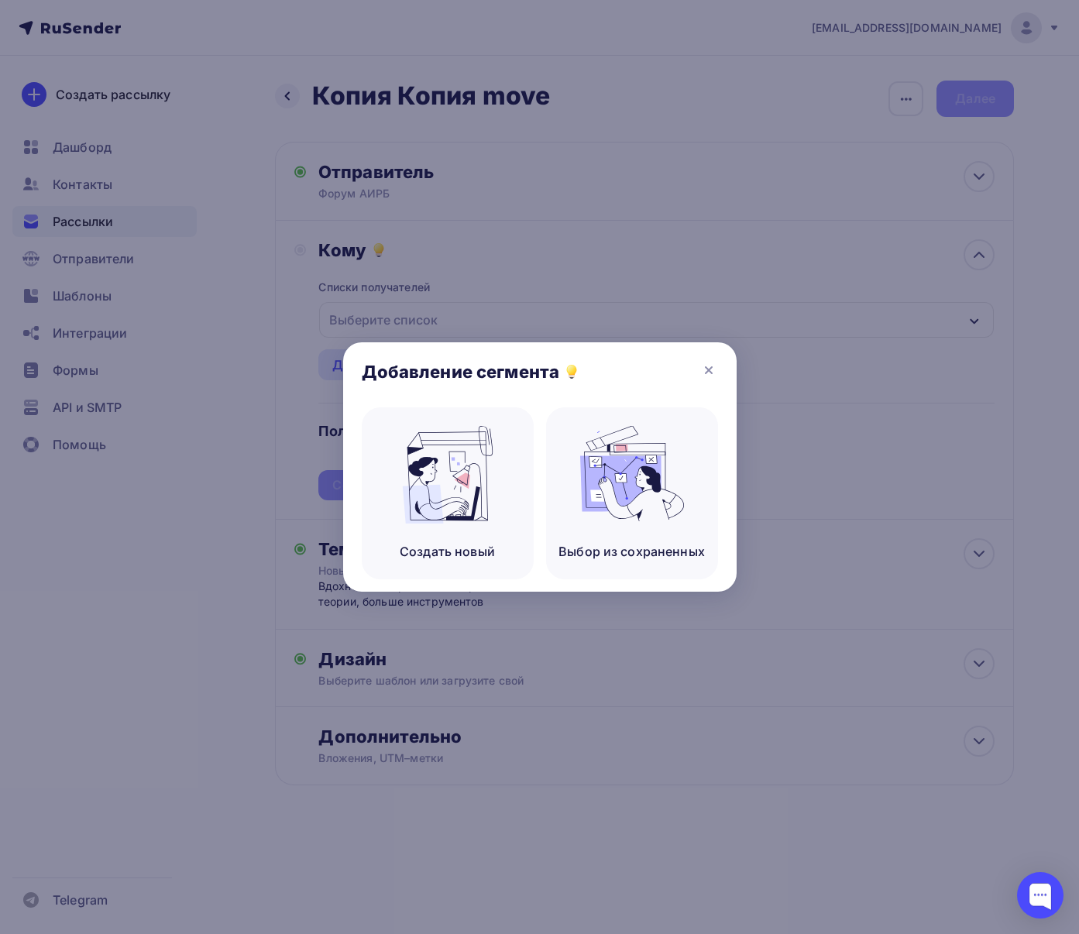
click at [537, 293] on div at bounding box center [539, 467] width 1079 height 934
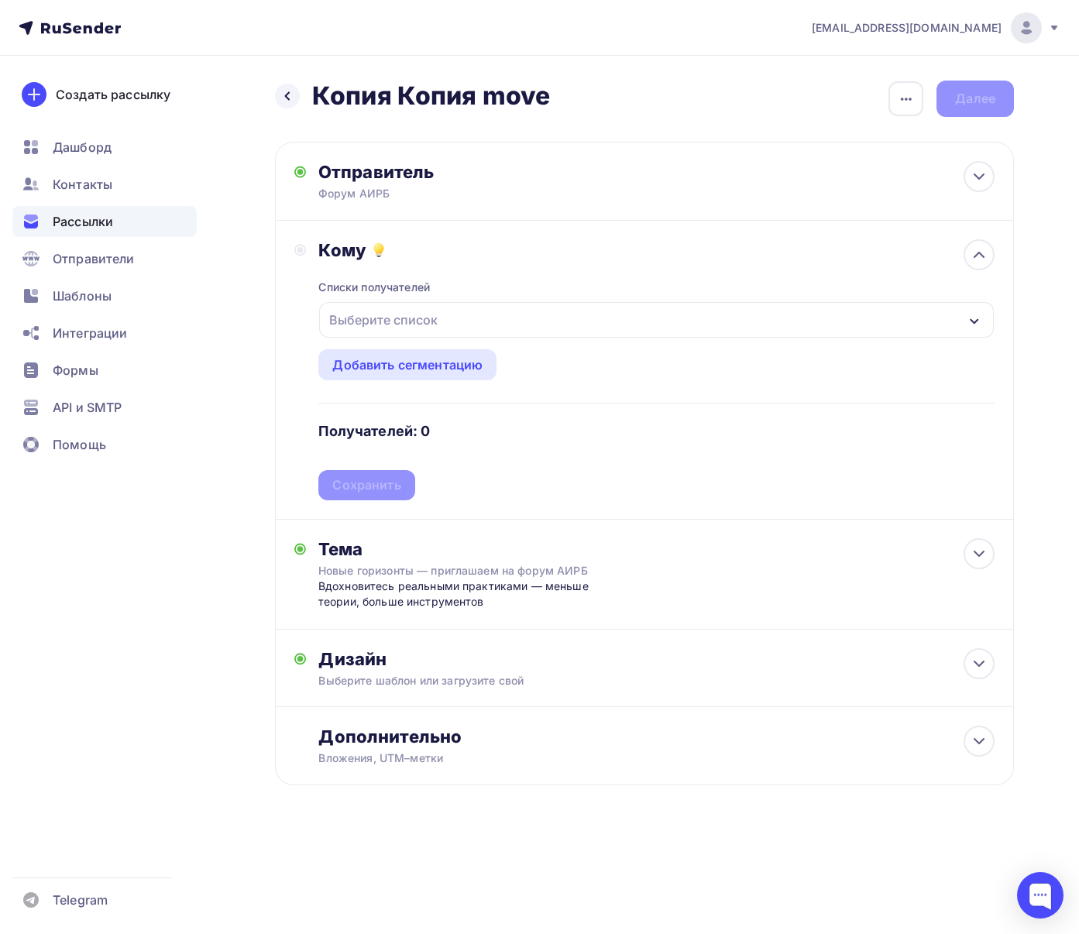
click at [521, 322] on div at bounding box center [539, 467] width 1079 height 934
click at [521, 322] on div "Выберите список" at bounding box center [656, 320] width 675 height 36
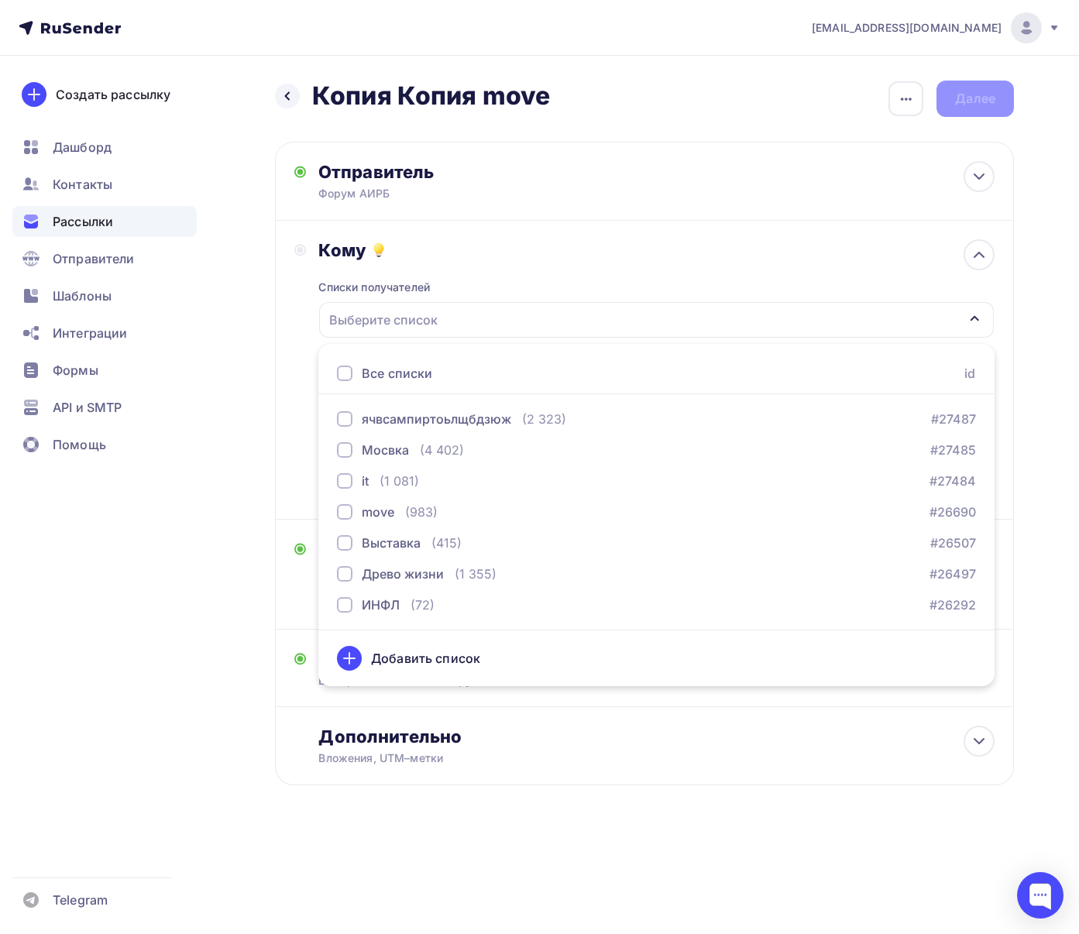
click at [465, 375] on div "Все списки id" at bounding box center [656, 373] width 676 height 41
click at [421, 383] on div "Все списки id" at bounding box center [656, 373] width 676 height 41
click at [416, 374] on div "Все списки" at bounding box center [397, 373] width 70 height 19
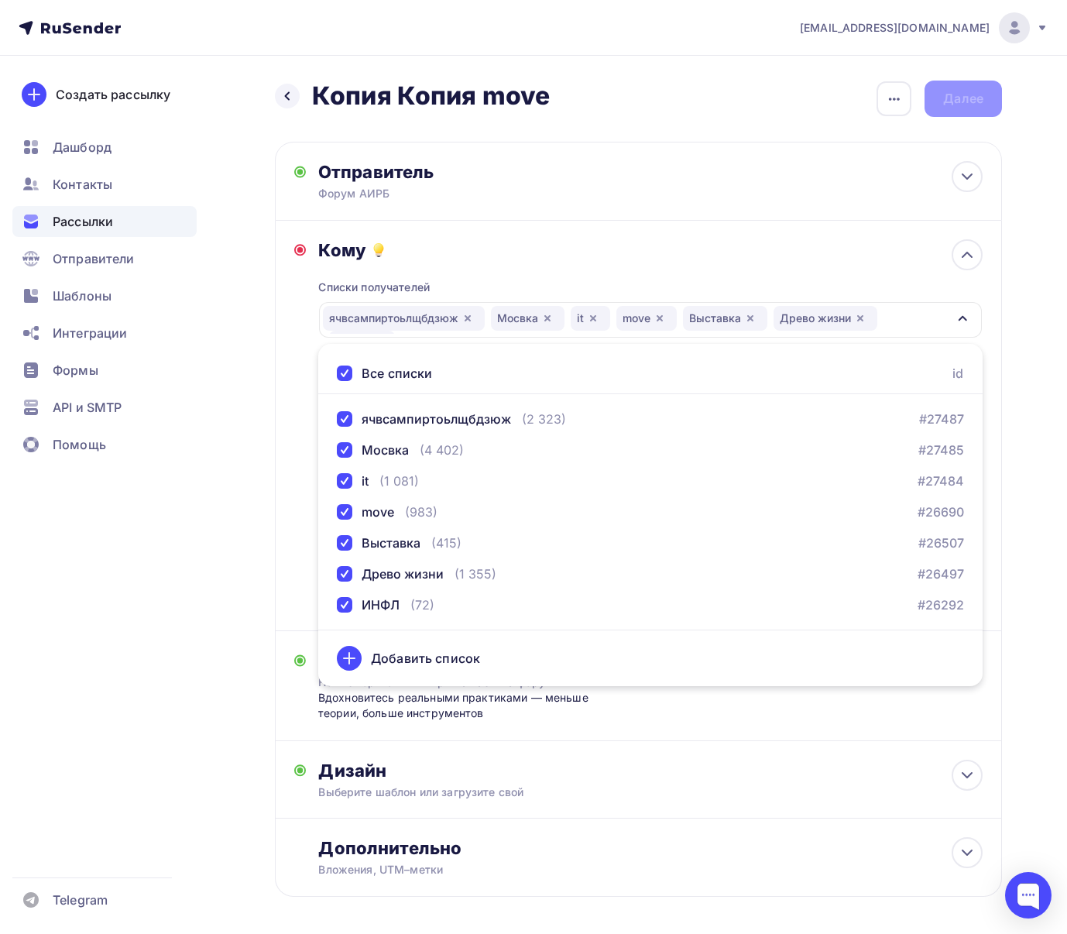
click at [518, 273] on div "Списки получателей ячвсампиртоьлщбдзюж [GEOGRAPHIC_DATA] it move Выставка Древо…" at bounding box center [650, 436] width 664 height 351
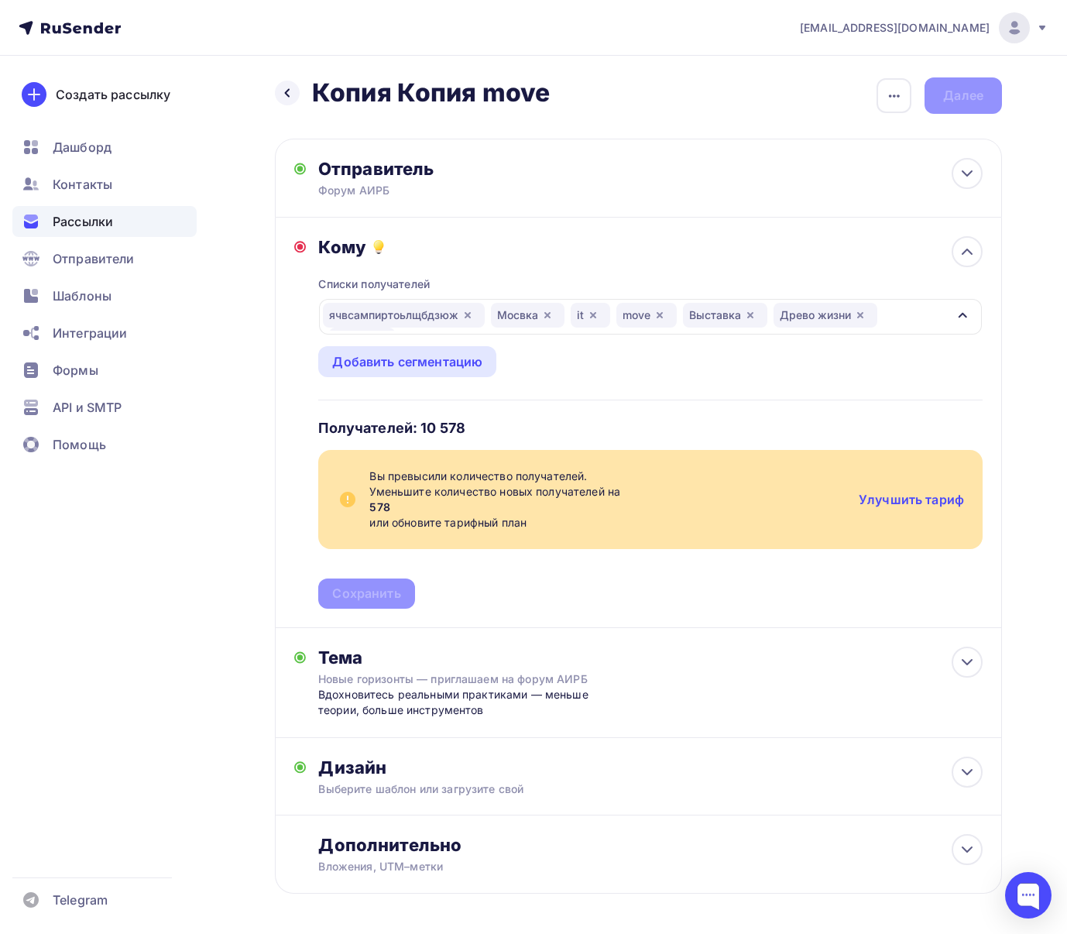
scroll to position [7, 0]
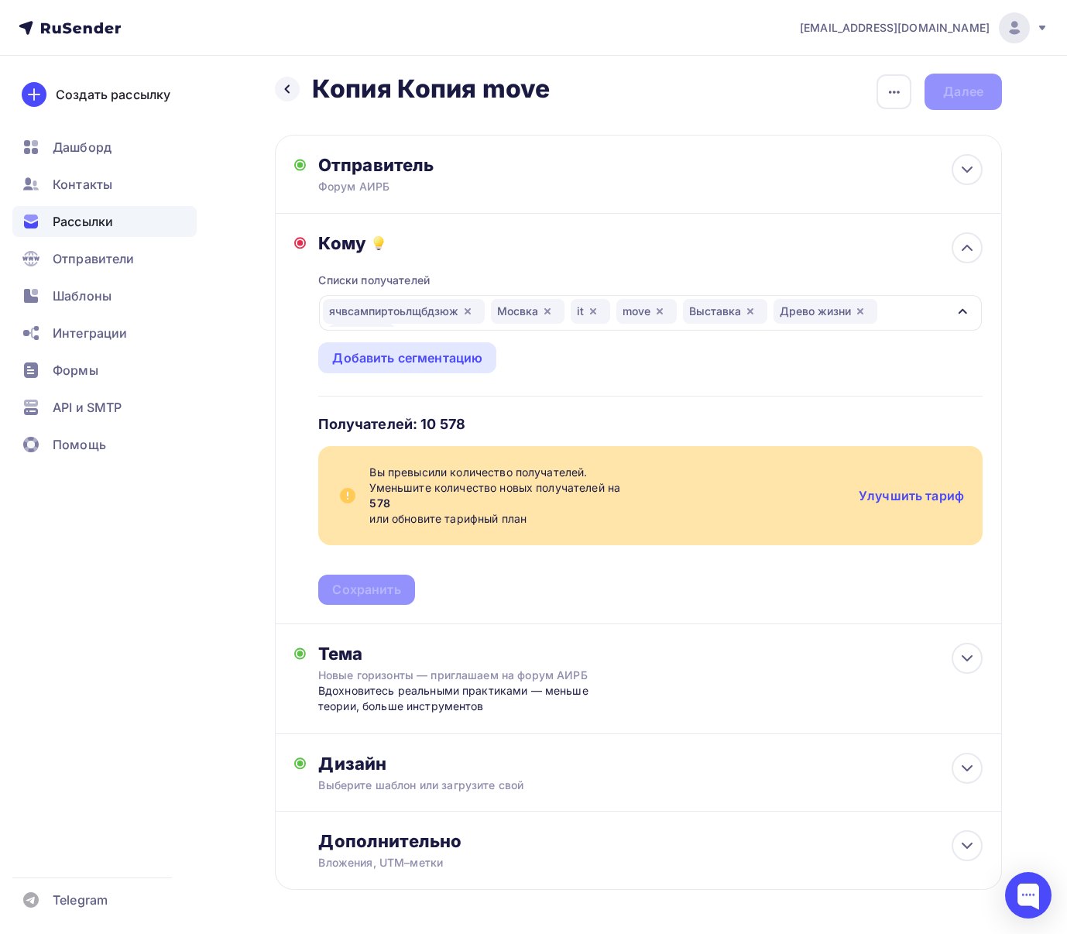
click at [931, 317] on div "ячвсампиртоьлщбдзюж [GEOGRAPHIC_DATA] it move Выставка Древо жизни ИНФЛ" at bounding box center [635, 313] width 624 height 28
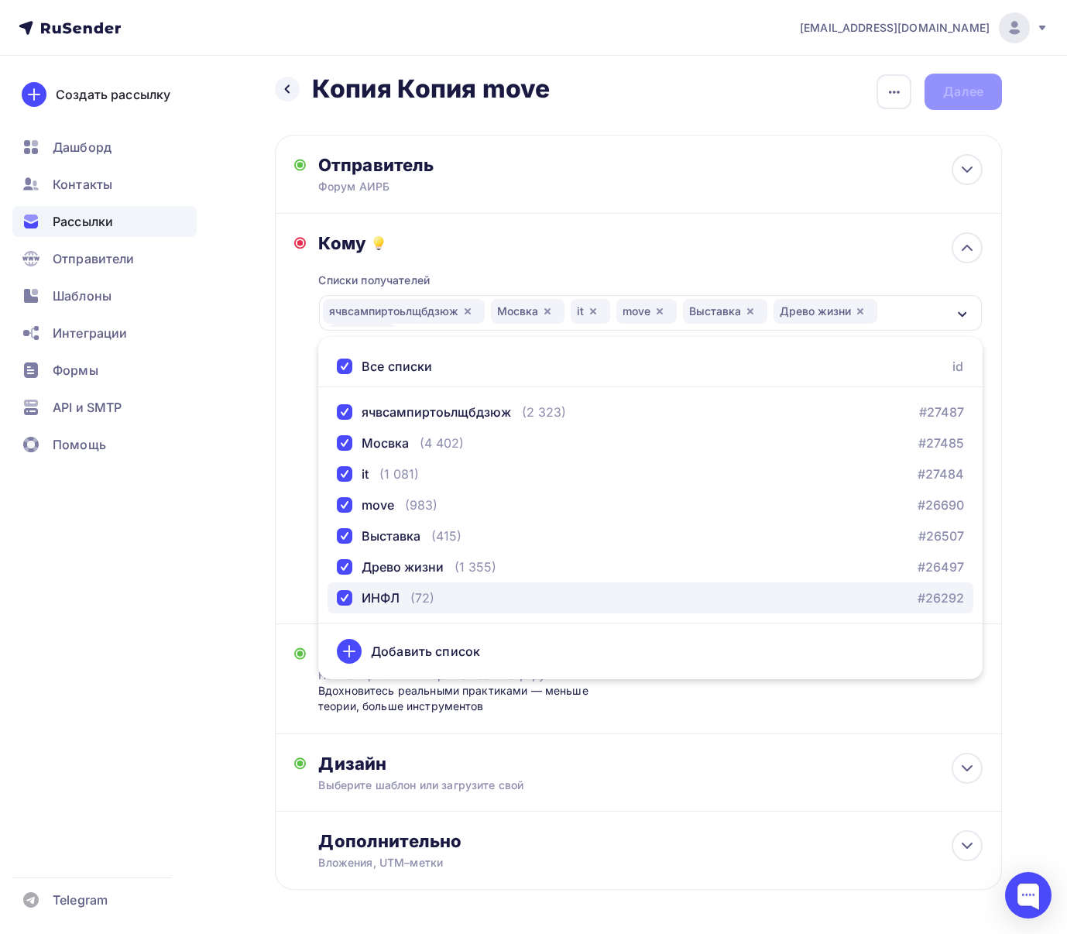
click at [342, 595] on div "button" at bounding box center [344, 597] width 15 height 15
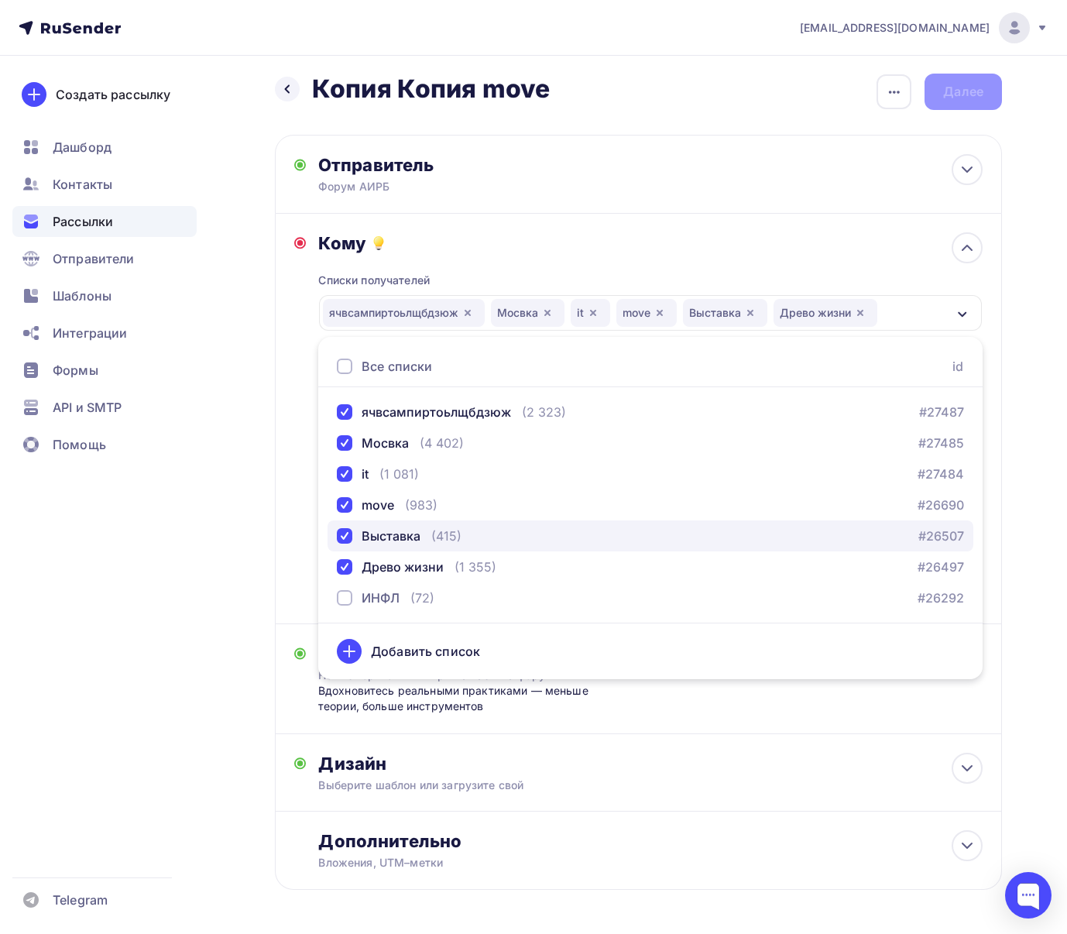
click at [351, 541] on div "button" at bounding box center [344, 535] width 15 height 15
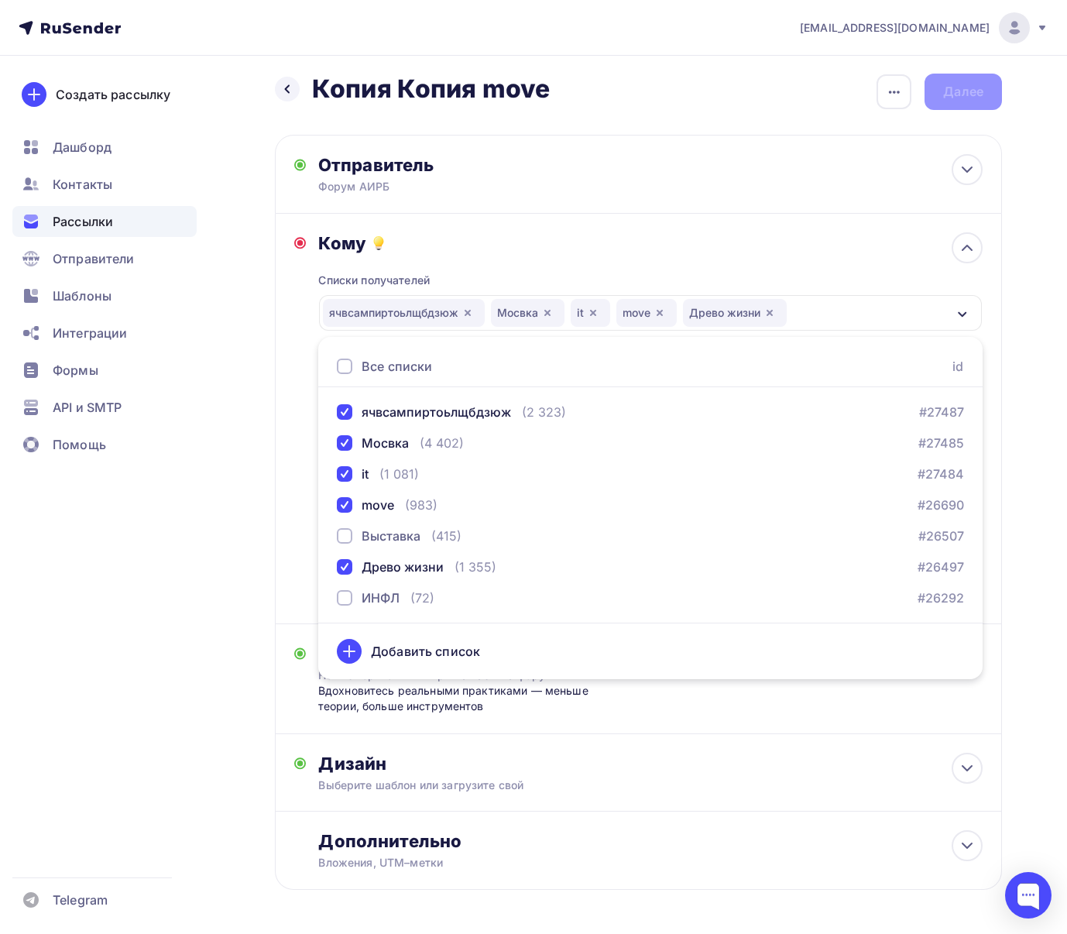
click at [637, 261] on div "Списки получателей ячвсампиртоьлщбдзюж [GEOGRAPHIC_DATA] it move Древо жизни Вс…" at bounding box center [650, 429] width 664 height 351
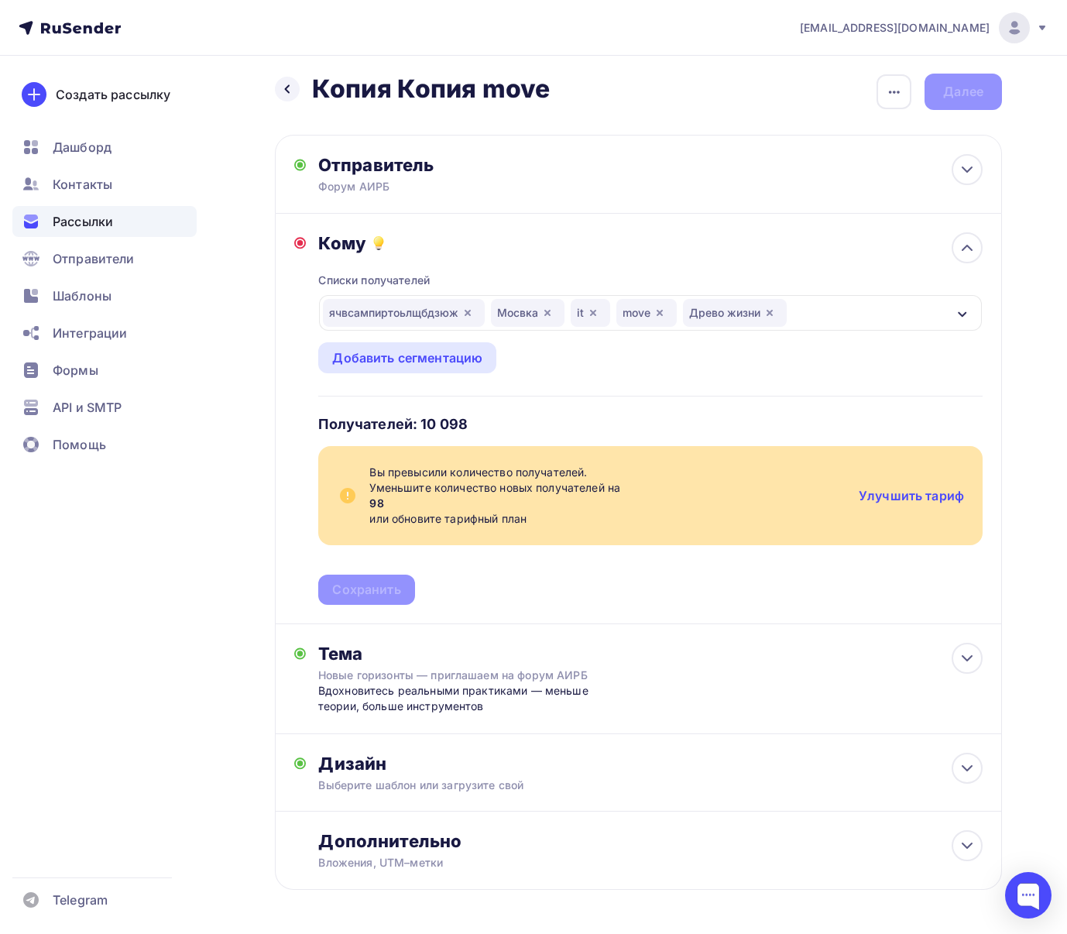
click at [593, 389] on div "Списки получателей ячвсампиртоьлщбдзюж [GEOGRAPHIC_DATA] it move Древо жизни Вс…" at bounding box center [650, 429] width 664 height 351
click at [883, 309] on div "ячвсампиртоьлщбдзюж [GEOGRAPHIC_DATA] it move Древо жизни" at bounding box center [650, 313] width 663 height 36
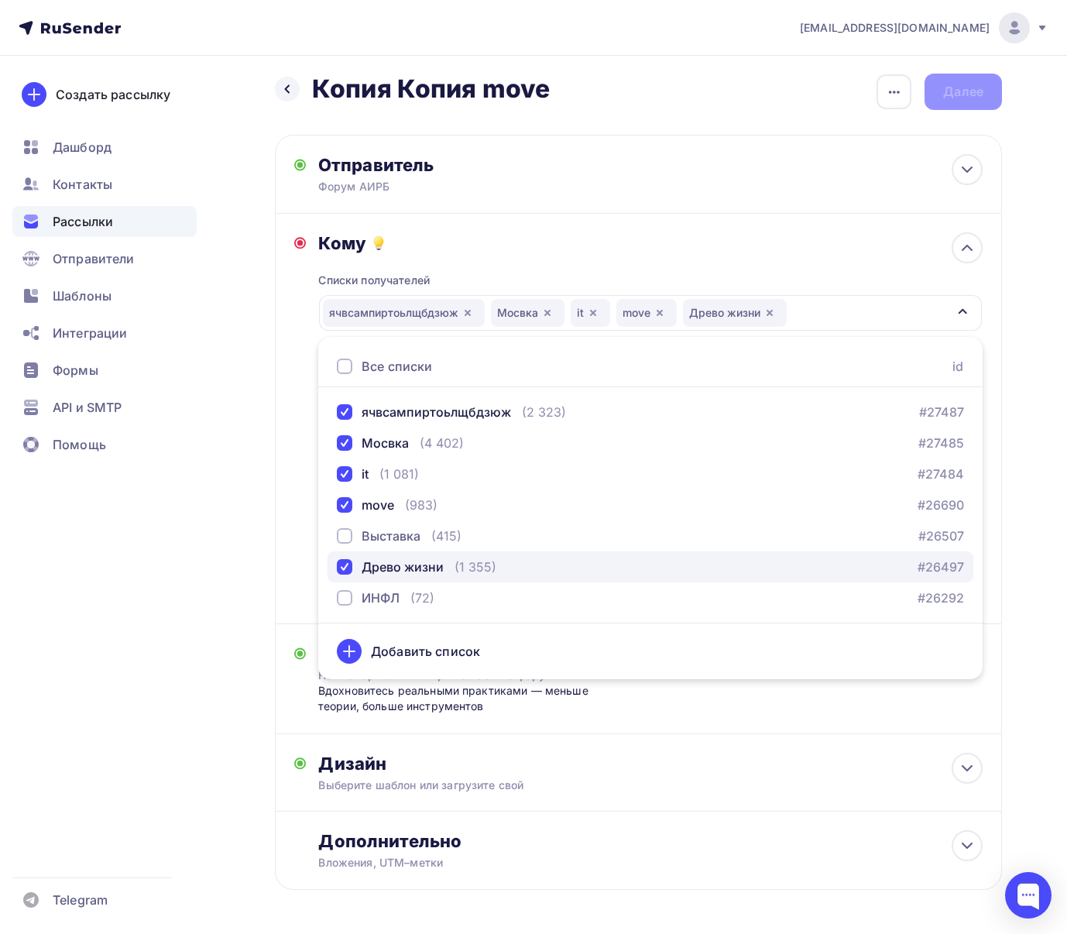
click at [494, 568] on div "(1 355)" at bounding box center [476, 567] width 42 height 19
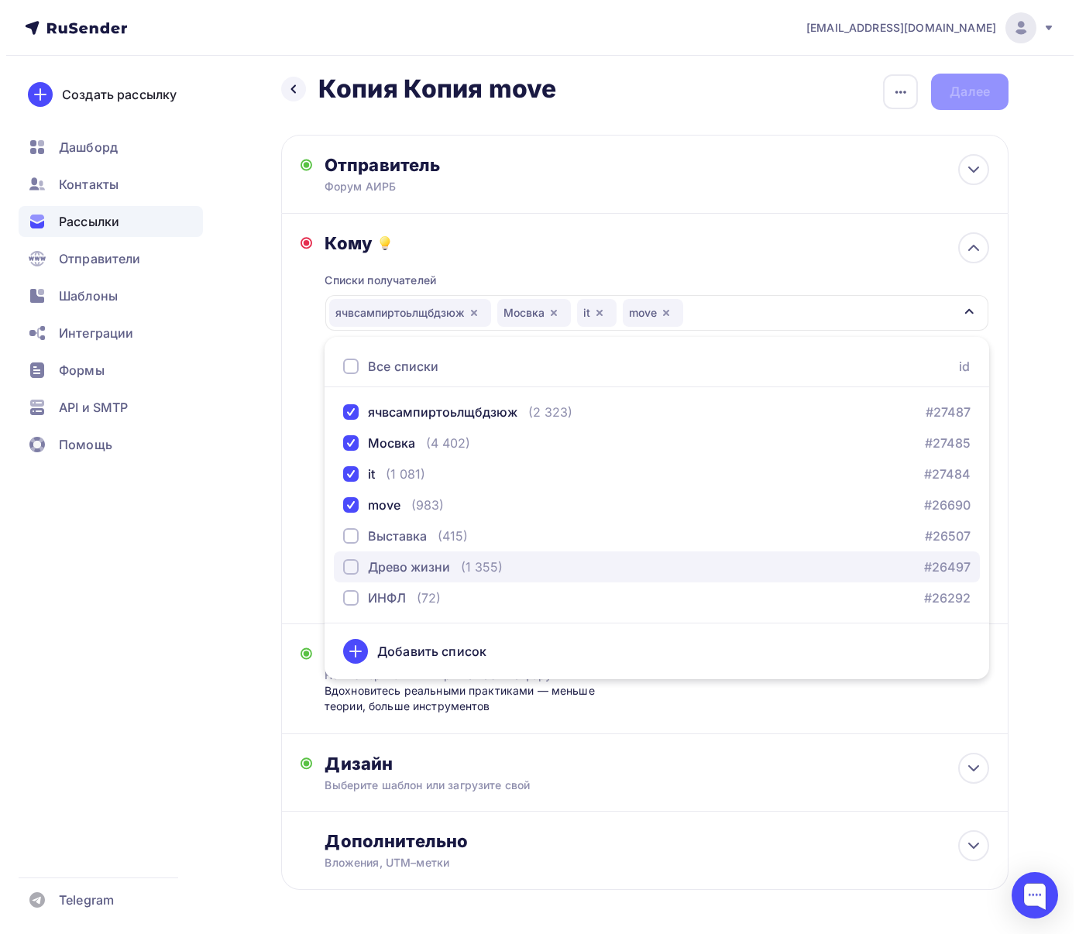
scroll to position [0, 0]
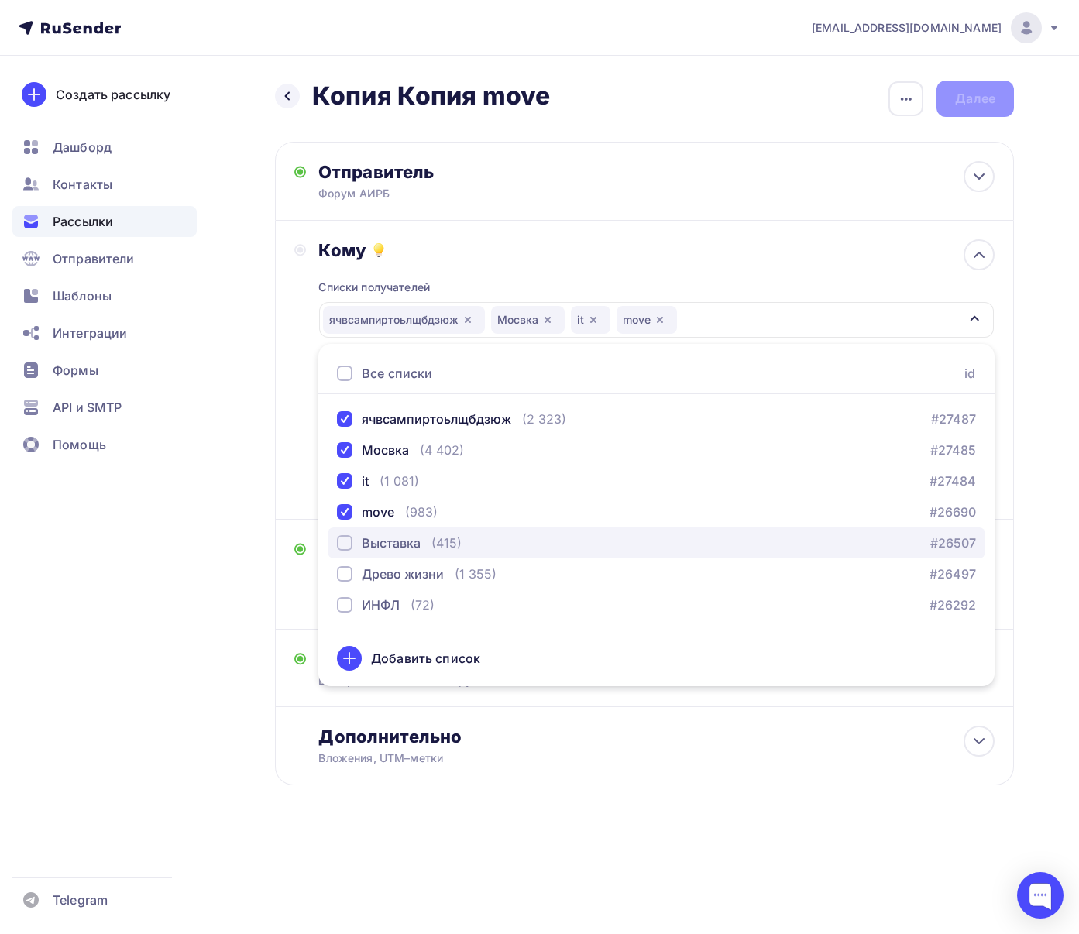
click at [463, 547] on div "Выставка (415) #26507" at bounding box center [656, 543] width 639 height 19
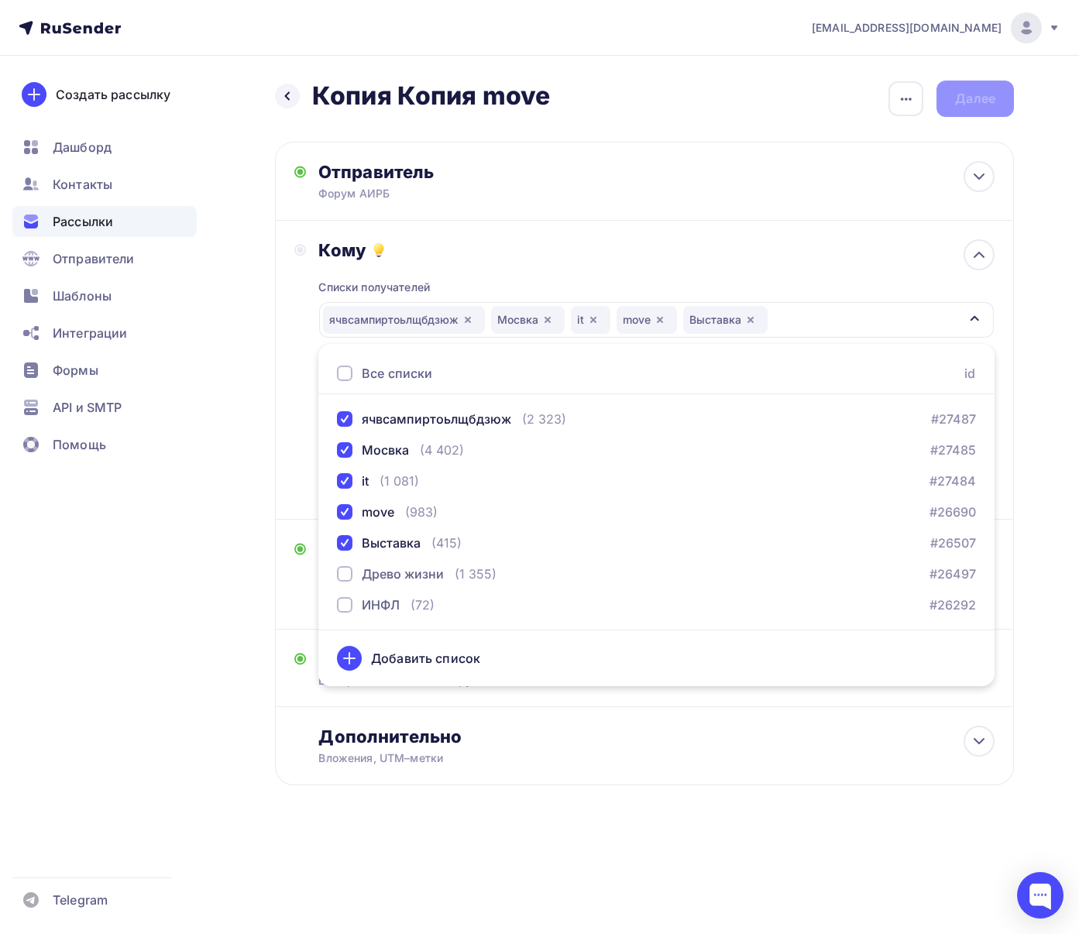
click at [808, 261] on div "Списки получателей ячвсампиртоьлщбдзюж [GEOGRAPHIC_DATA] it move Выставка Все с…" at bounding box center [656, 380] width 676 height 239
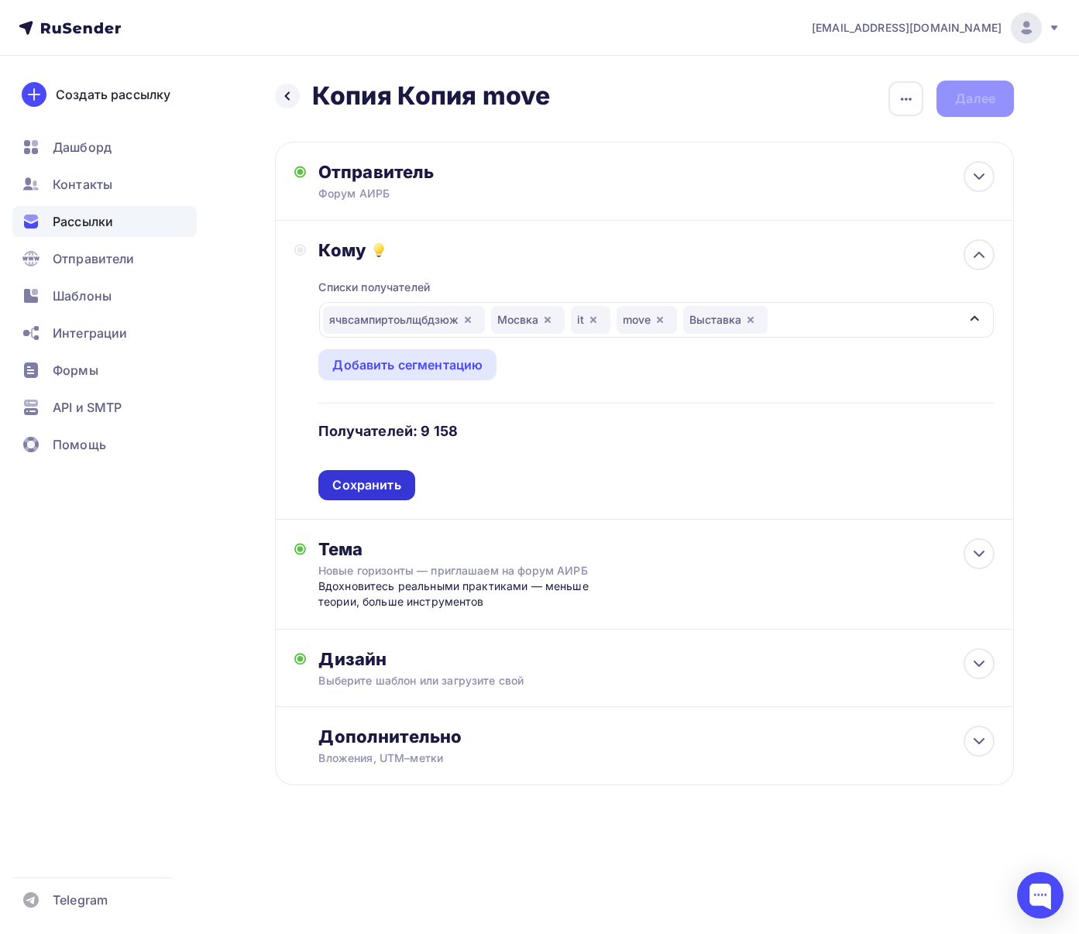
click at [390, 496] on div "Сохранить" at bounding box center [366, 485] width 96 height 30
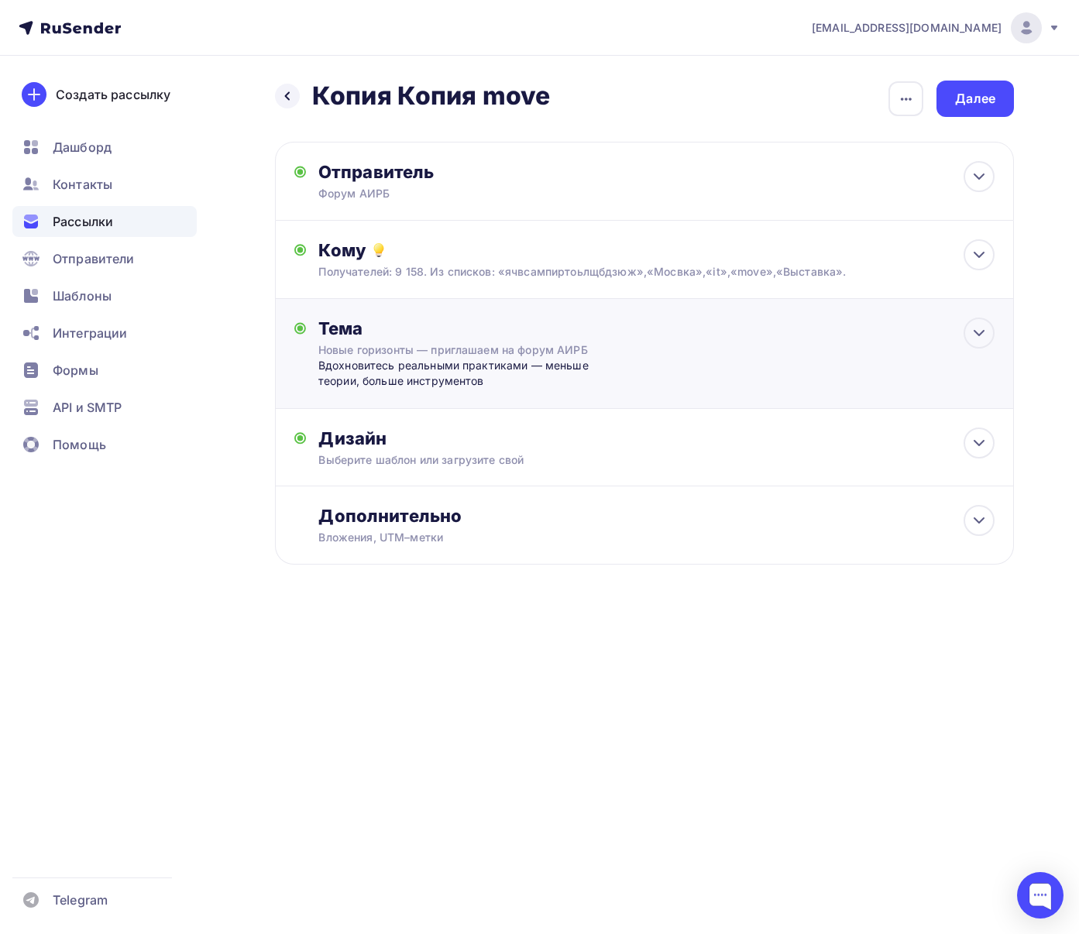
click at [412, 380] on div "Вдохновитесь реальными практиками — меньше теории, больше инструментов" at bounding box center [471, 374] width 306 height 32
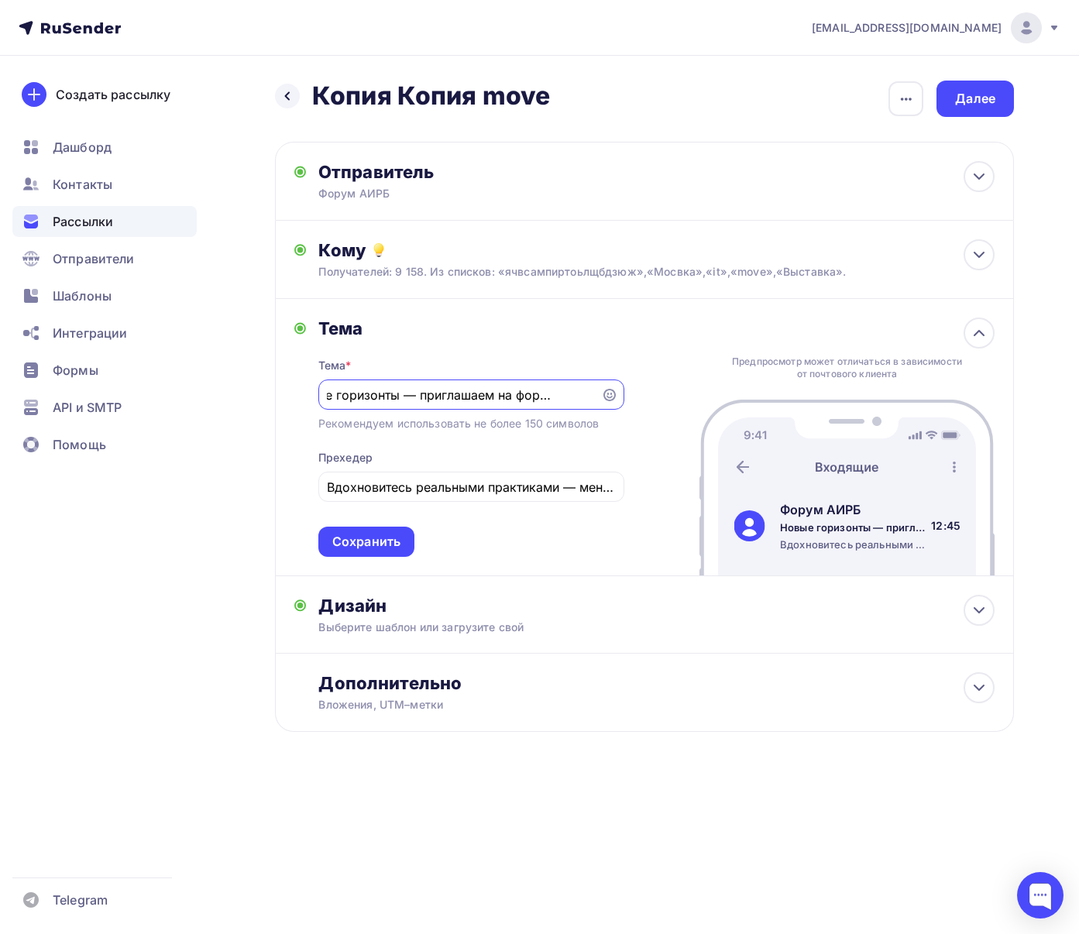
click at [409, 394] on input "Новые горизонты — приглашаем на форум АИРБ" at bounding box center [459, 395] width 265 height 19
click at [375, 525] on div "Тема * Новые горизонты — приглашаем на форум АИРБ Рекомендуем использовать не б…" at bounding box center [471, 448] width 306 height 218
click at [372, 540] on div "Сохранить" at bounding box center [366, 542] width 68 height 18
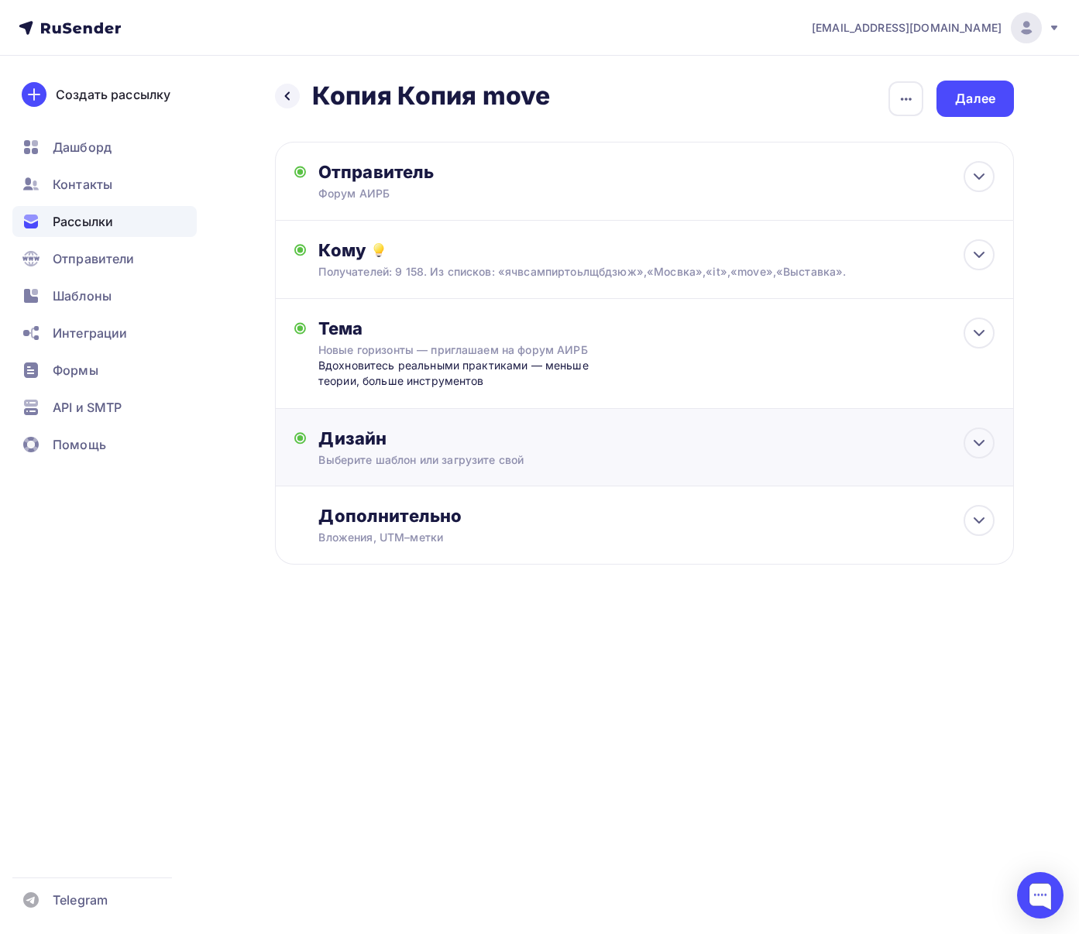
click at [393, 452] on div "Выберите шаблон или загрузите свой" at bounding box center [622, 459] width 608 height 15
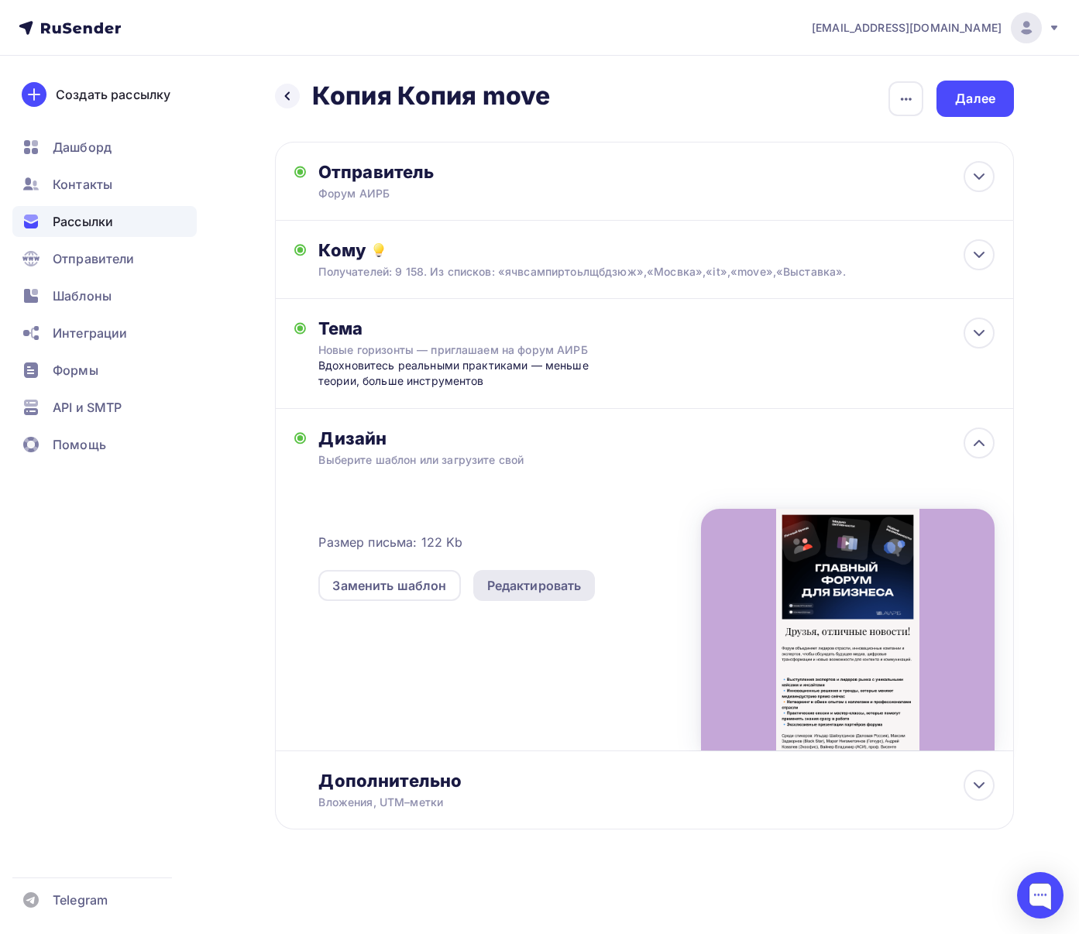
click at [530, 579] on div "Редактировать" at bounding box center [534, 585] width 94 height 19
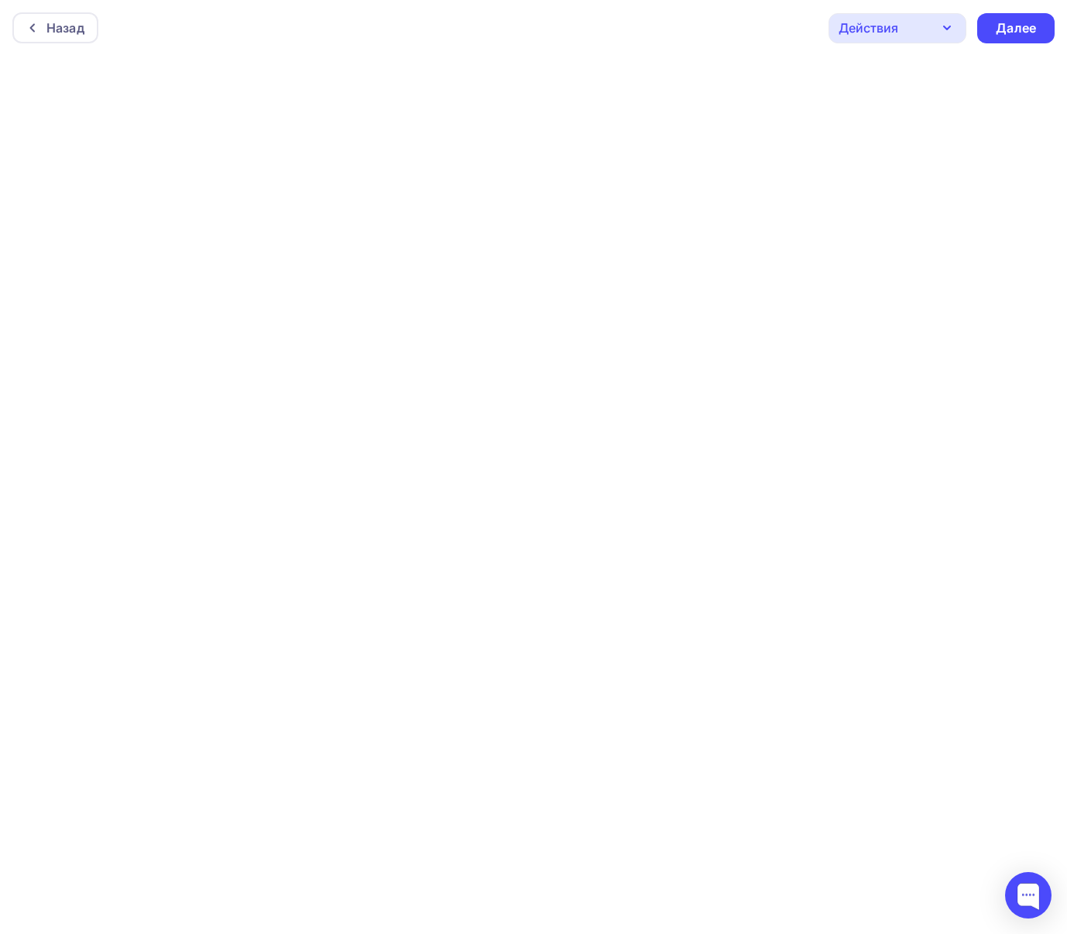
scroll to position [4, 0]
click at [1004, 26] on div "Далее" at bounding box center [1016, 24] width 40 height 18
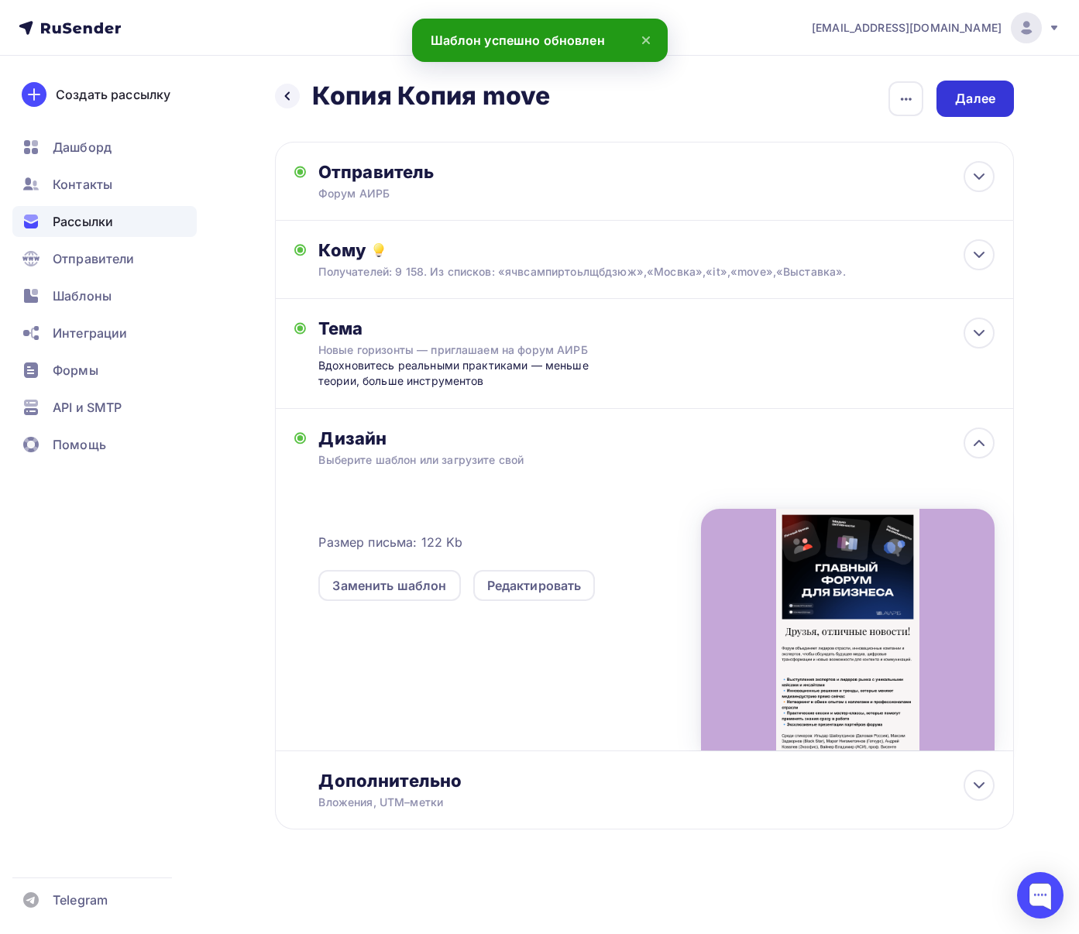
click at [976, 105] on div "Далее" at bounding box center [975, 99] width 40 height 18
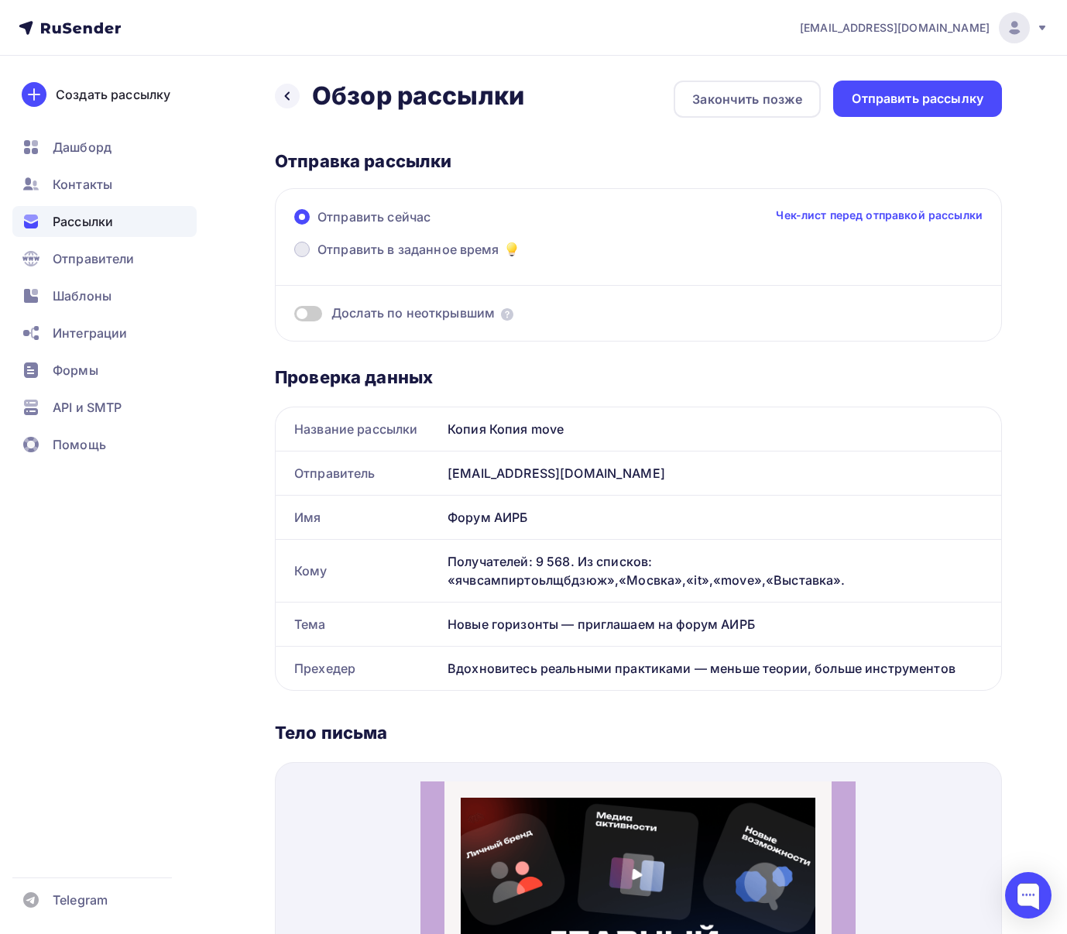
click at [431, 256] on span "Отправить в заданное время" at bounding box center [409, 249] width 182 height 19
click at [318, 259] on input "Отправить в заданное время" at bounding box center [318, 259] width 0 height 0
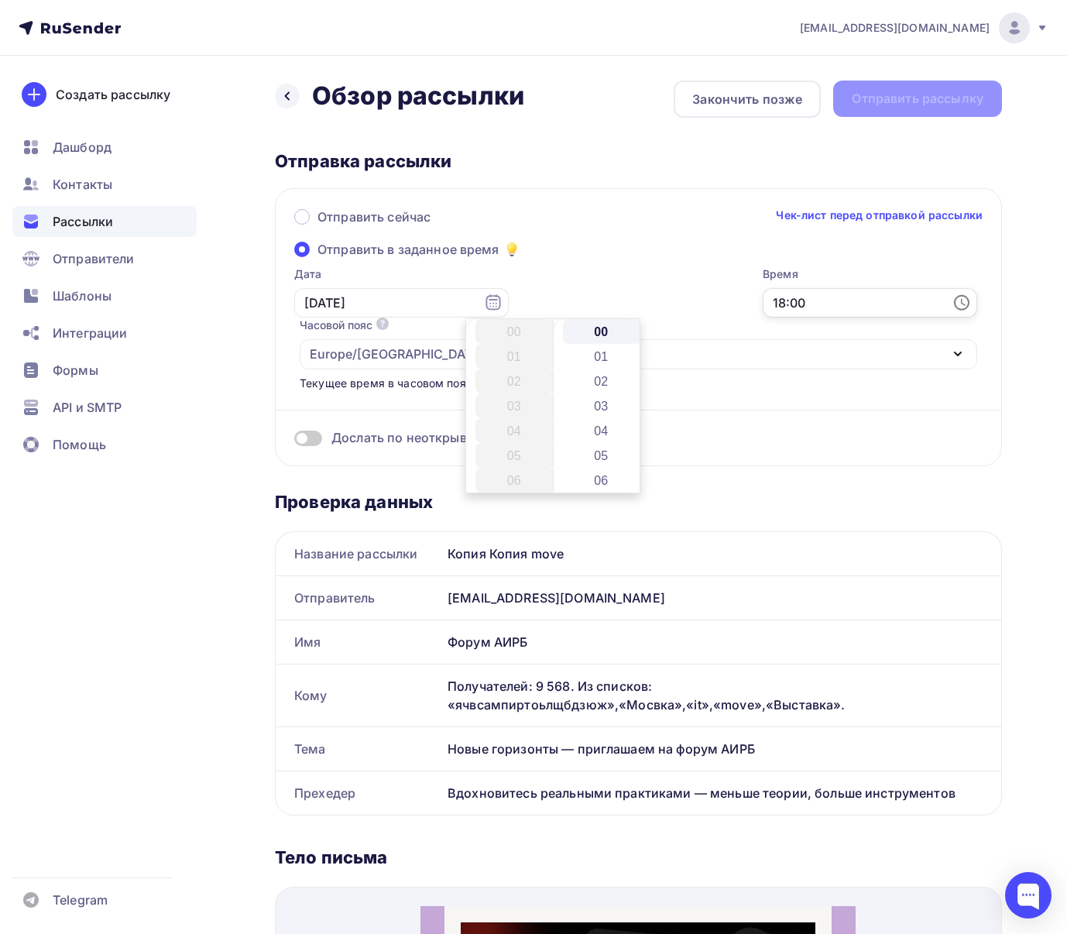
click at [763, 288] on input "18:00" at bounding box center [870, 302] width 215 height 29
click at [384, 300] on input "[DATE]" at bounding box center [401, 302] width 215 height 29
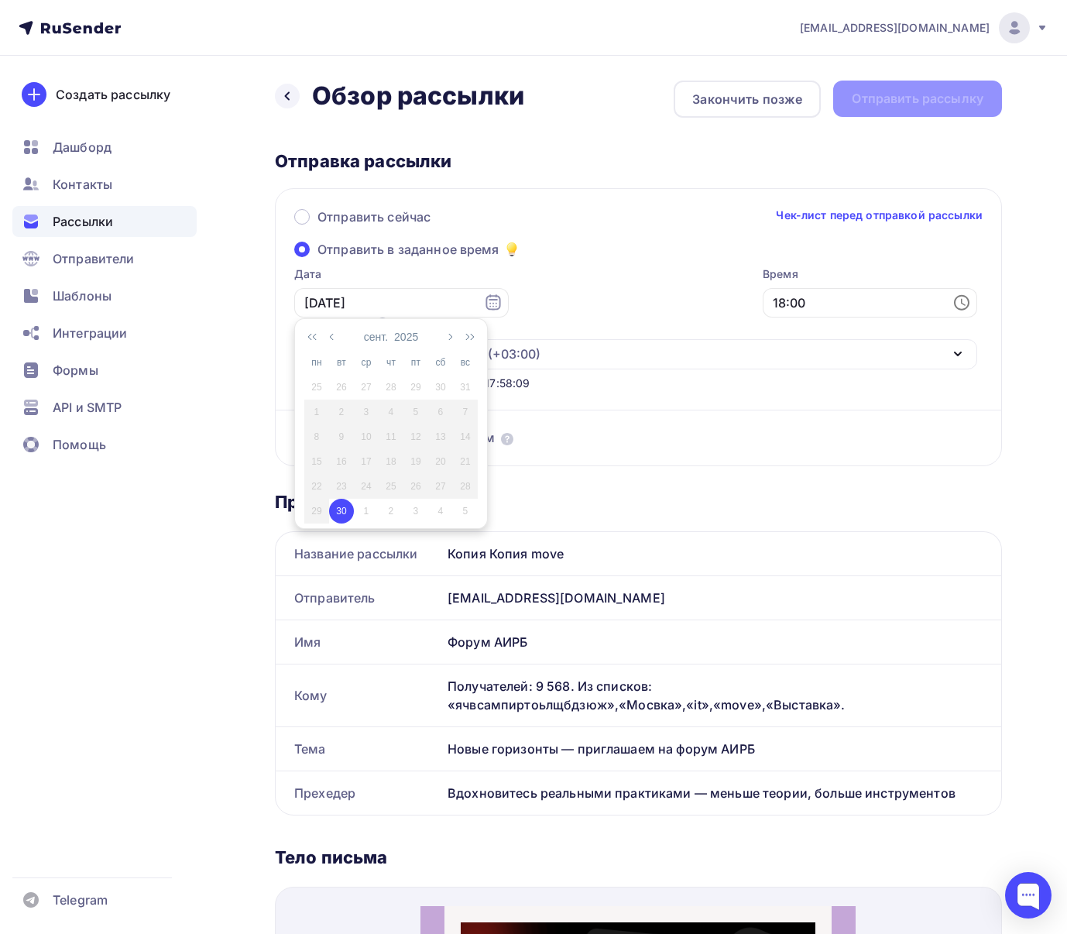
click at [364, 510] on div "1" at bounding box center [366, 511] width 25 height 14
type input "[DATE]"
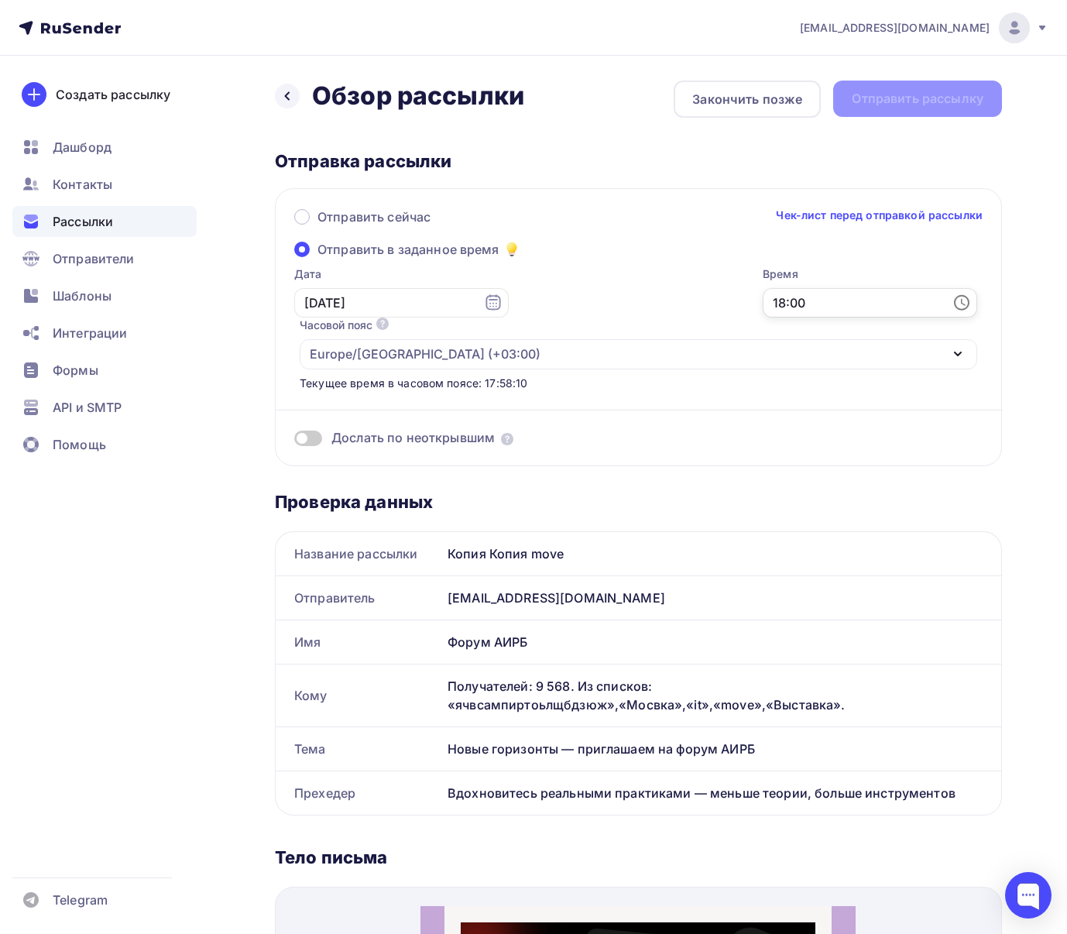
click at [763, 301] on input "18:00" at bounding box center [870, 302] width 215 height 29
click at [511, 383] on li "10" at bounding box center [515, 388] width 80 height 25
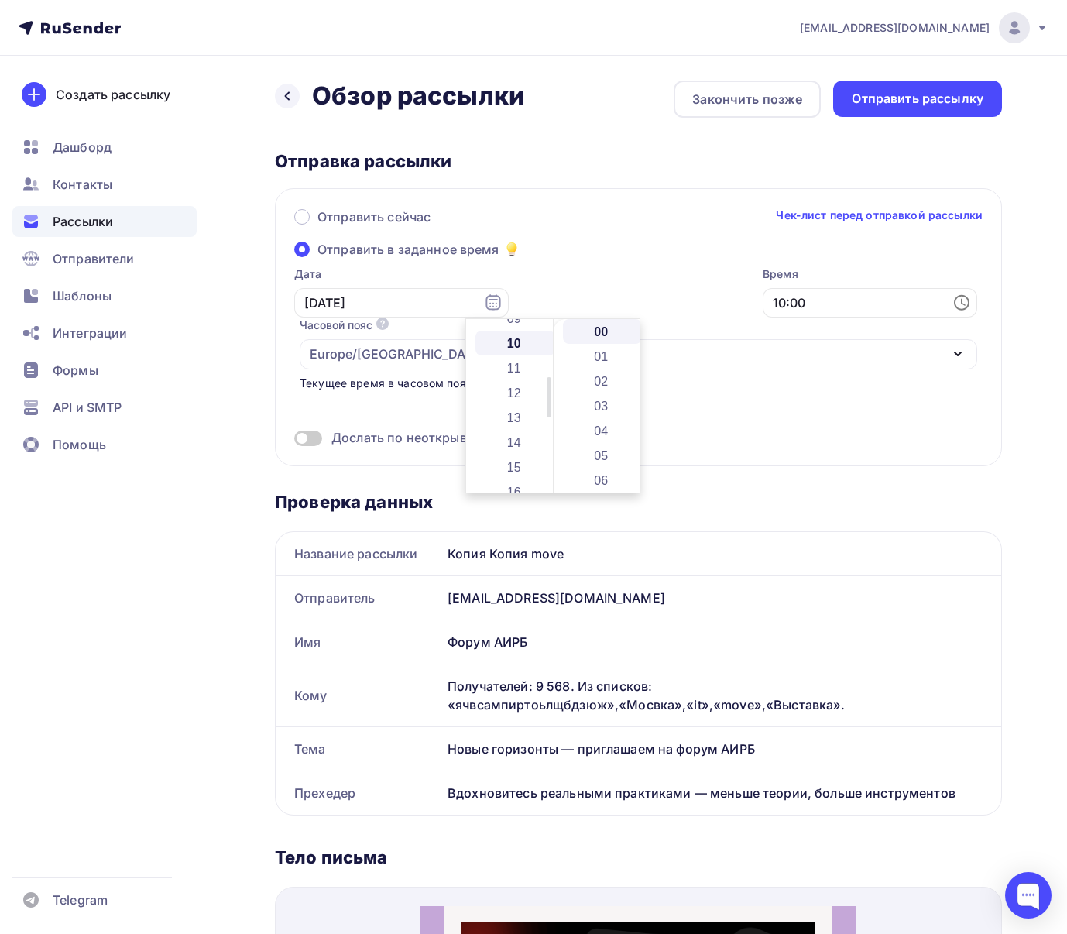
scroll to position [248, 0]
click at [599, 363] on li "01" at bounding box center [603, 356] width 80 height 25
type input "10:01"
click at [616, 240] on div "Отправить сейчас Чек-лист перед отправкой рассылки Отправить в заданное время Д…" at bounding box center [638, 327] width 727 height 278
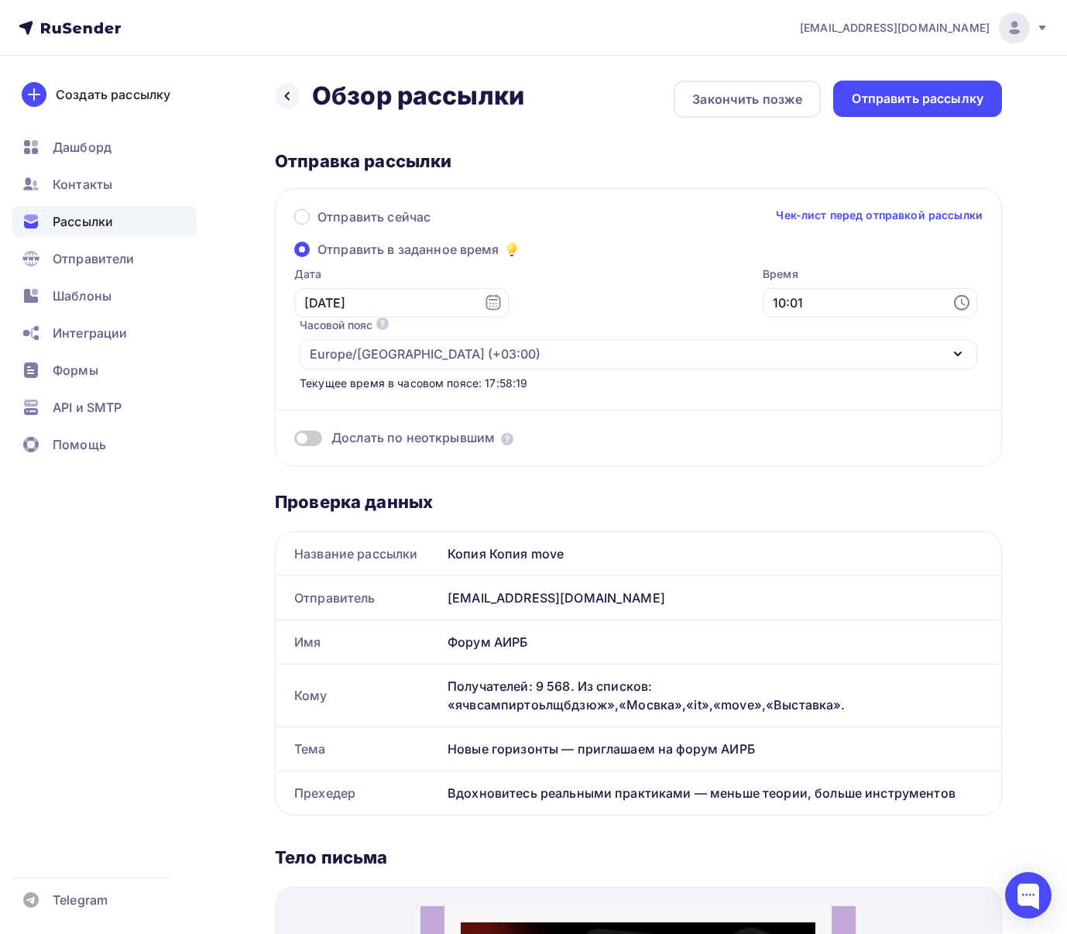
scroll to position [22, 0]
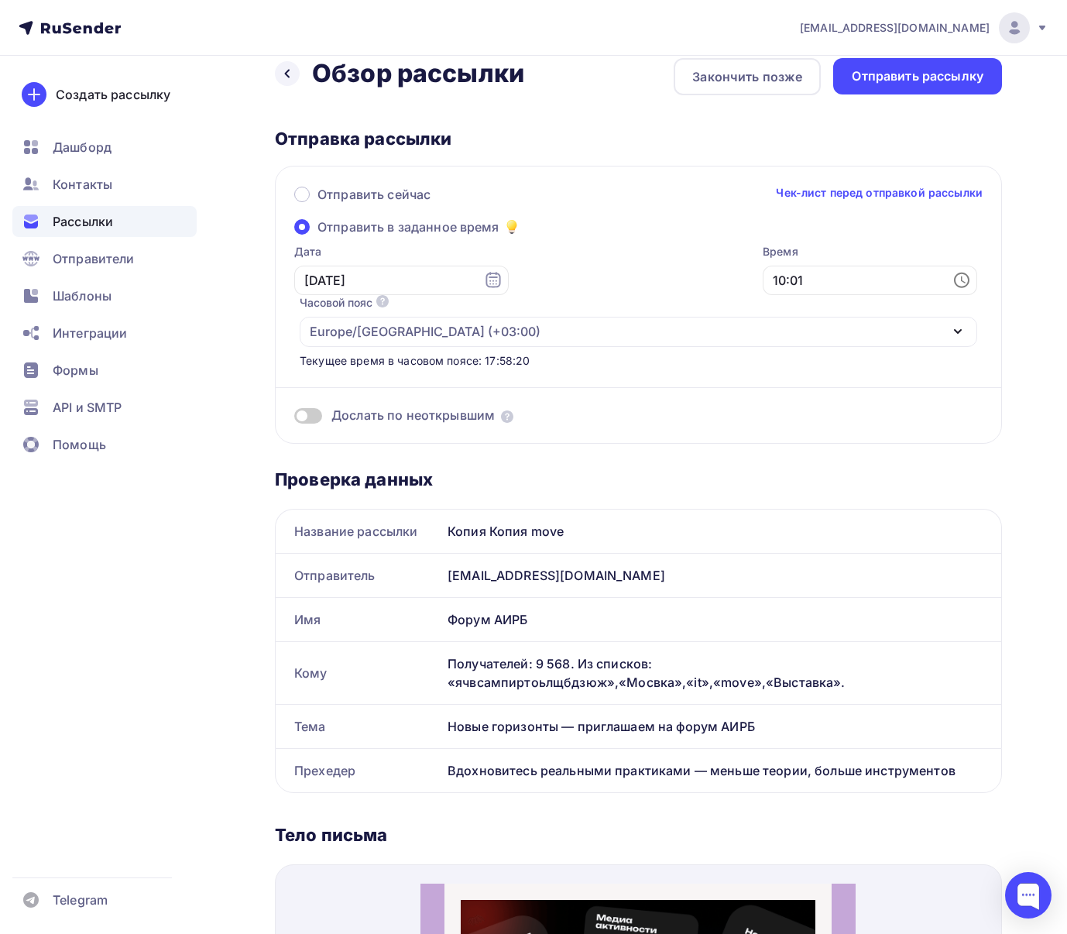
click at [915, 53] on nav "[EMAIL_ADDRESS][DOMAIN_NAME] Аккаунт Тарифы Выйти Создать рассылку [GEOGRAPHIC_…" at bounding box center [533, 28] width 1067 height 56
click at [908, 71] on div "Отправить рассылку" at bounding box center [918, 76] width 132 height 18
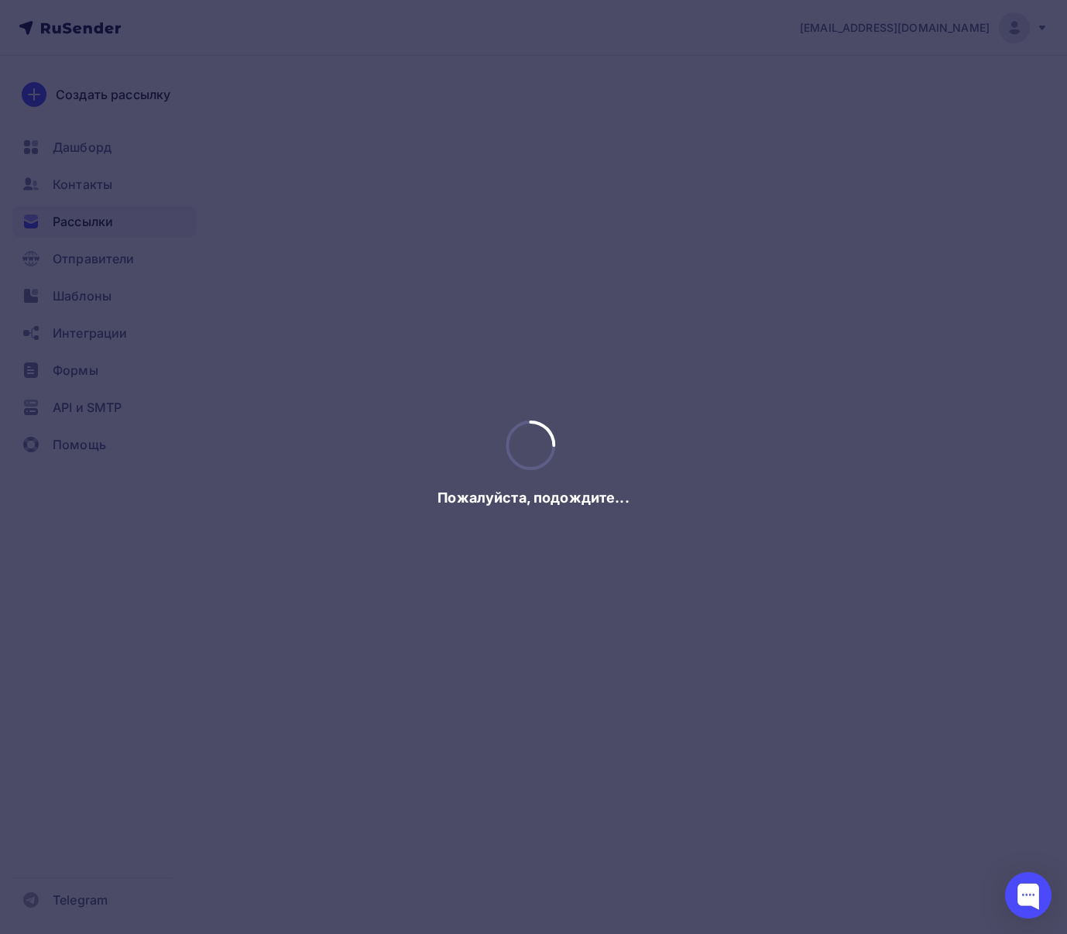
scroll to position [0, 0]
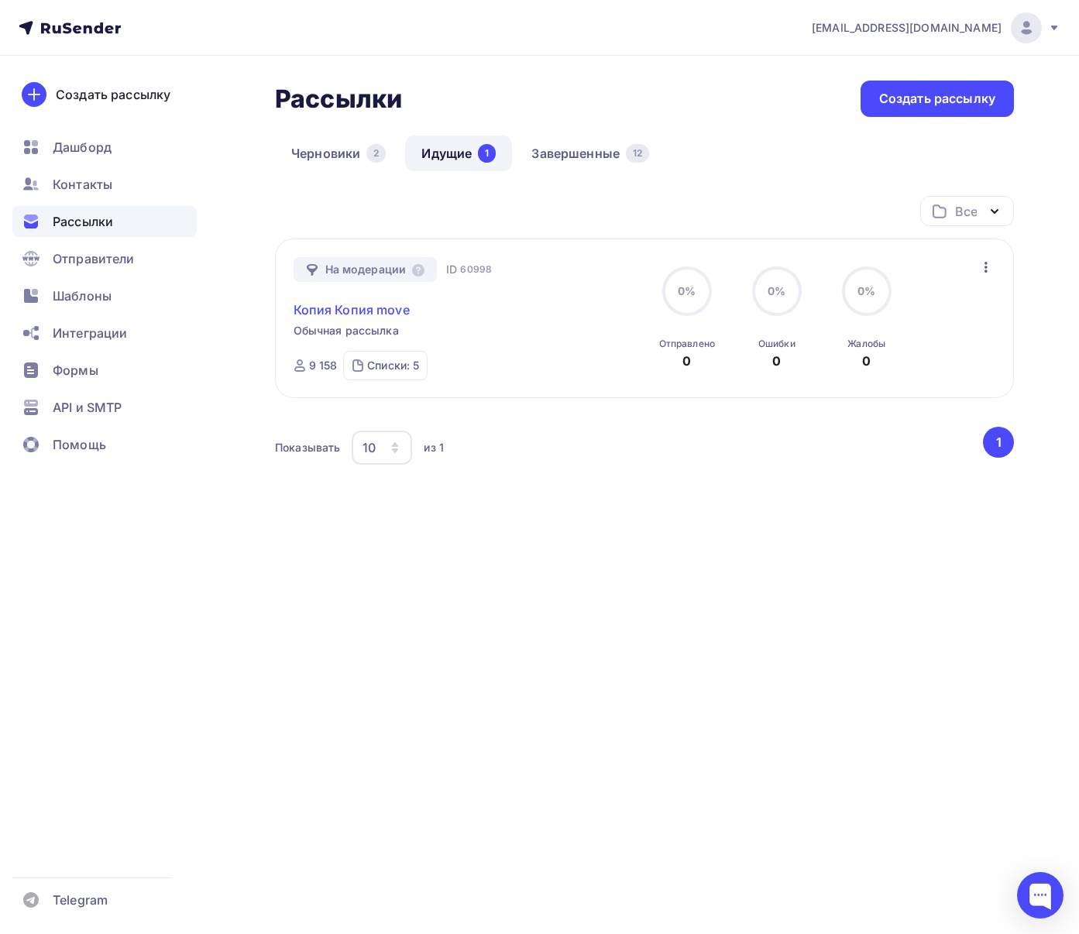
click at [367, 311] on link "Копия Копия move" at bounding box center [352, 309] width 116 height 19
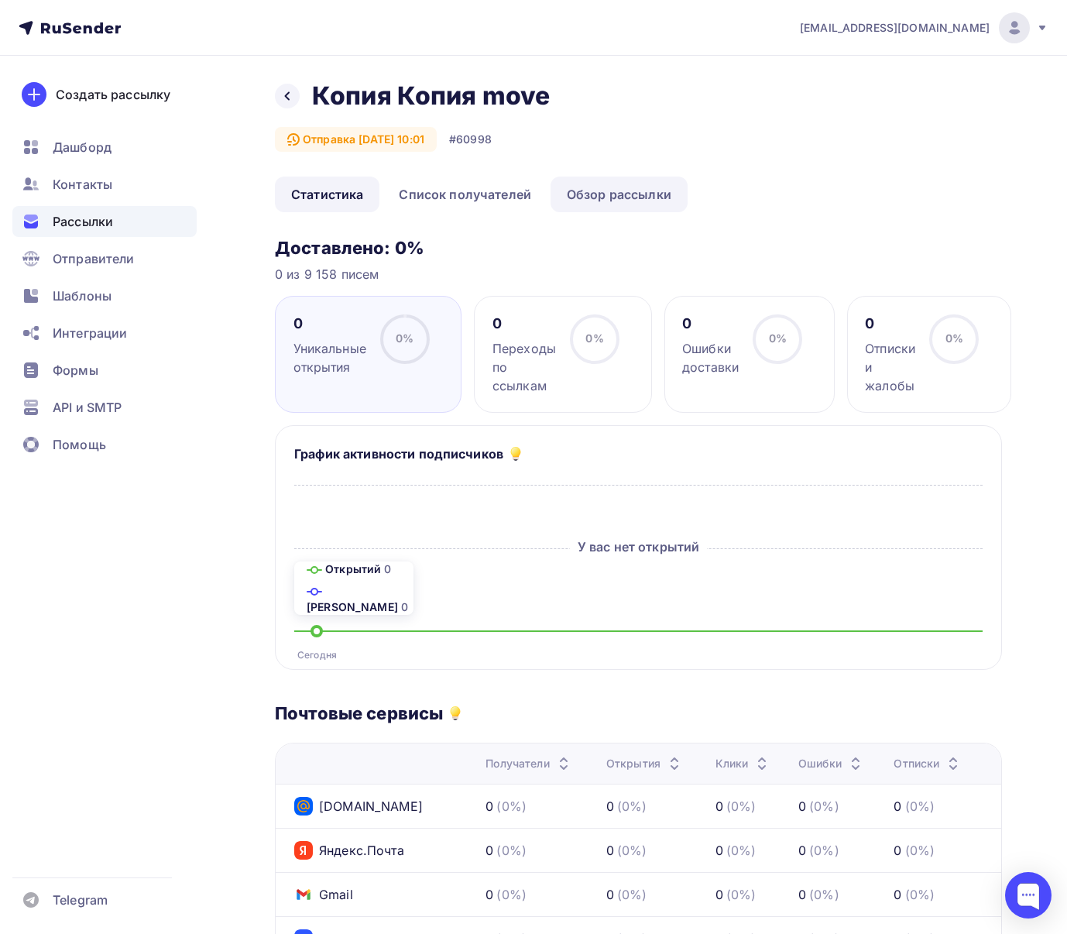
click at [599, 186] on link "Обзор рассылки" at bounding box center [619, 195] width 137 height 36
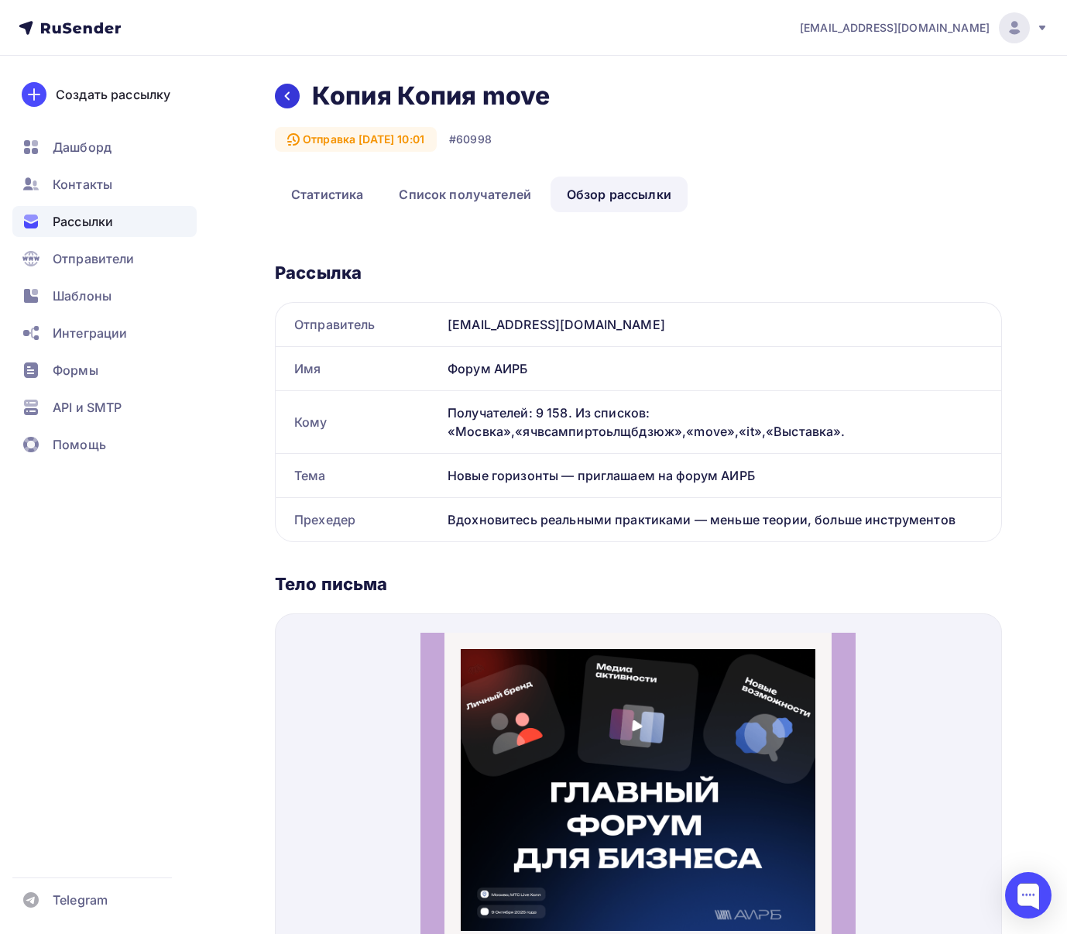
click at [292, 95] on icon at bounding box center [287, 96] width 12 height 12
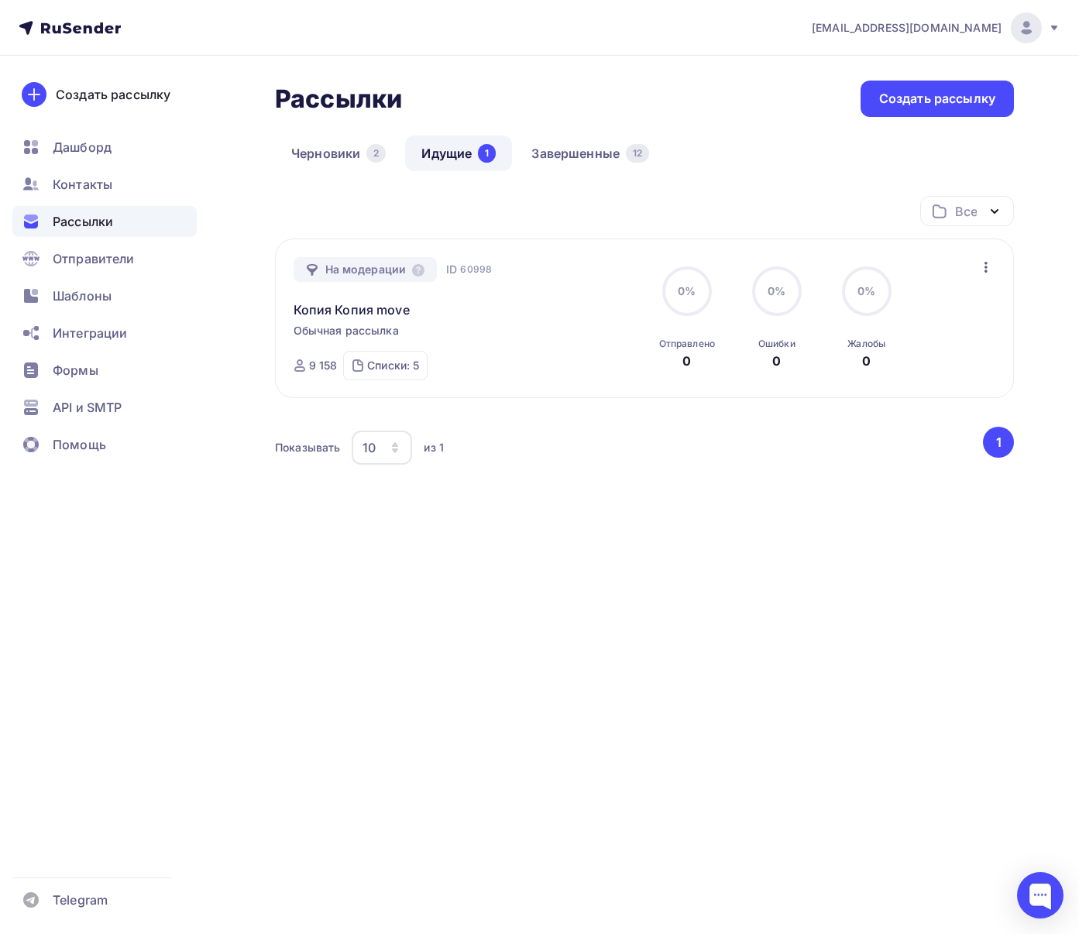
click at [988, 268] on icon "button" at bounding box center [986, 267] width 19 height 19
click at [935, 332] on div "Отменить рассылку" at bounding box center [896, 338] width 196 height 19
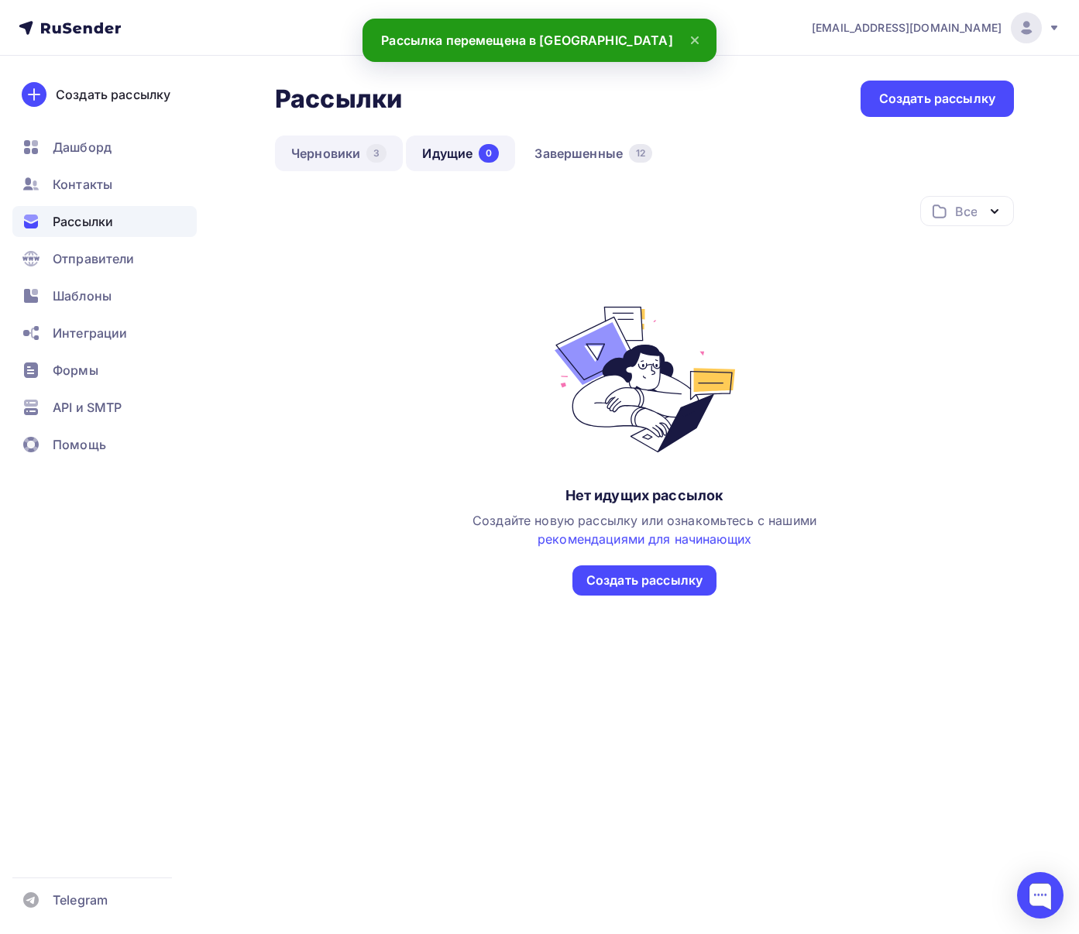
click at [369, 162] on link "Черновики 3" at bounding box center [339, 154] width 128 height 36
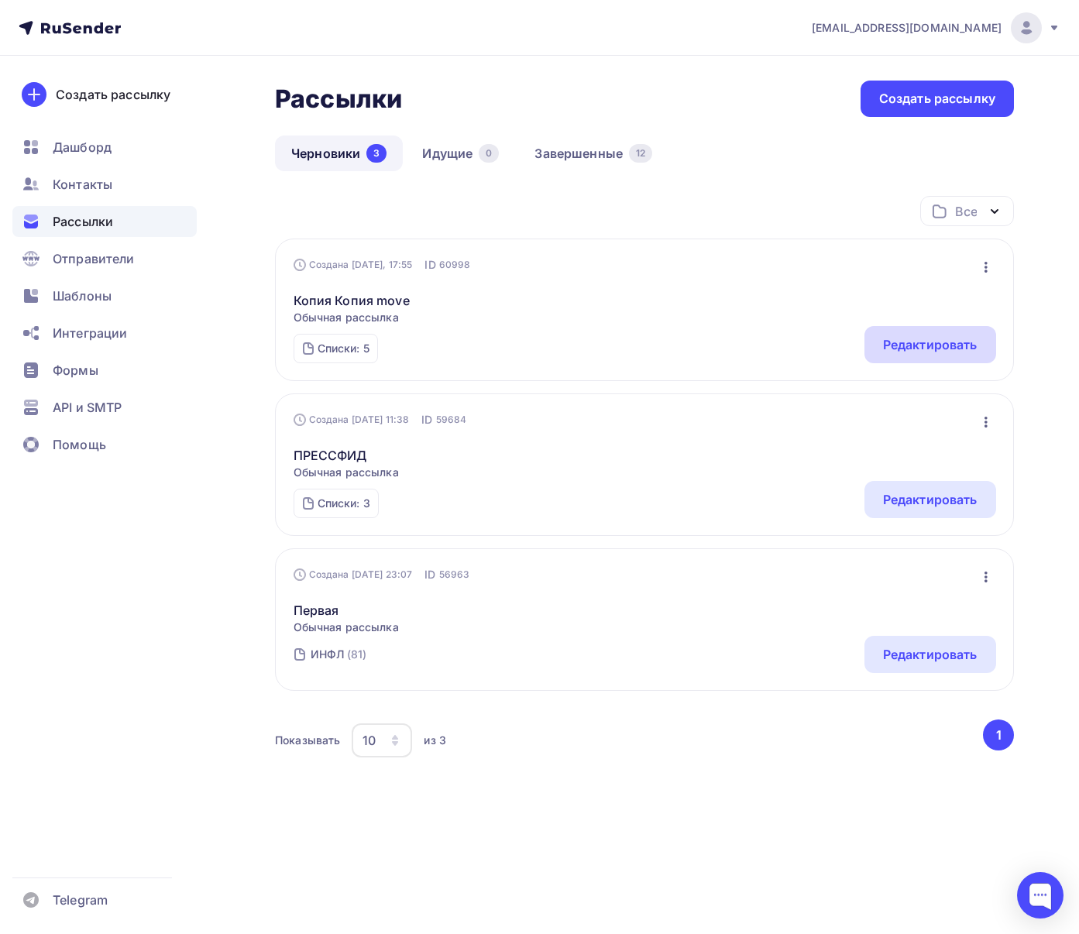
click at [930, 342] on div "Редактировать" at bounding box center [930, 344] width 94 height 19
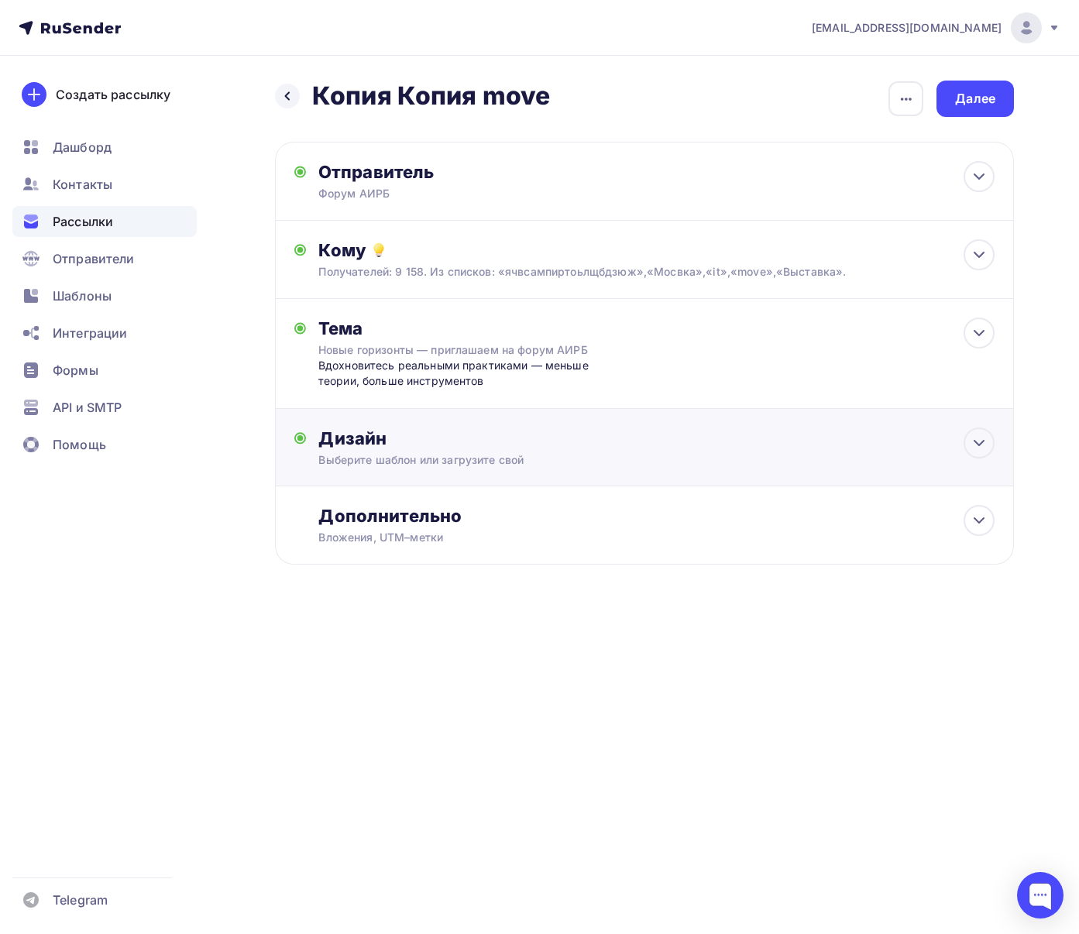
click at [613, 458] on div "Выберите шаблон или загрузите свой" at bounding box center [622, 459] width 608 height 15
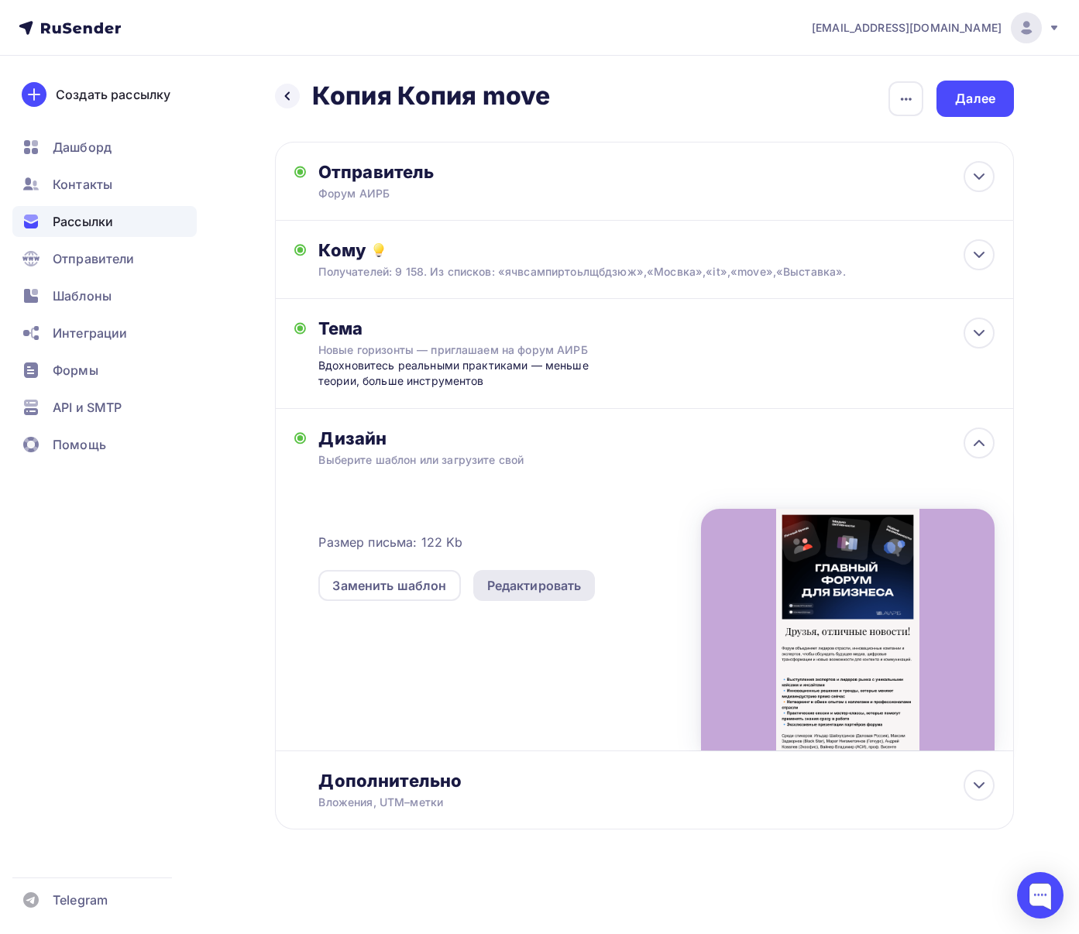
click at [524, 589] on div "Редактировать" at bounding box center [534, 585] width 94 height 19
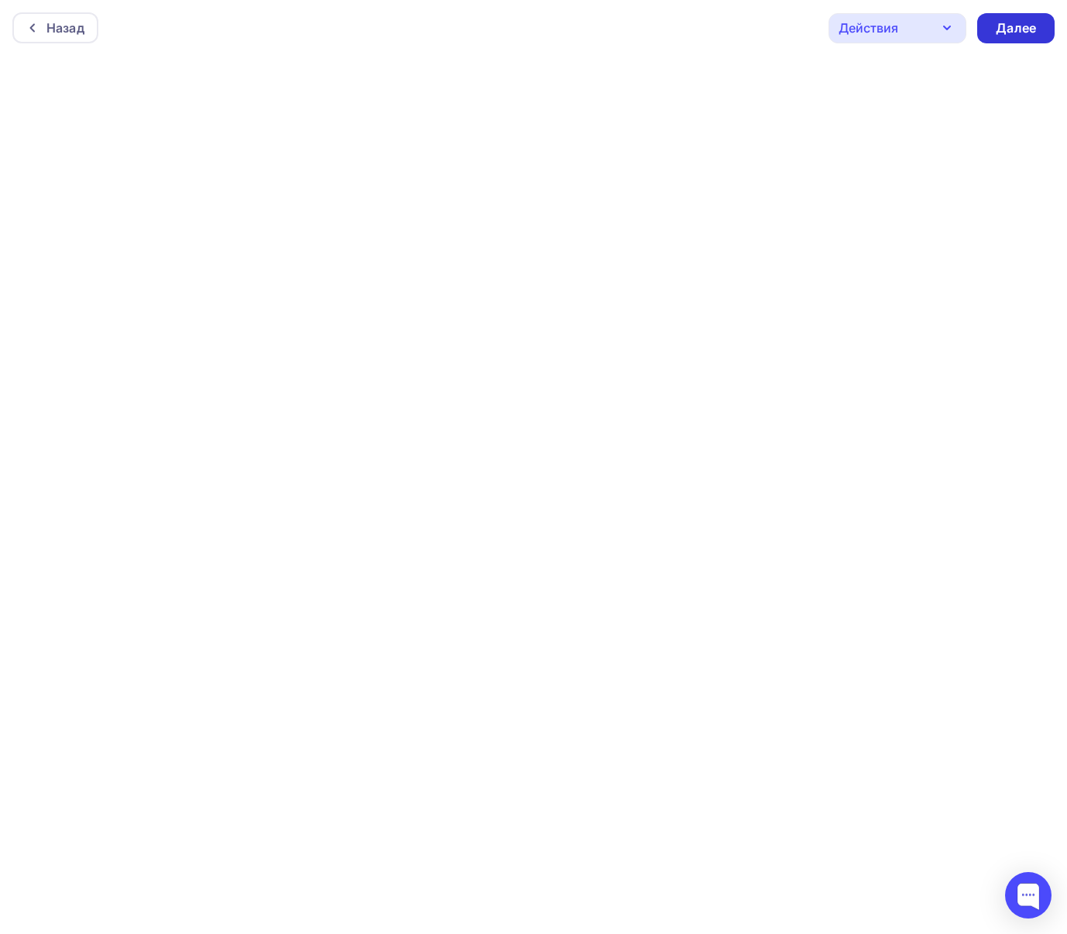
click at [1013, 21] on div "Далее" at bounding box center [1016, 28] width 40 height 18
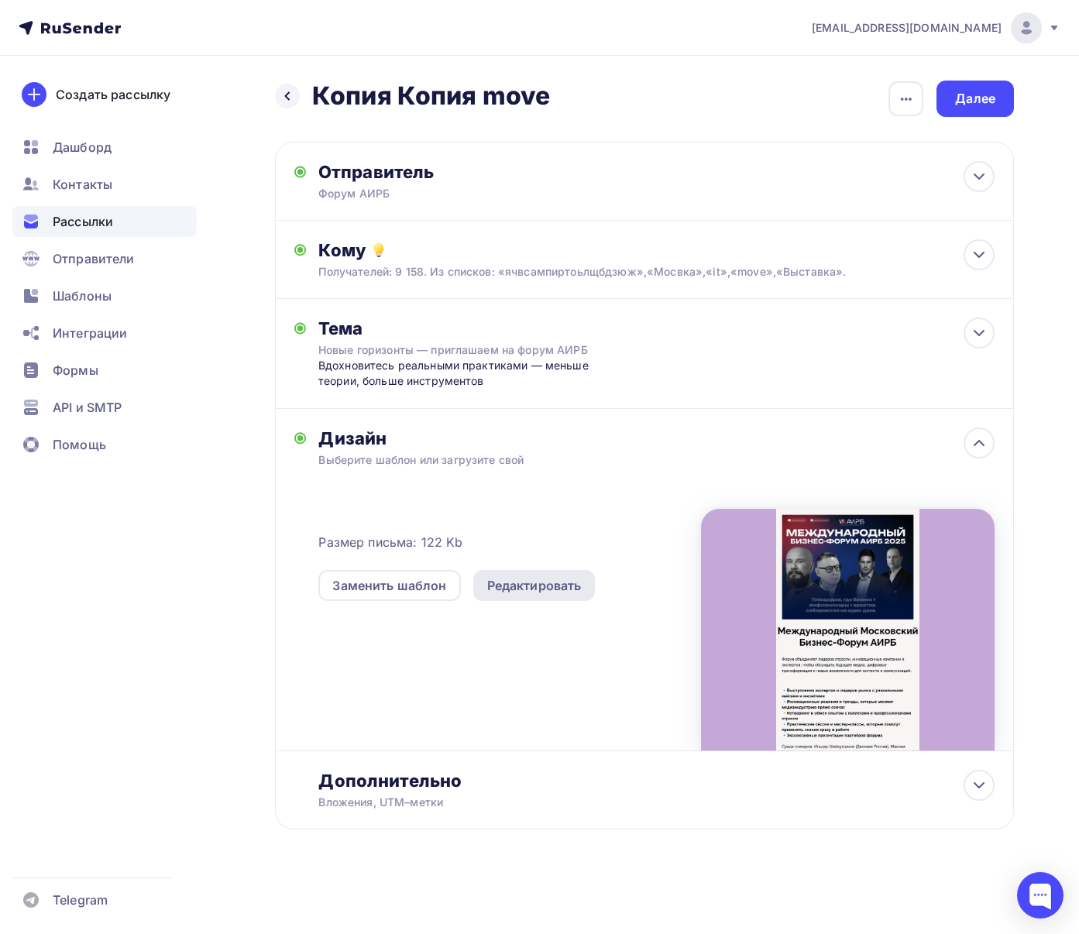
click at [558, 587] on div "Редактировать" at bounding box center [534, 585] width 94 height 19
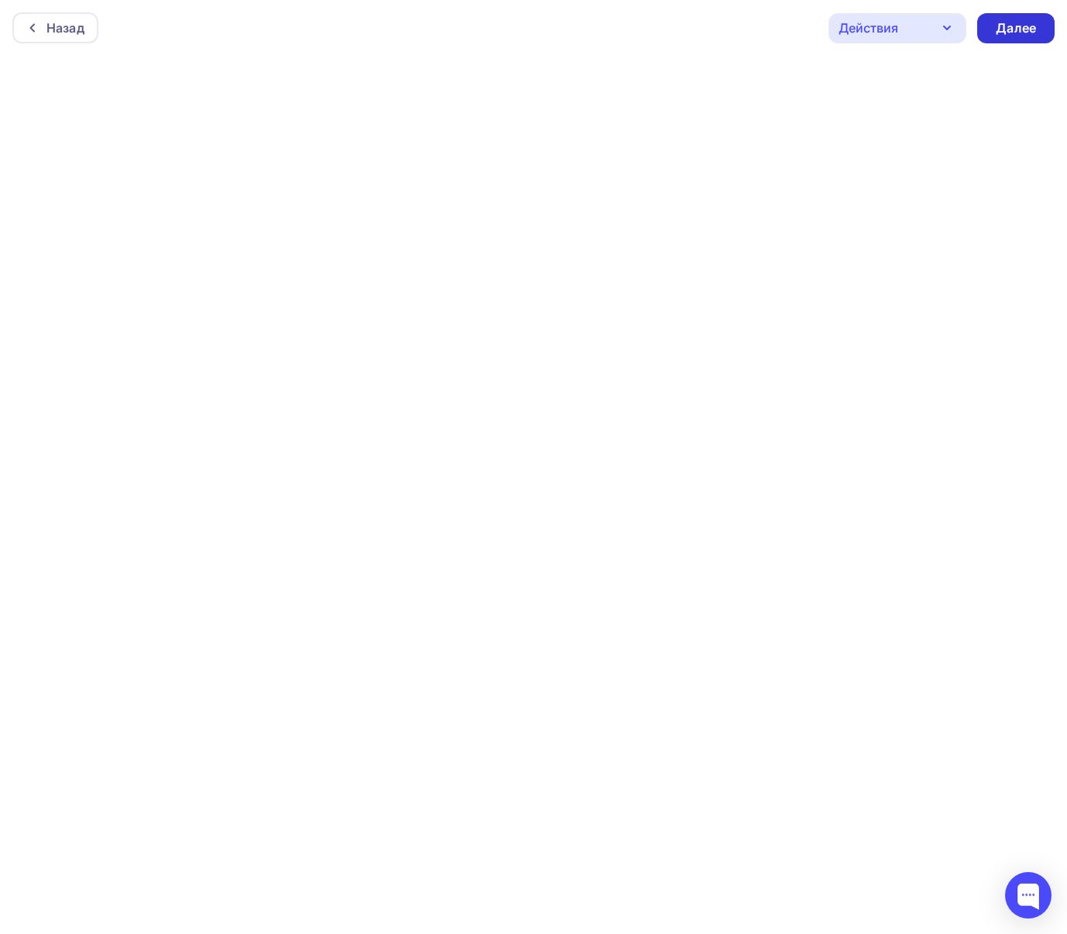
click at [1017, 21] on div "Далее" at bounding box center [1016, 28] width 40 height 18
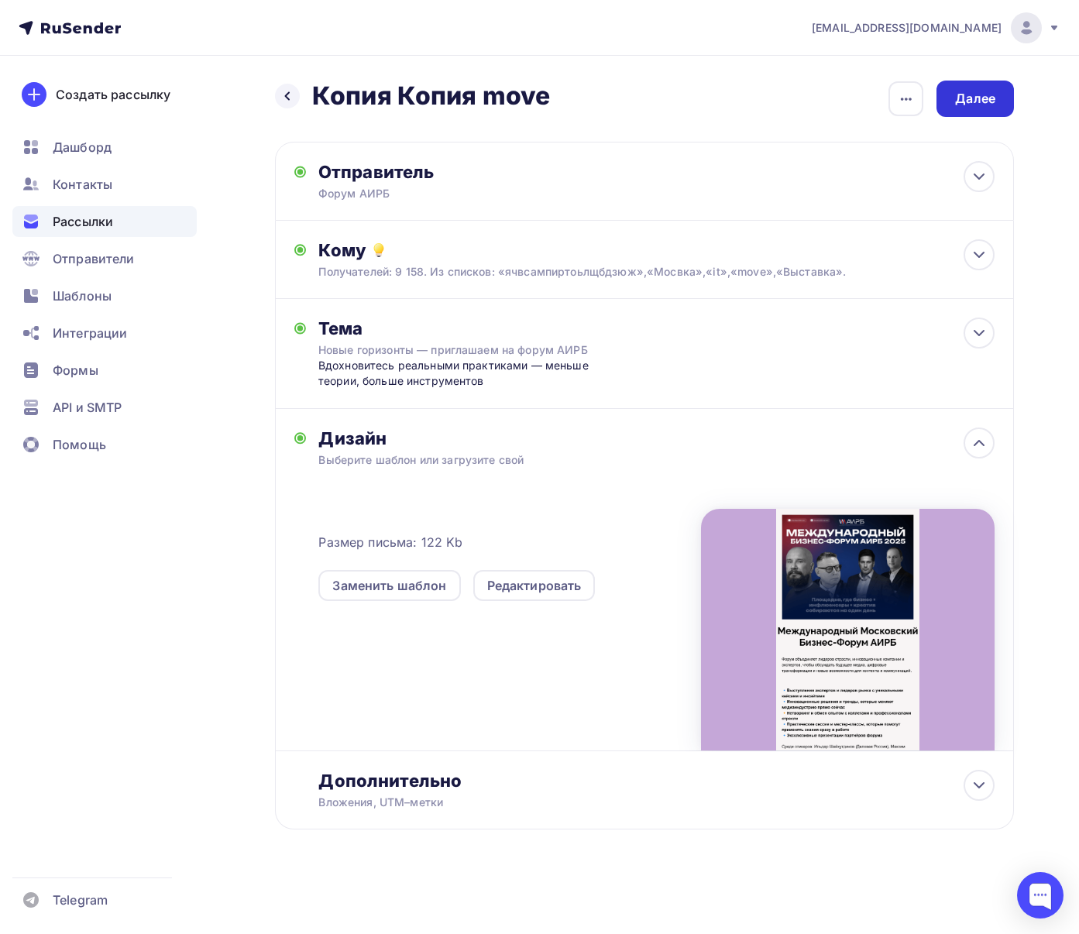
click at [975, 97] on div "Далее" at bounding box center [975, 99] width 40 height 18
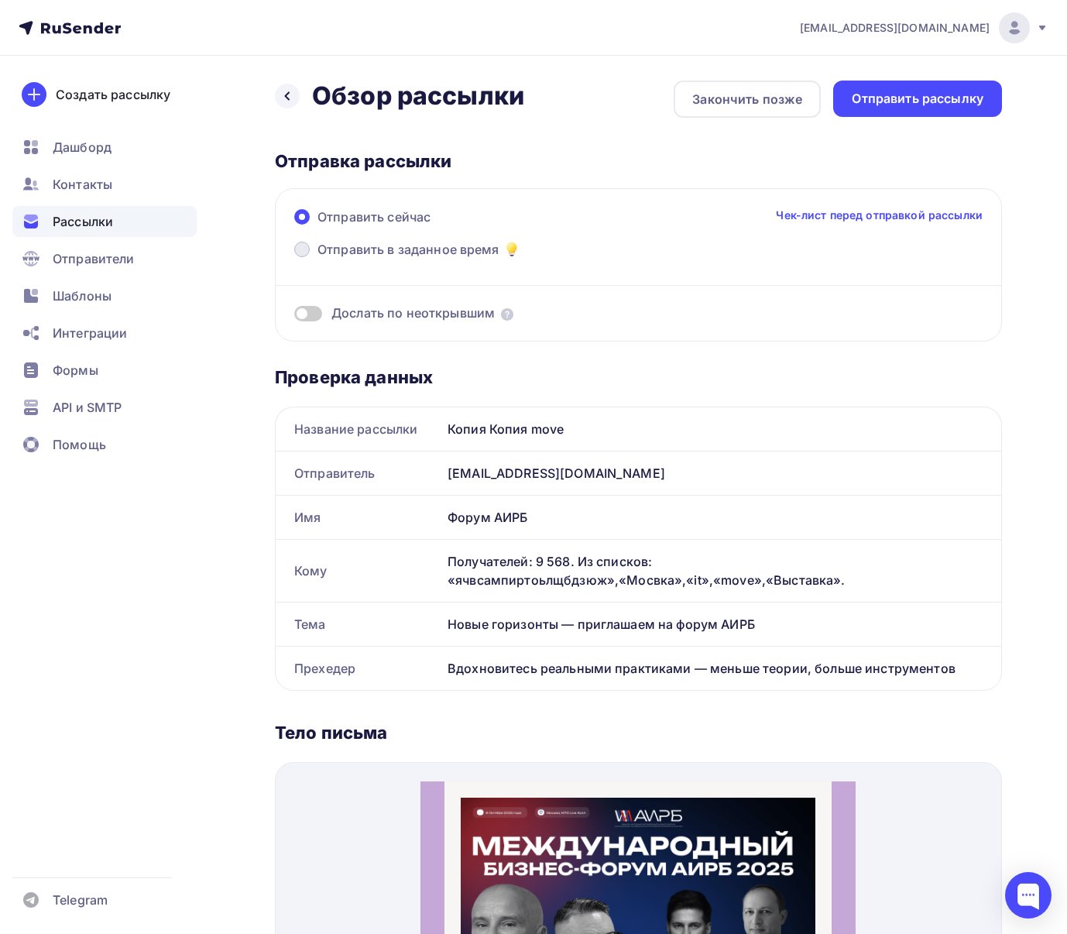
click at [439, 253] on span "Отправить в заданное время" at bounding box center [409, 249] width 182 height 19
click at [318, 259] on input "Отправить в заданное время" at bounding box center [318, 259] width 0 height 0
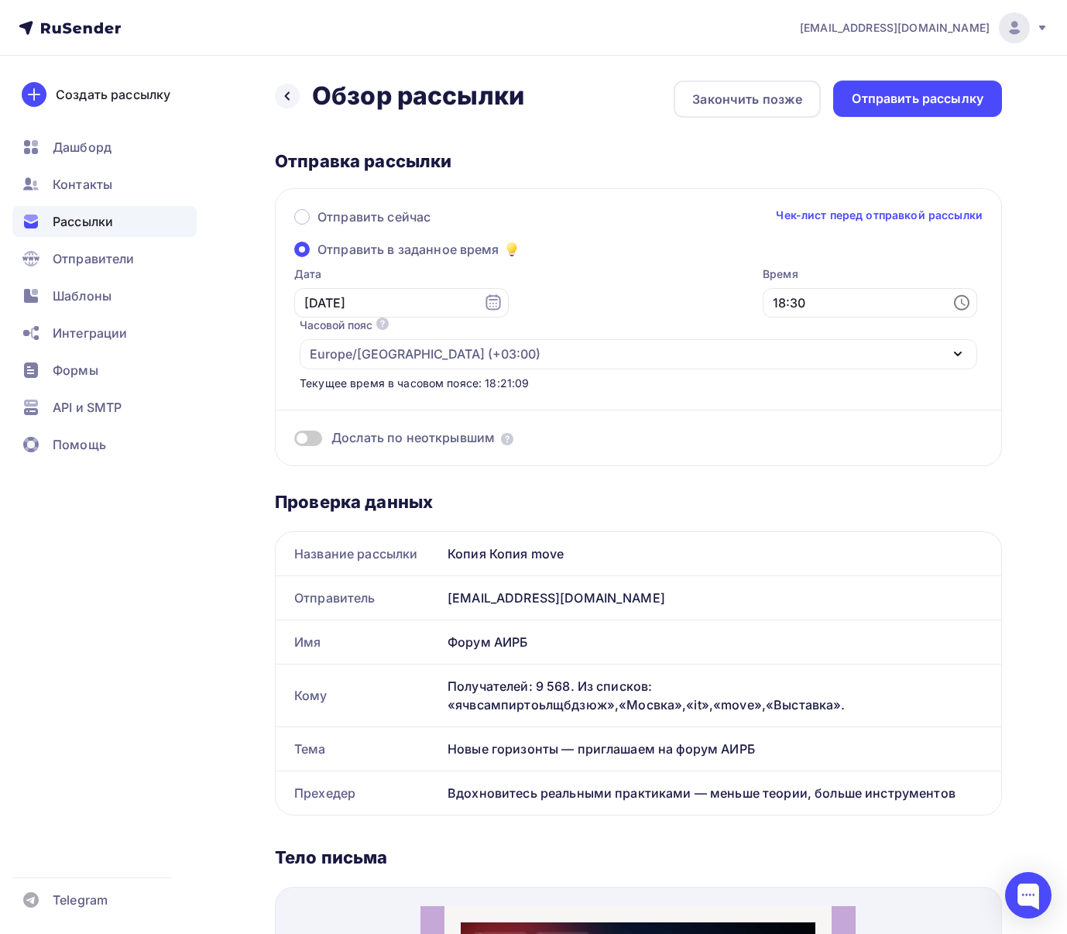
click at [446, 249] on span "Отправить в заданное время" at bounding box center [409, 249] width 182 height 19
click at [318, 259] on input "Отправить в заданное время" at bounding box center [318, 259] width 0 height 0
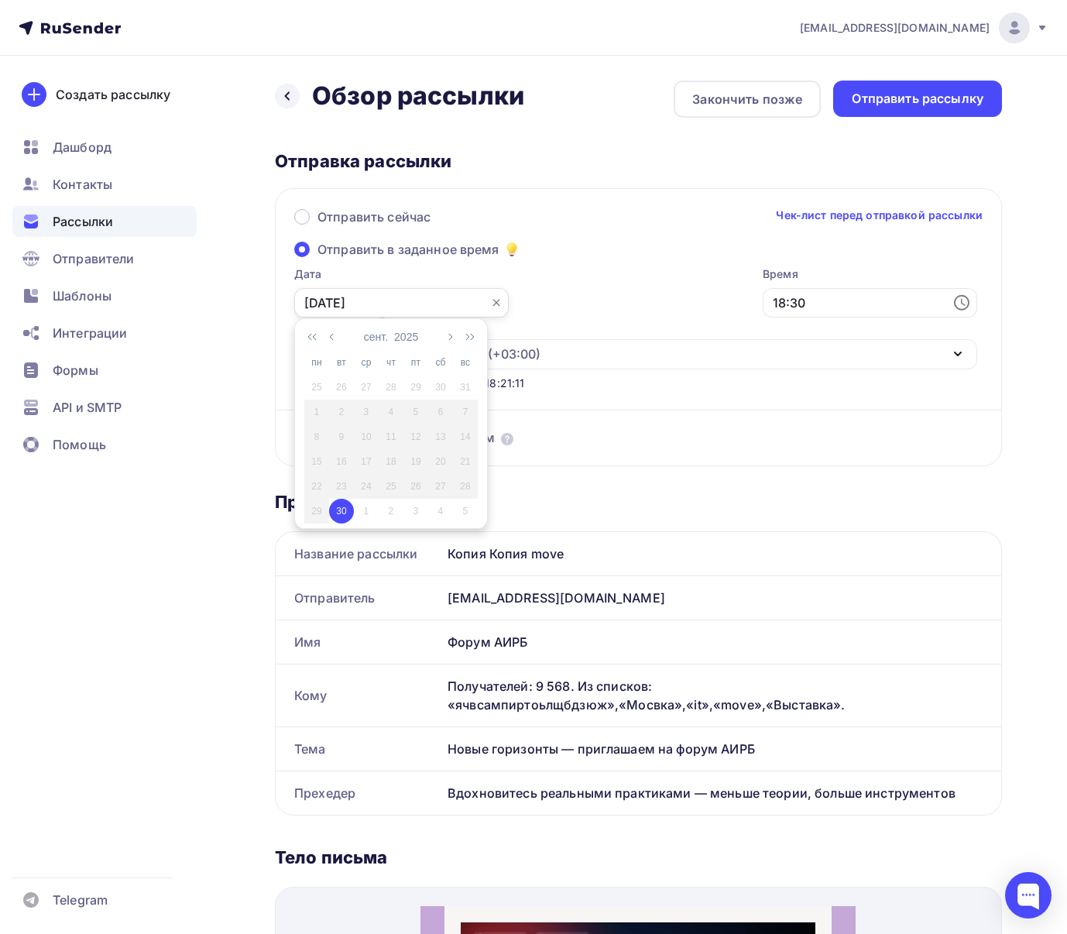
click at [403, 302] on input "[DATE]" at bounding box center [401, 302] width 215 height 29
click at [361, 510] on div "1" at bounding box center [366, 511] width 25 height 14
type input "[DATE]"
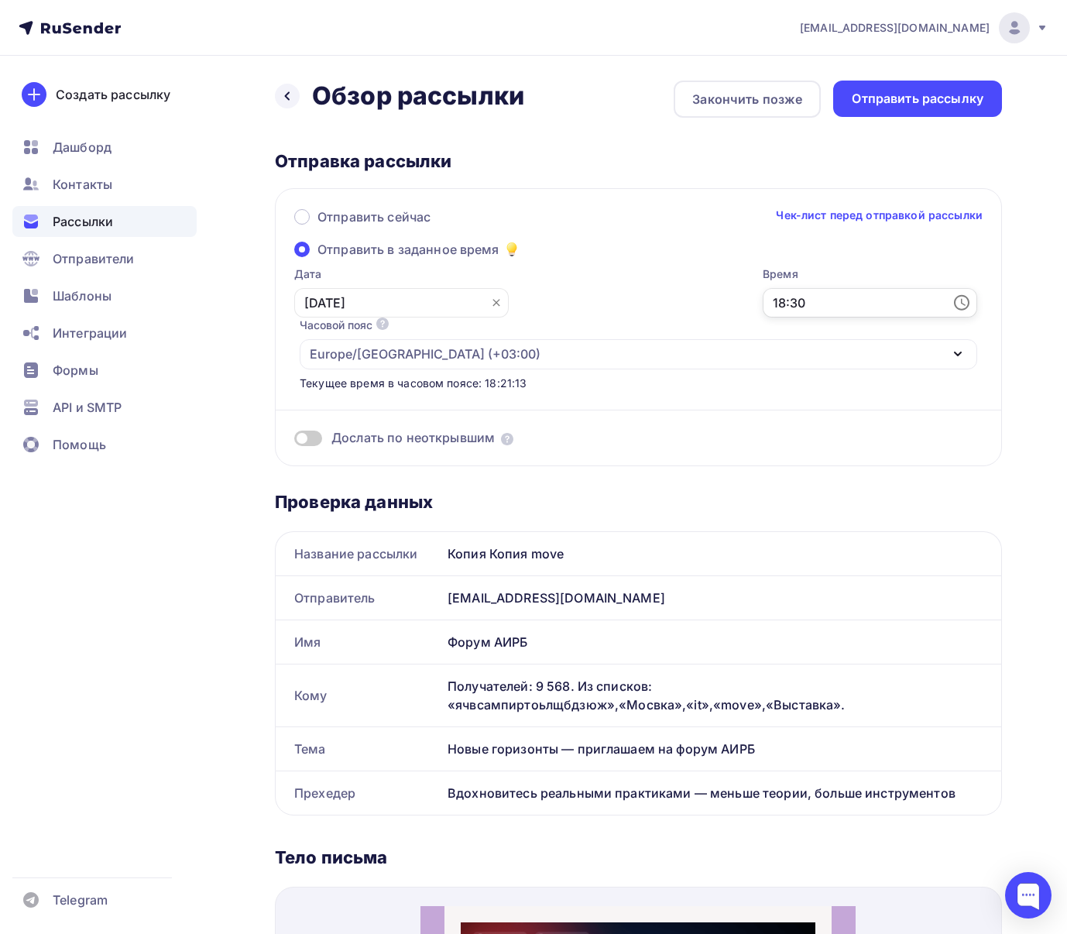
click at [763, 299] on input "18:30" at bounding box center [870, 302] width 215 height 29
click at [511, 427] on li "10" at bounding box center [515, 433] width 80 height 25
click at [592, 346] on li "10" at bounding box center [603, 348] width 80 height 25
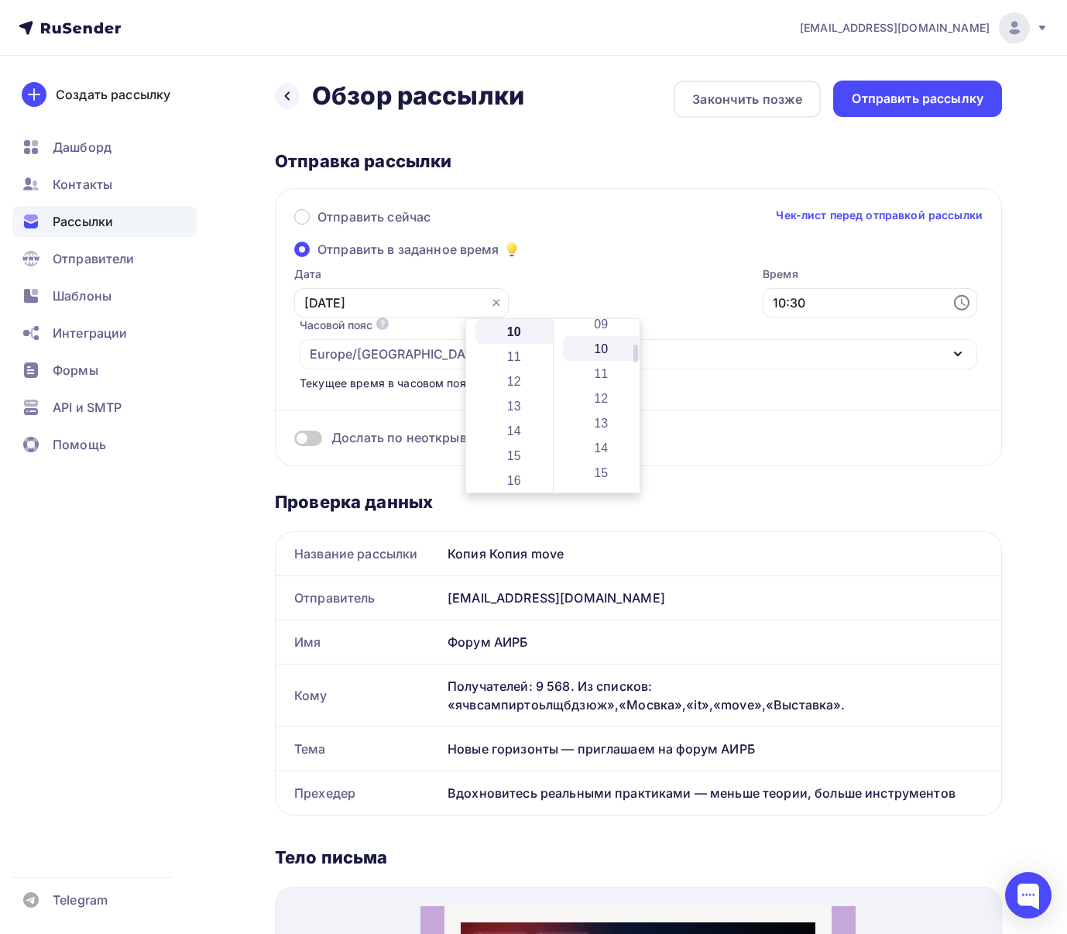
type input "10:10"
click at [622, 249] on div "Отправить сейчас Чек-лист перед отправкой рассылки Отправить в заданное время Д…" at bounding box center [638, 327] width 727 height 278
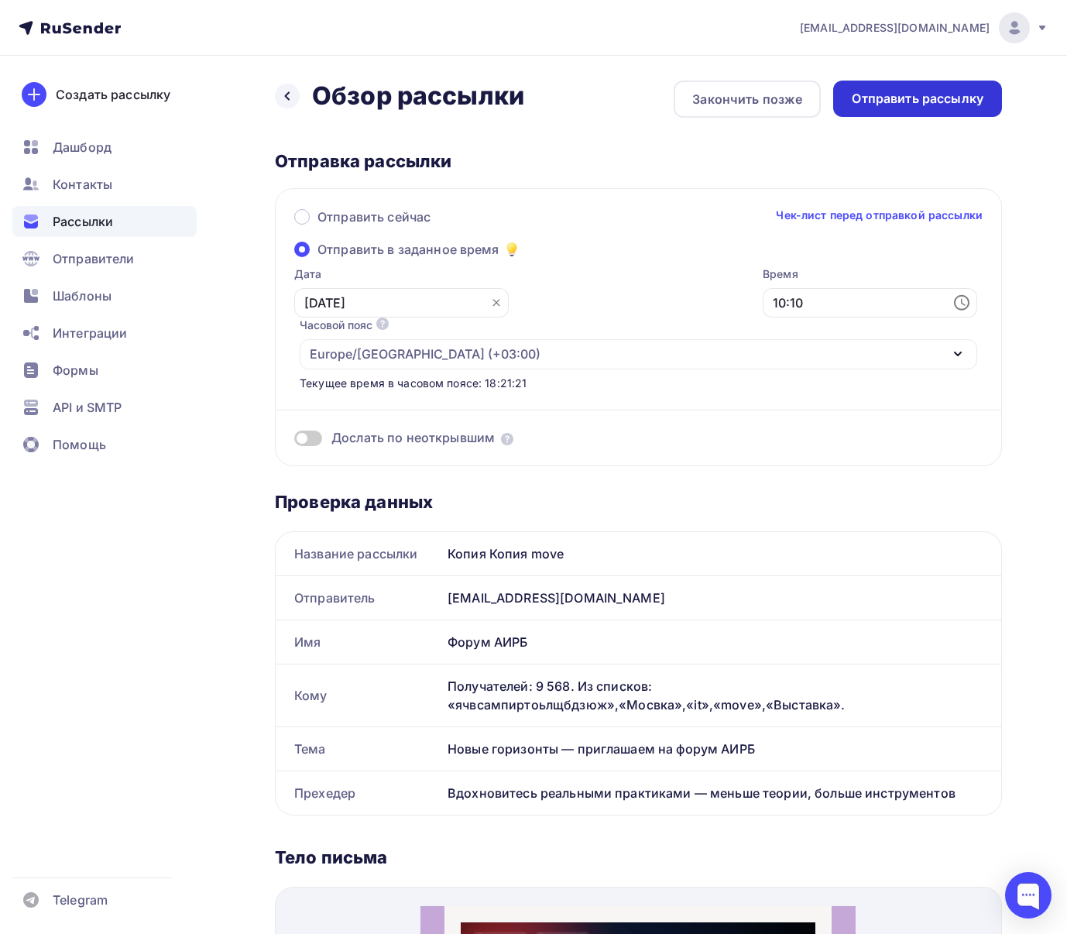
click at [927, 102] on div "Отправить рассылку" at bounding box center [918, 99] width 132 height 18
